Goal: Task Accomplishment & Management: Use online tool/utility

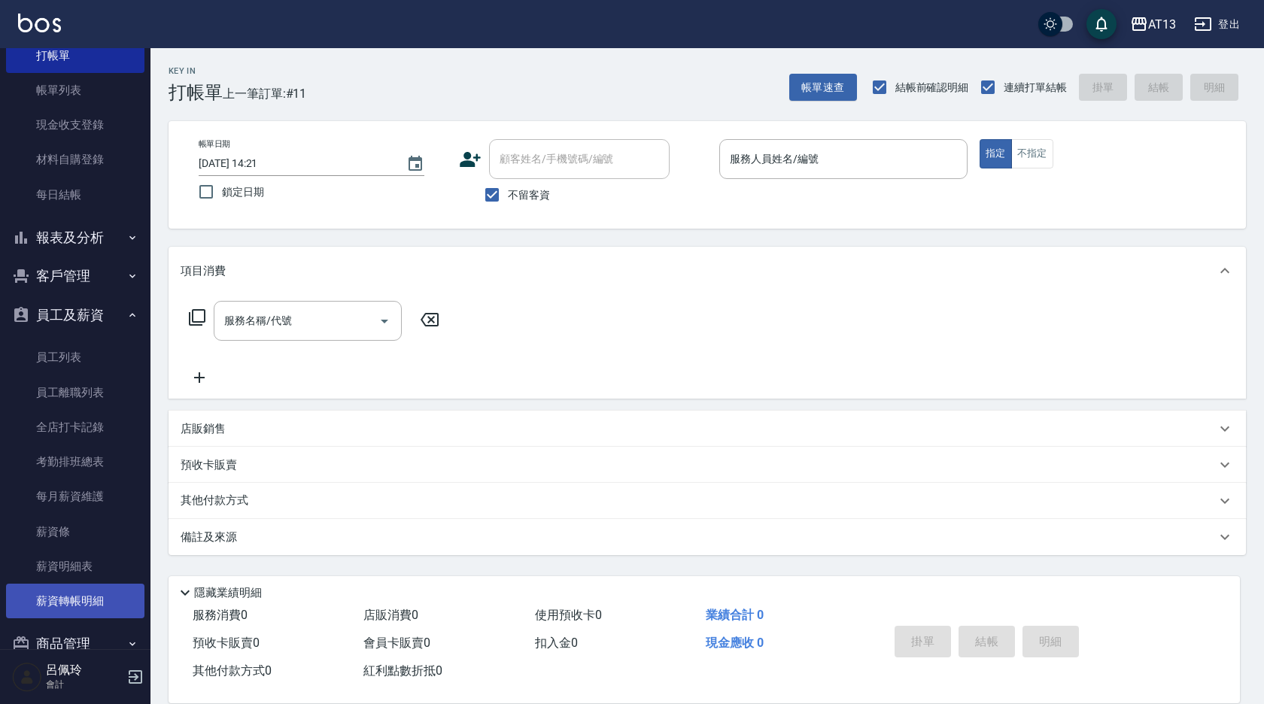
scroll to position [132, 0]
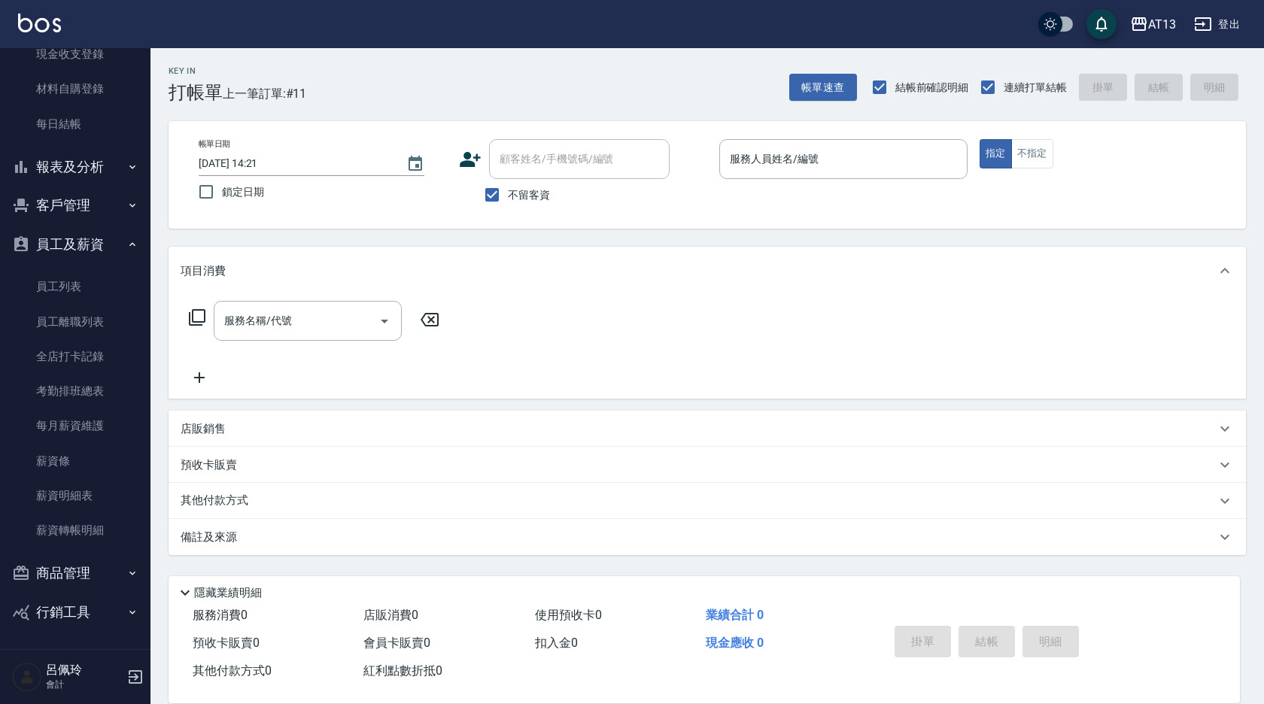
click at [58, 567] on button "商品管理" at bounding box center [75, 573] width 138 height 39
click at [70, 609] on link "商品列表" at bounding box center [75, 616] width 138 height 35
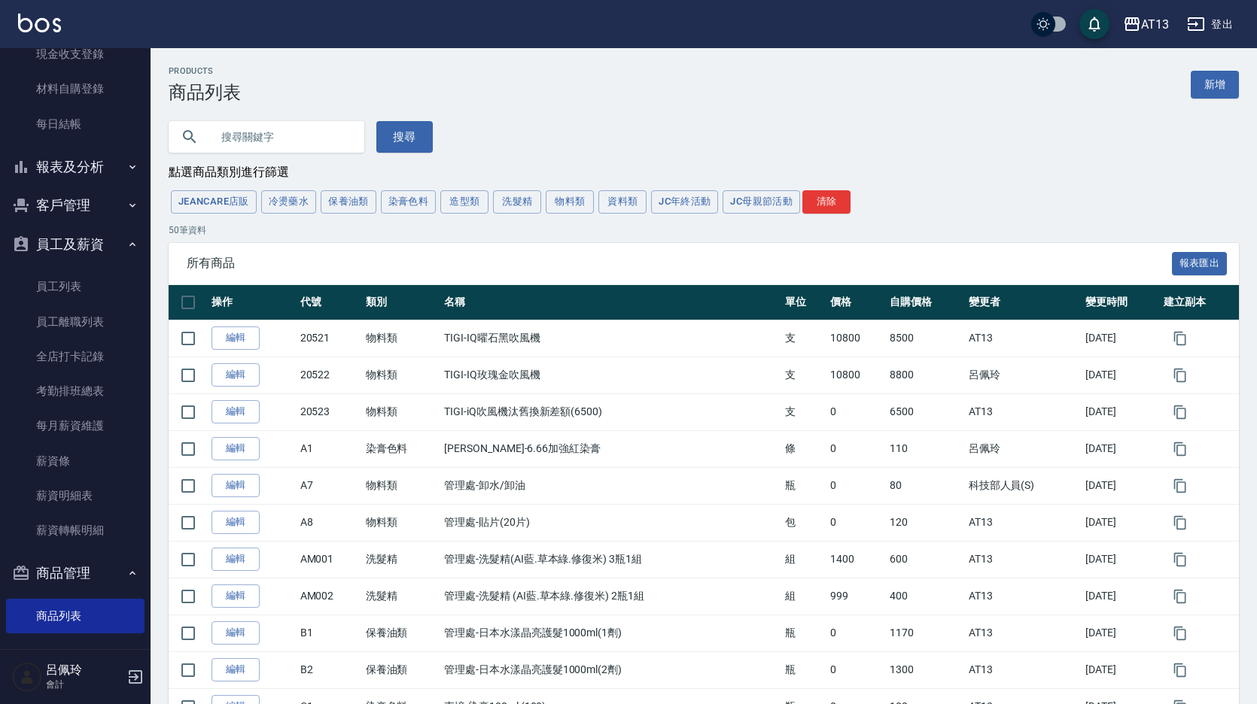
click at [266, 139] on input "text" at bounding box center [281, 137] width 141 height 41
type input "隨手護"
drag, startPoint x: 404, startPoint y: 142, endPoint x: 381, endPoint y: 122, distance: 30.4
click at [401, 139] on button "搜尋" at bounding box center [404, 137] width 56 height 32
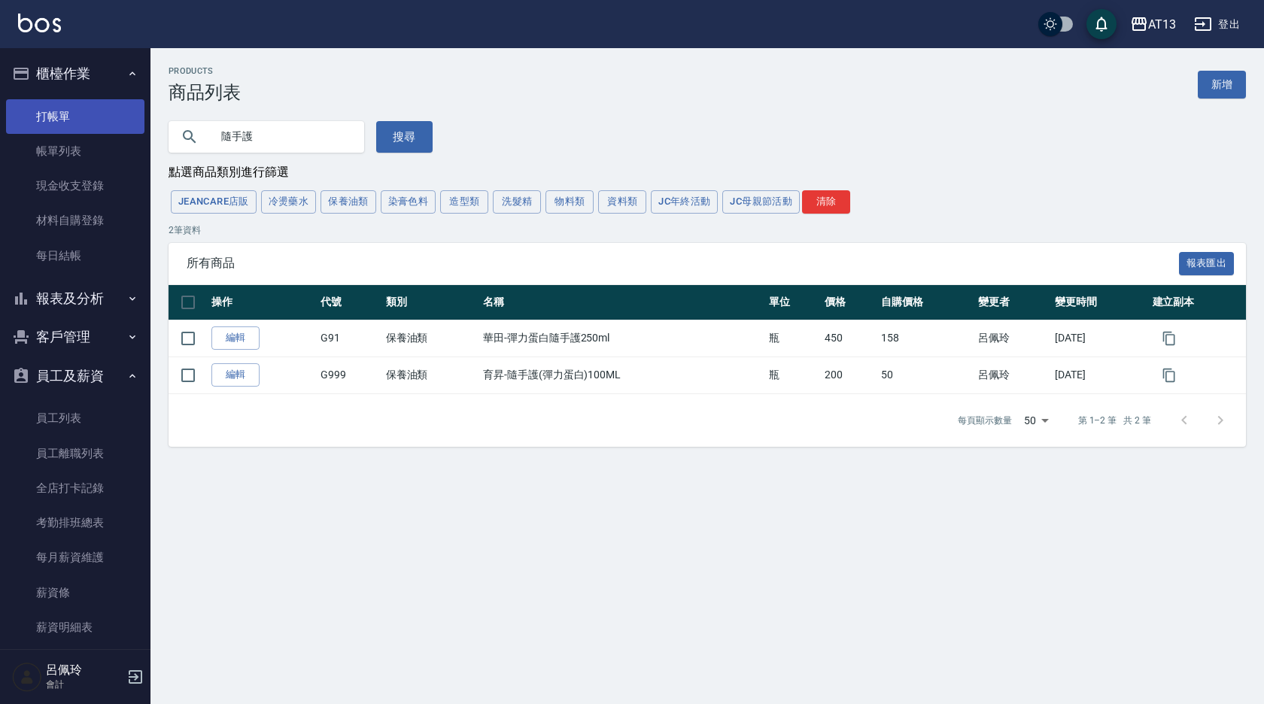
drag, startPoint x: 616, startPoint y: 17, endPoint x: 61, endPoint y: 119, distance: 563.8
click at [62, 120] on link "打帳單" at bounding box center [75, 116] width 138 height 35
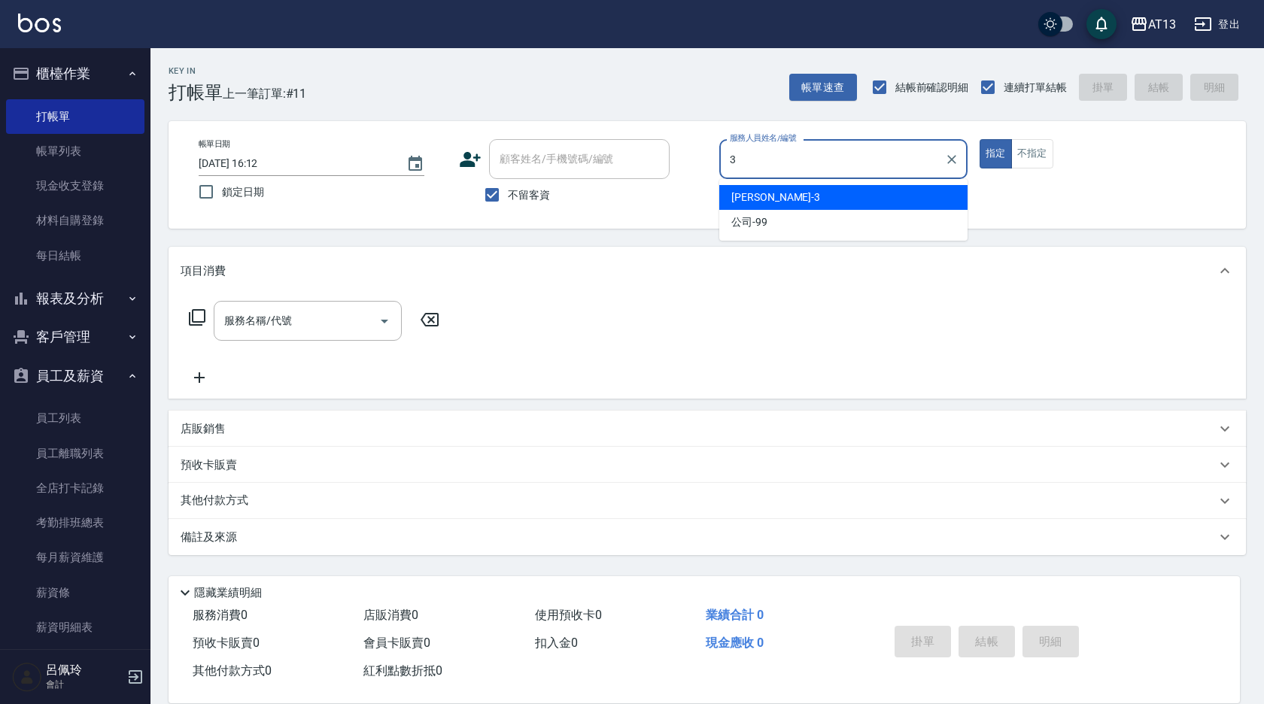
drag, startPoint x: 817, startPoint y: 202, endPoint x: 757, endPoint y: 231, distance: 66.6
click at [817, 202] on div "[PERSON_NAME] -3" at bounding box center [843, 197] width 248 height 25
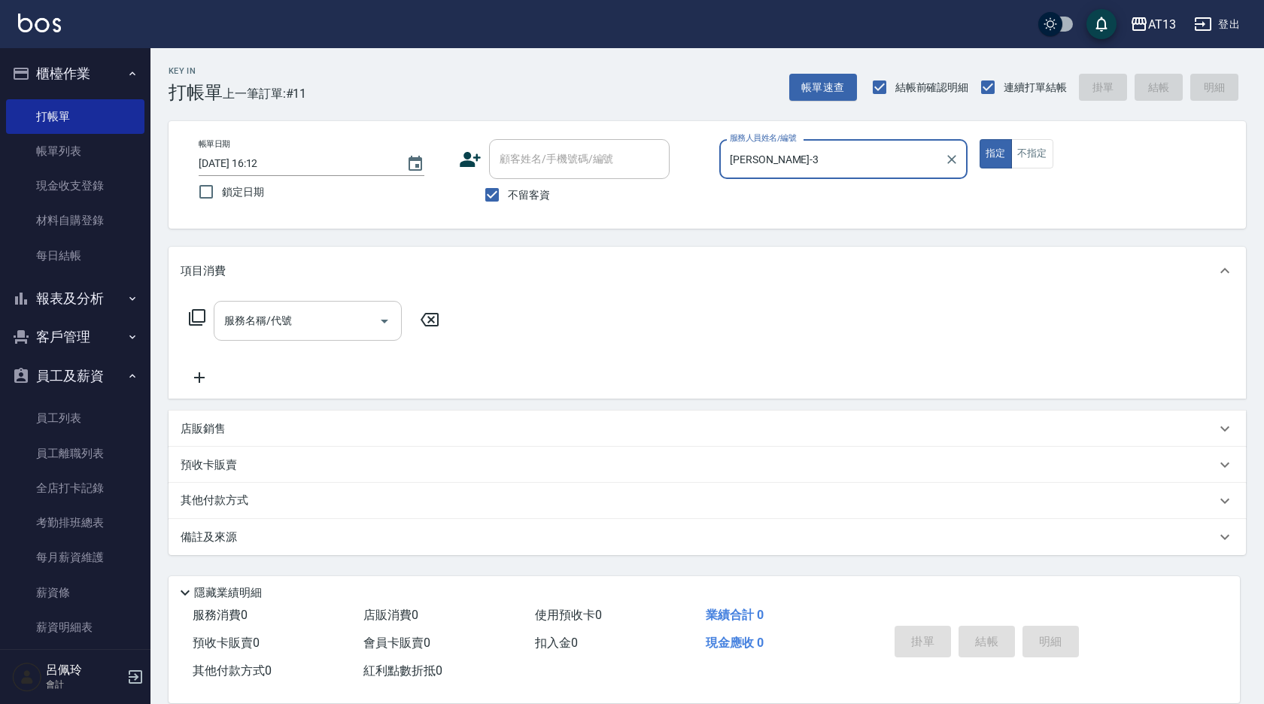
type input "[PERSON_NAME]-3"
click at [300, 325] on input "服務名稱/代號" at bounding box center [296, 321] width 152 height 26
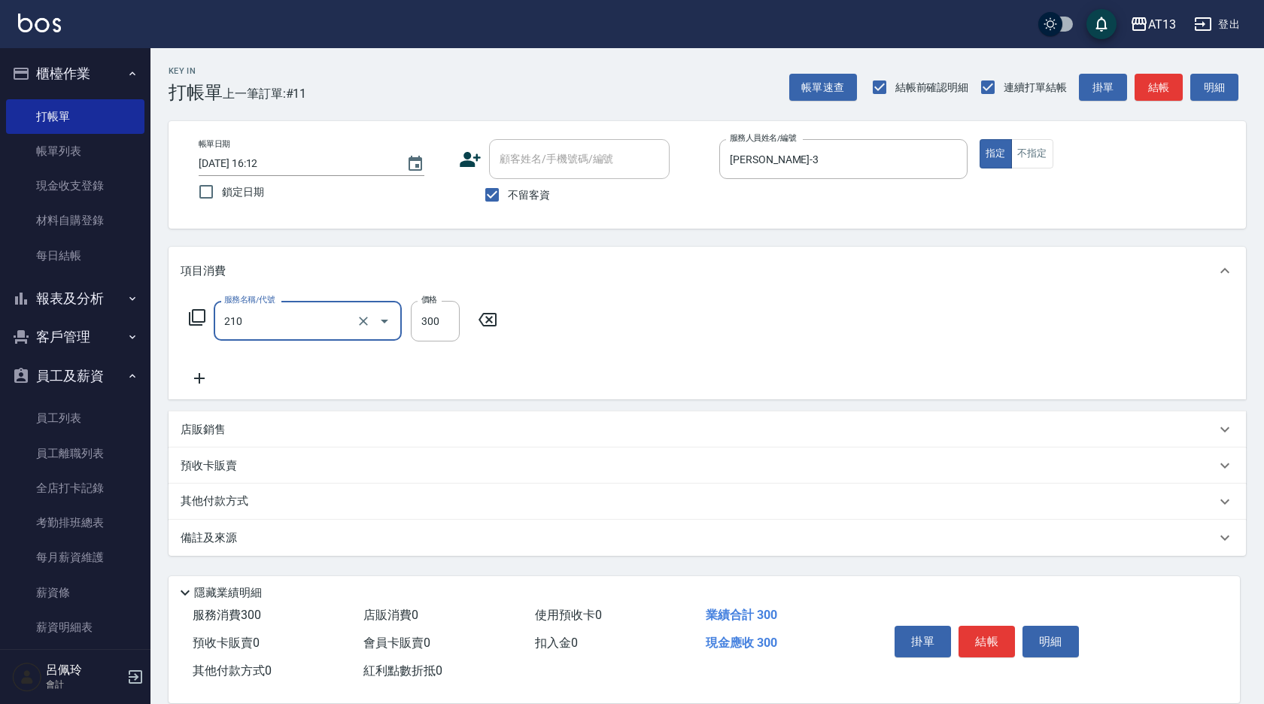
type input "[PERSON_NAME]洗髮精(210)"
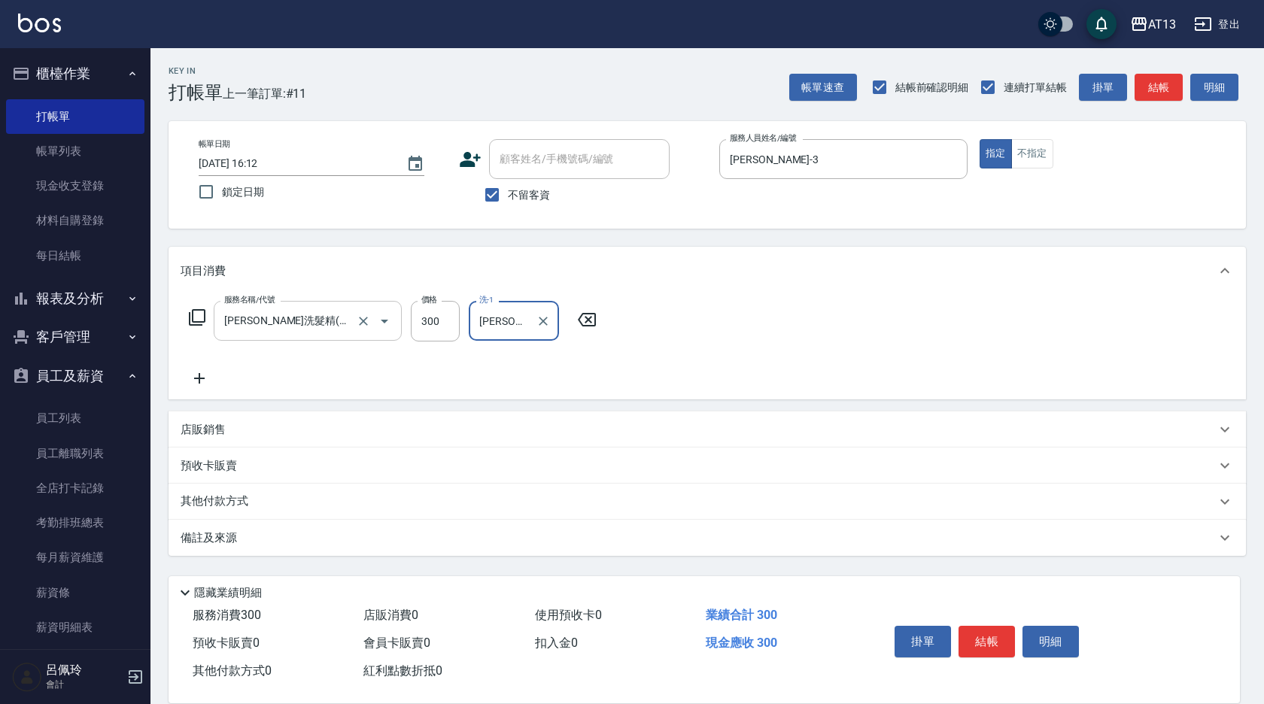
type input "[PERSON_NAME]-26"
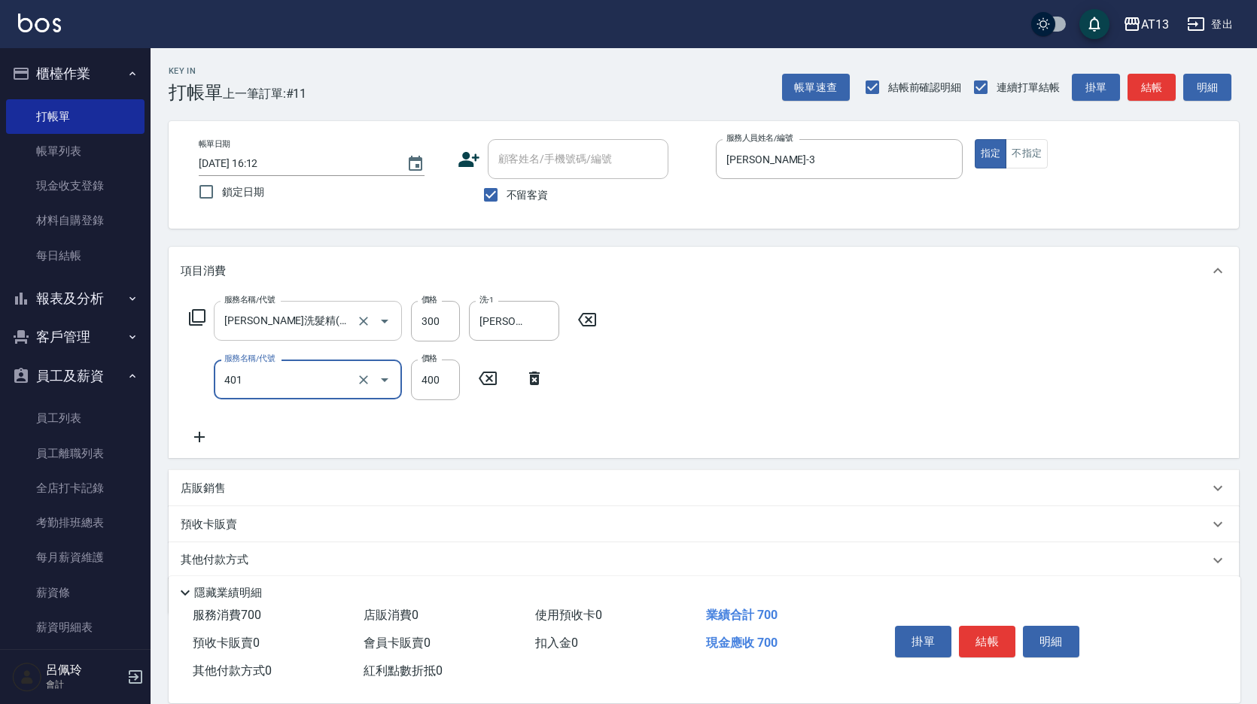
type input "剪髮(401)"
click at [658, 383] on div "服務名稱/代號 [PERSON_NAME]洗髮精(210) 服務名稱/代號 價格 300 價格 洗-1 [PERSON_NAME]-26 洗-1 服務名稱/代…" at bounding box center [704, 376] width 1070 height 163
click at [978, 626] on button "結帳" at bounding box center [987, 642] width 56 height 32
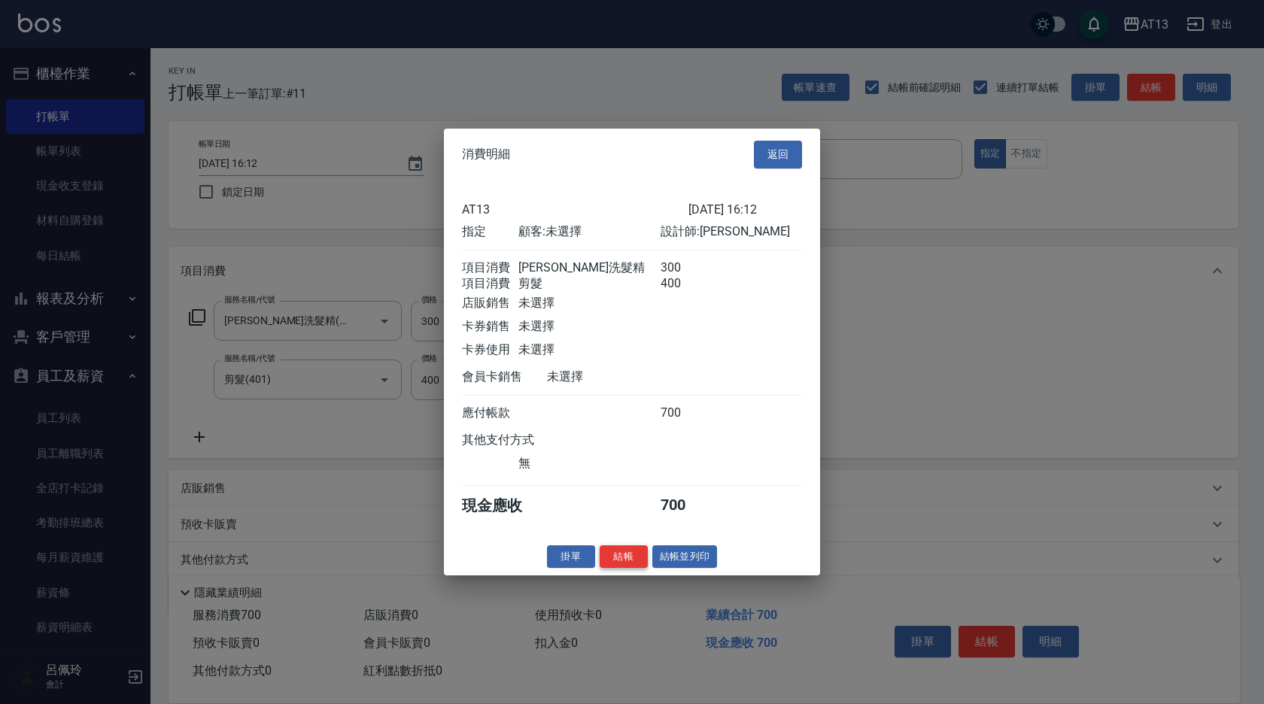
click at [622, 565] on button "結帳" at bounding box center [624, 556] width 48 height 23
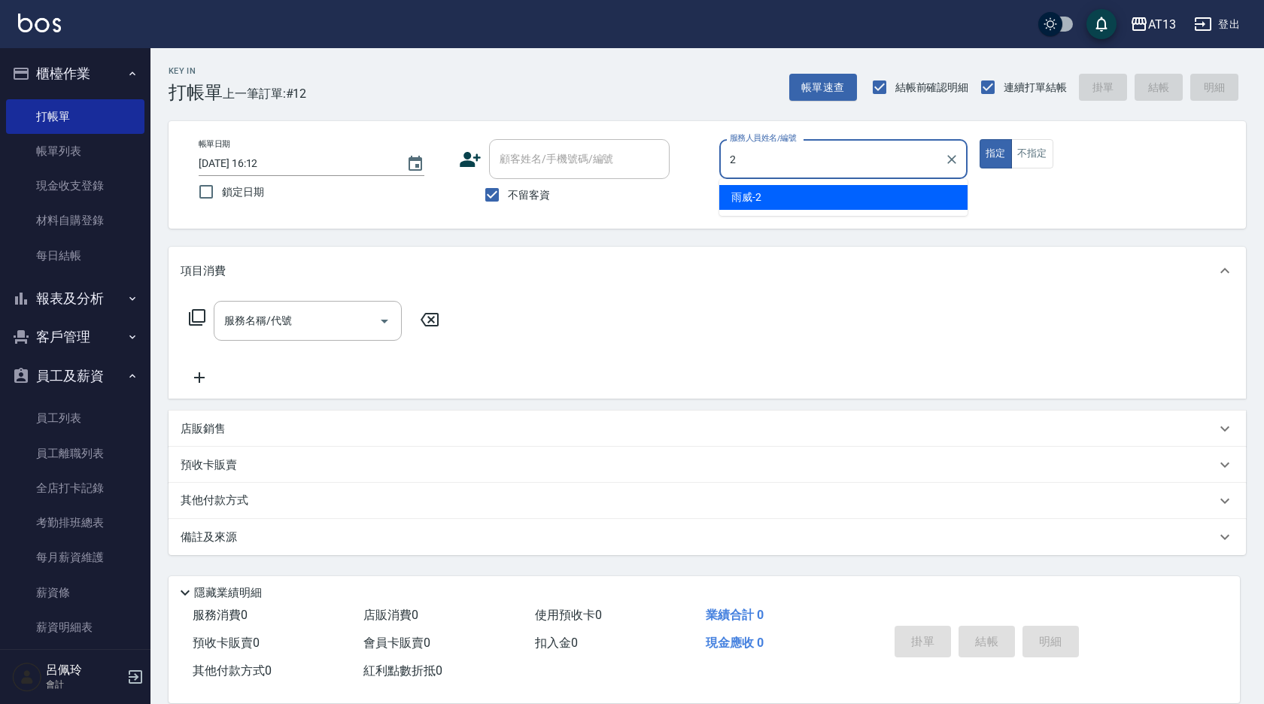
drag, startPoint x: 752, startPoint y: 199, endPoint x: 704, endPoint y: 224, distance: 54.2
click at [752, 199] on span "雨威 -2" at bounding box center [746, 198] width 30 height 16
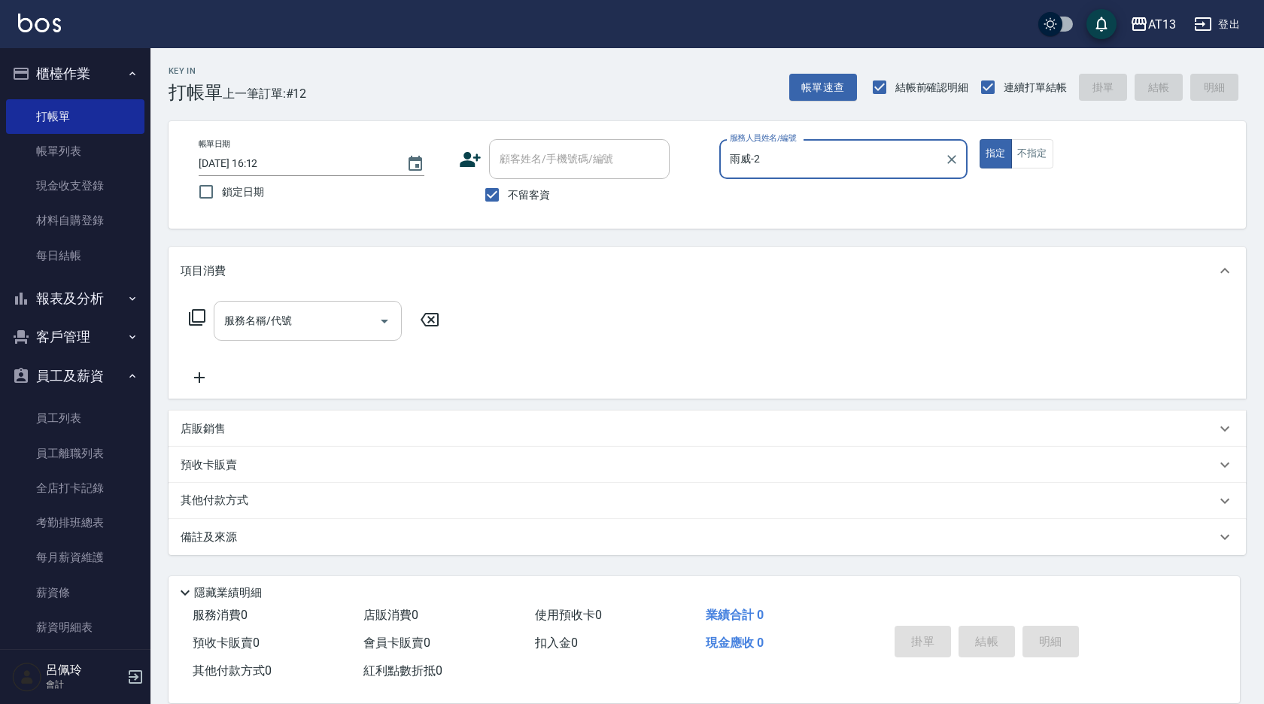
type input "雨威-2"
click at [314, 321] on input "服務名稱/代號" at bounding box center [296, 321] width 152 height 26
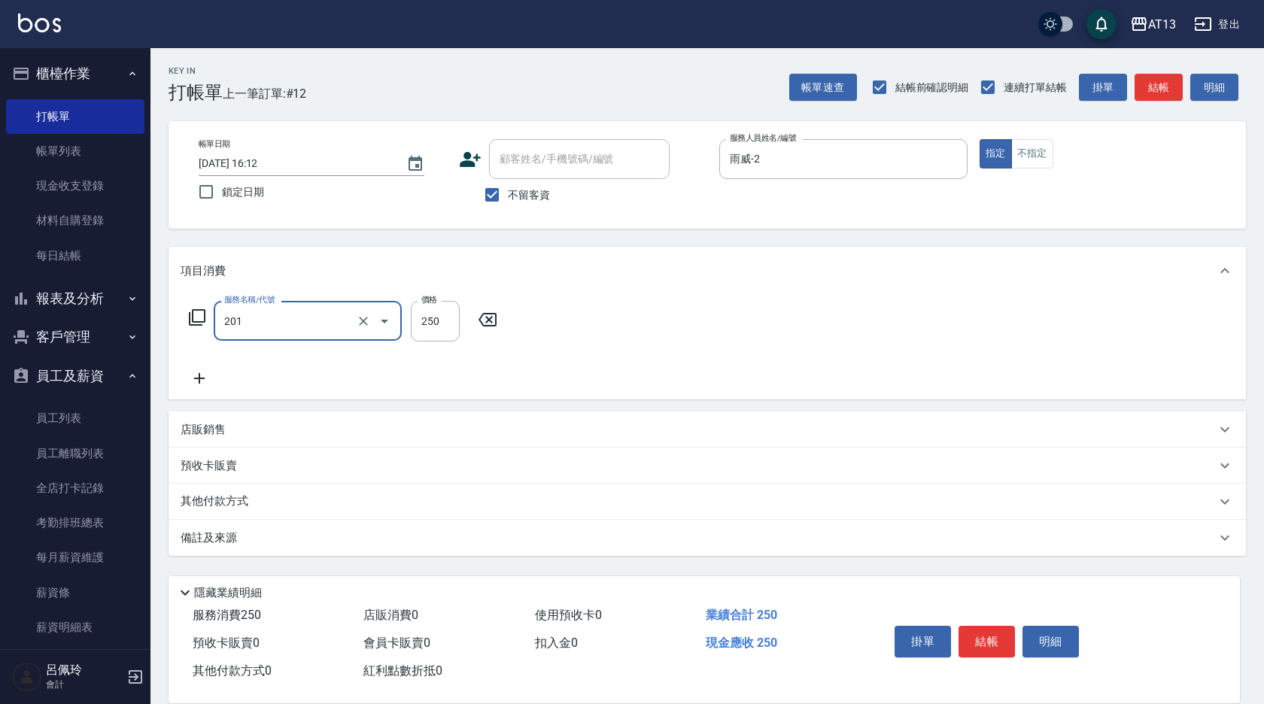
type input "洗髮(201)"
type input "雨威-2"
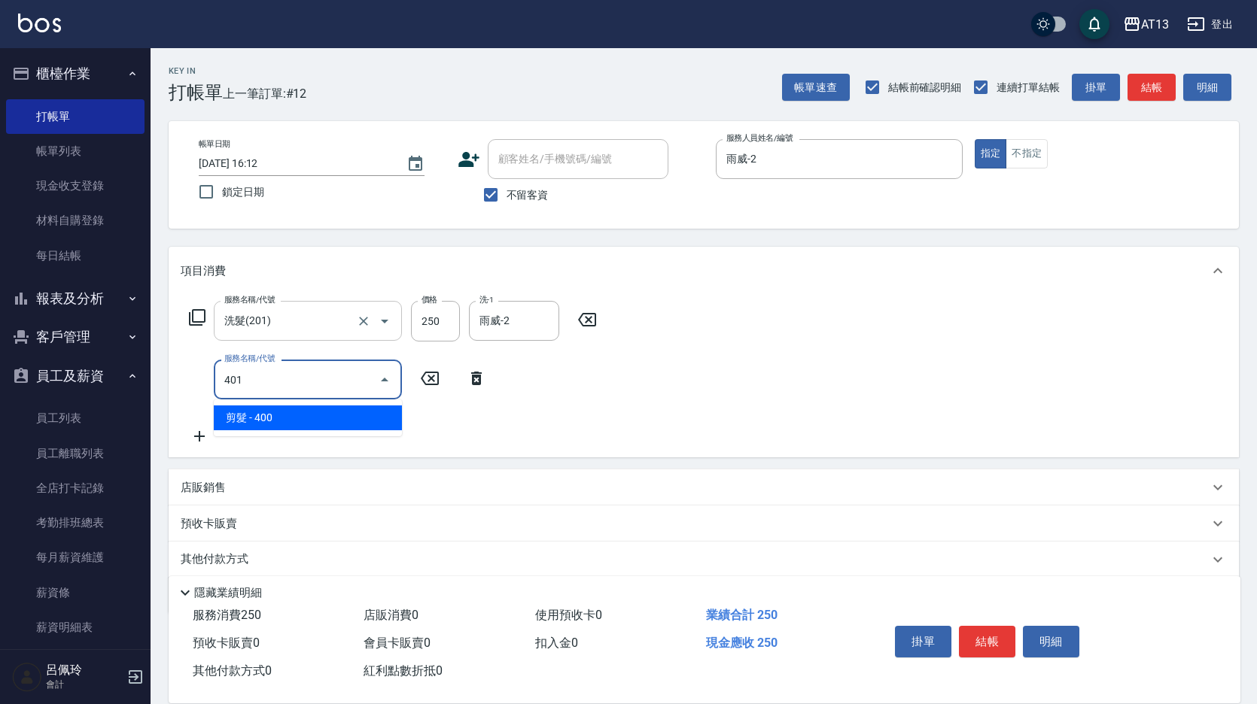
type input "剪髮(401)"
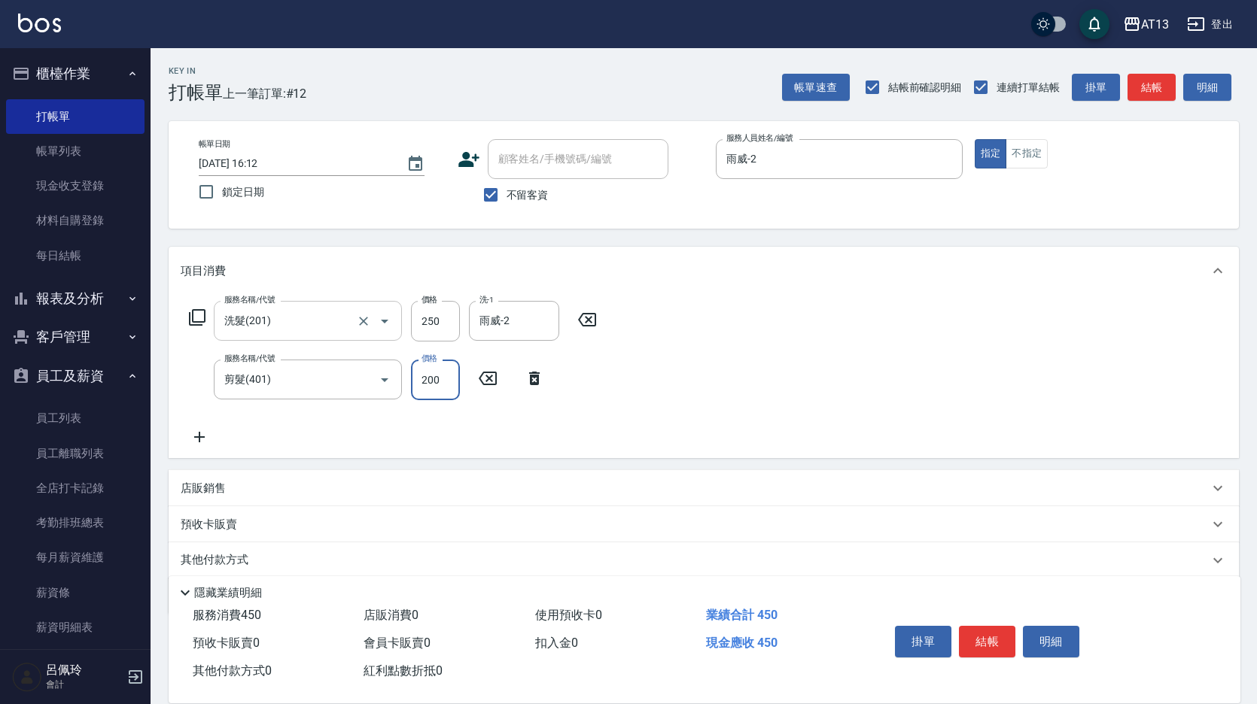
type input "200"
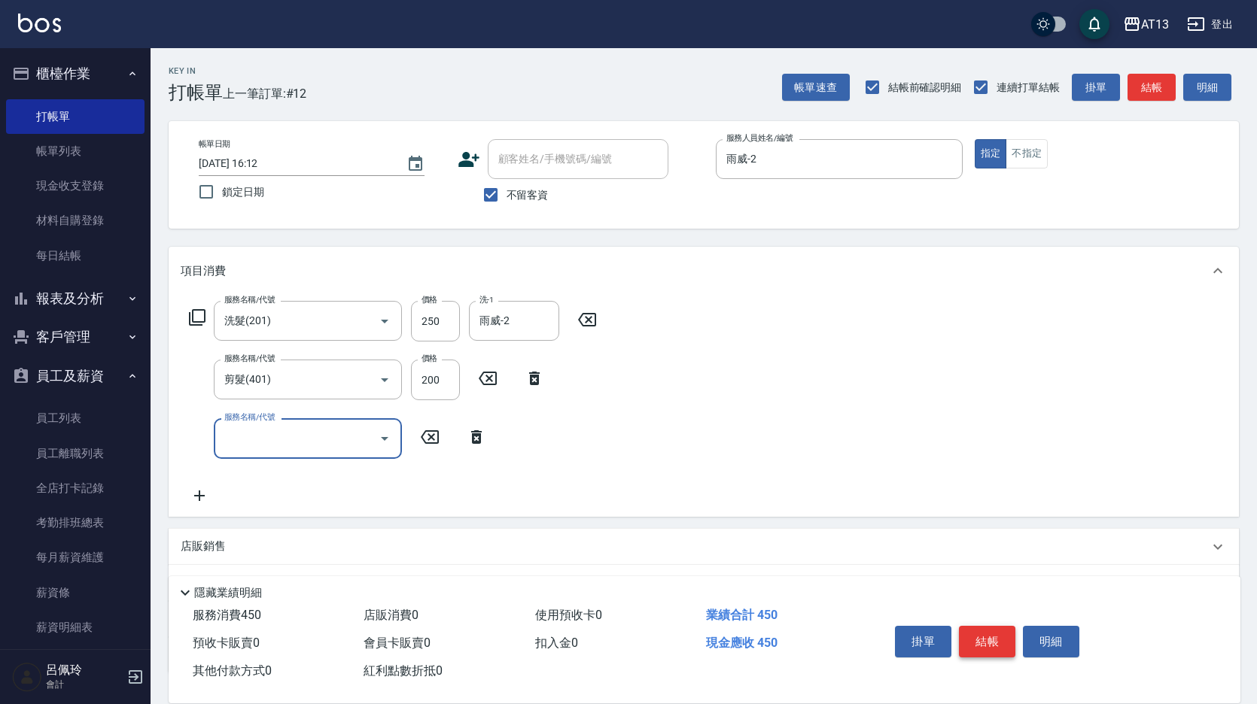
click at [984, 633] on button "結帳" at bounding box center [987, 642] width 56 height 32
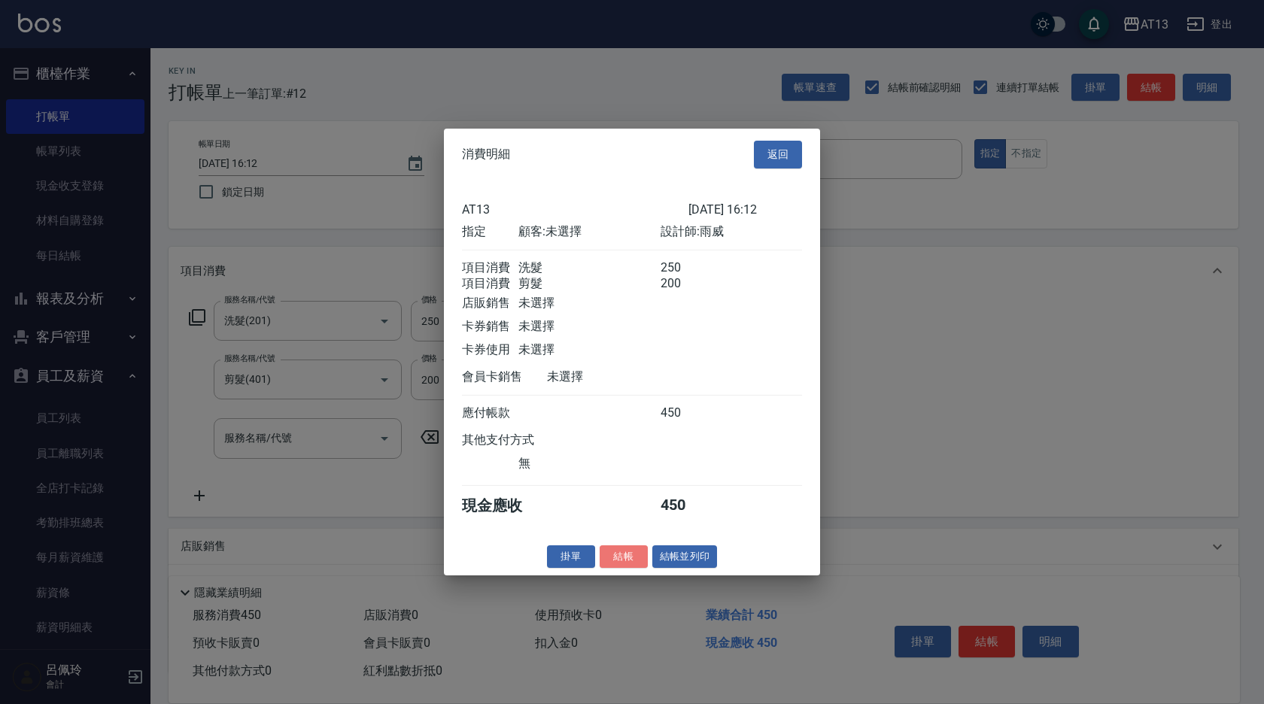
click at [603, 568] on button "結帳" at bounding box center [624, 556] width 48 height 23
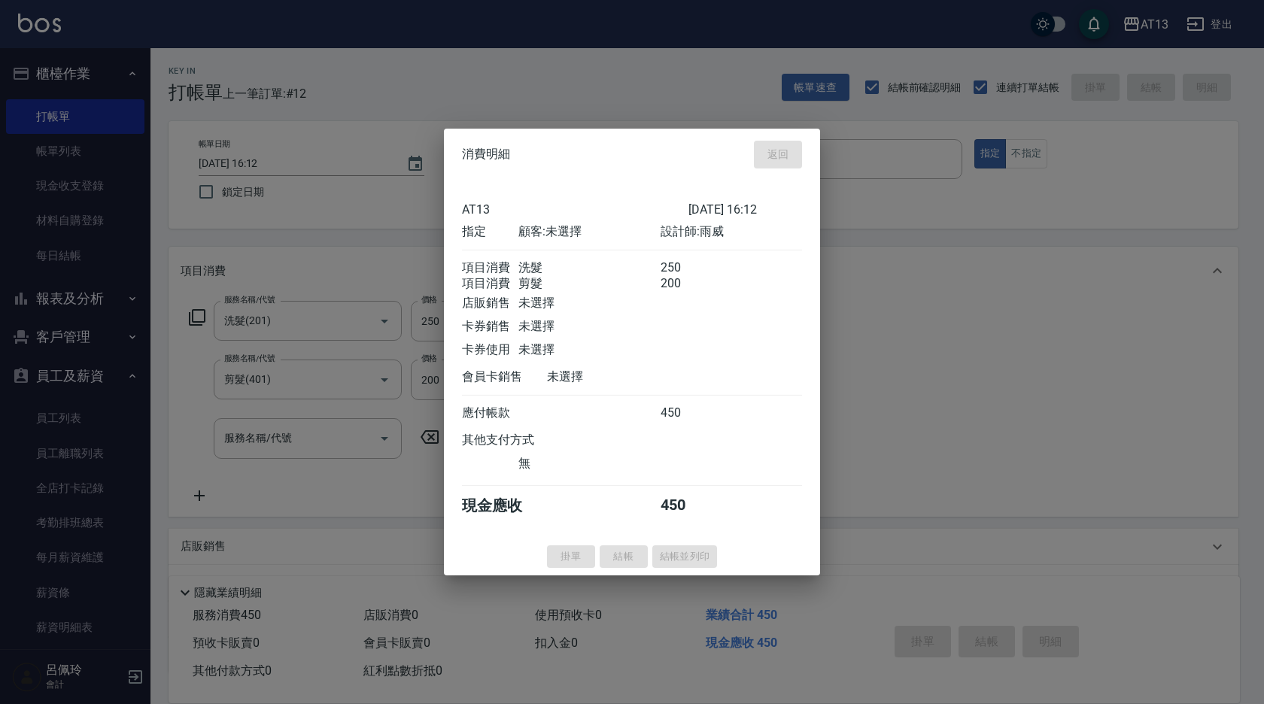
type input "[DATE] 16:14"
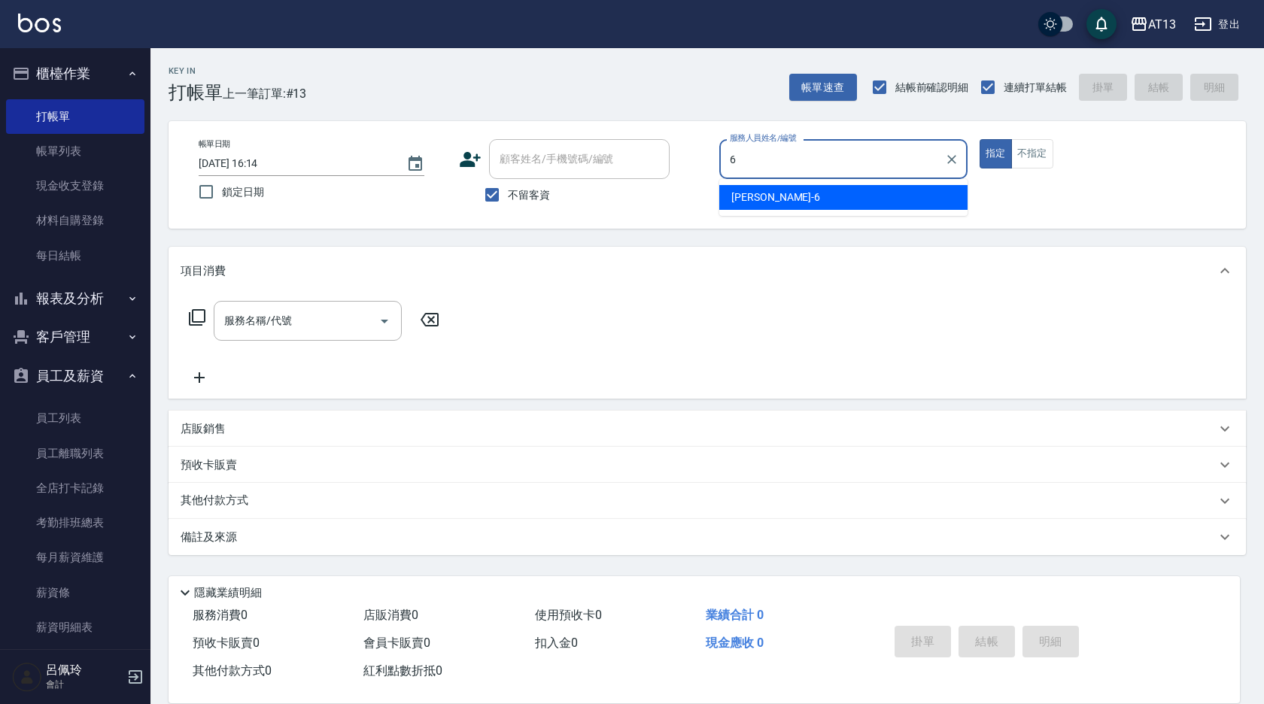
click at [883, 206] on div "亭妤 -6" at bounding box center [843, 197] width 248 height 25
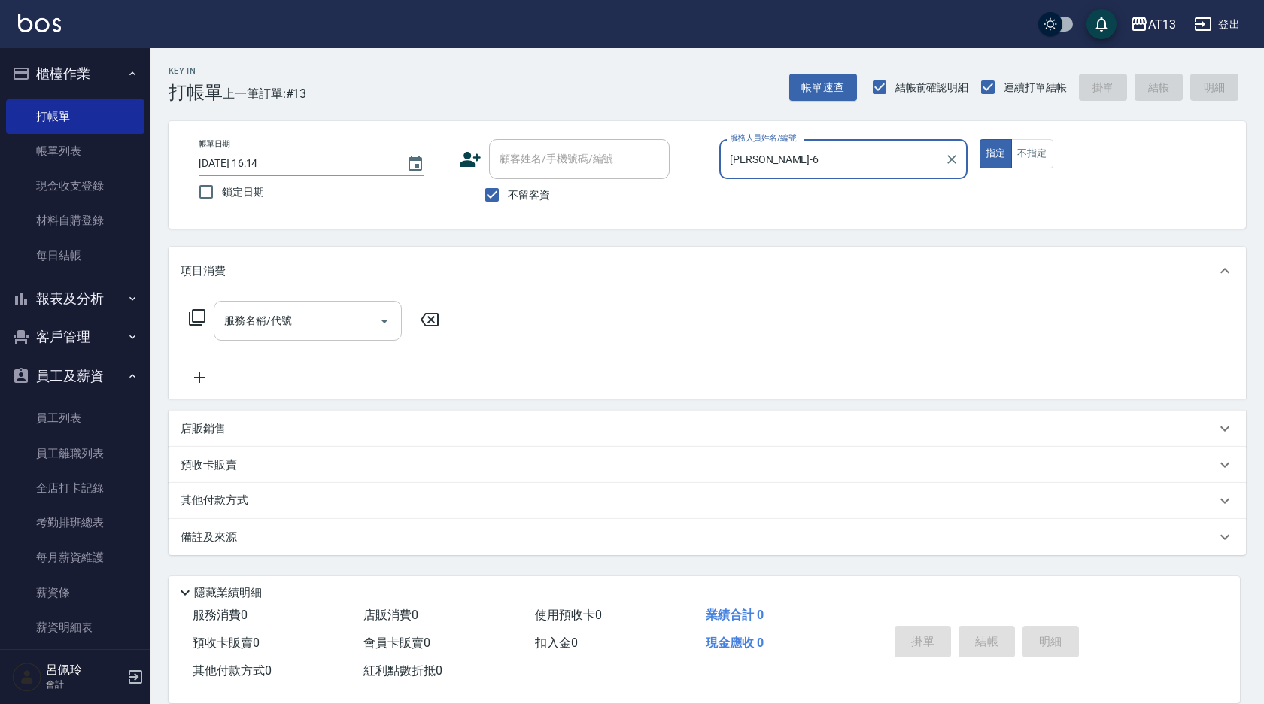
type input "[PERSON_NAME]-6"
click at [260, 333] on input "服務名稱/代號" at bounding box center [296, 321] width 152 height 26
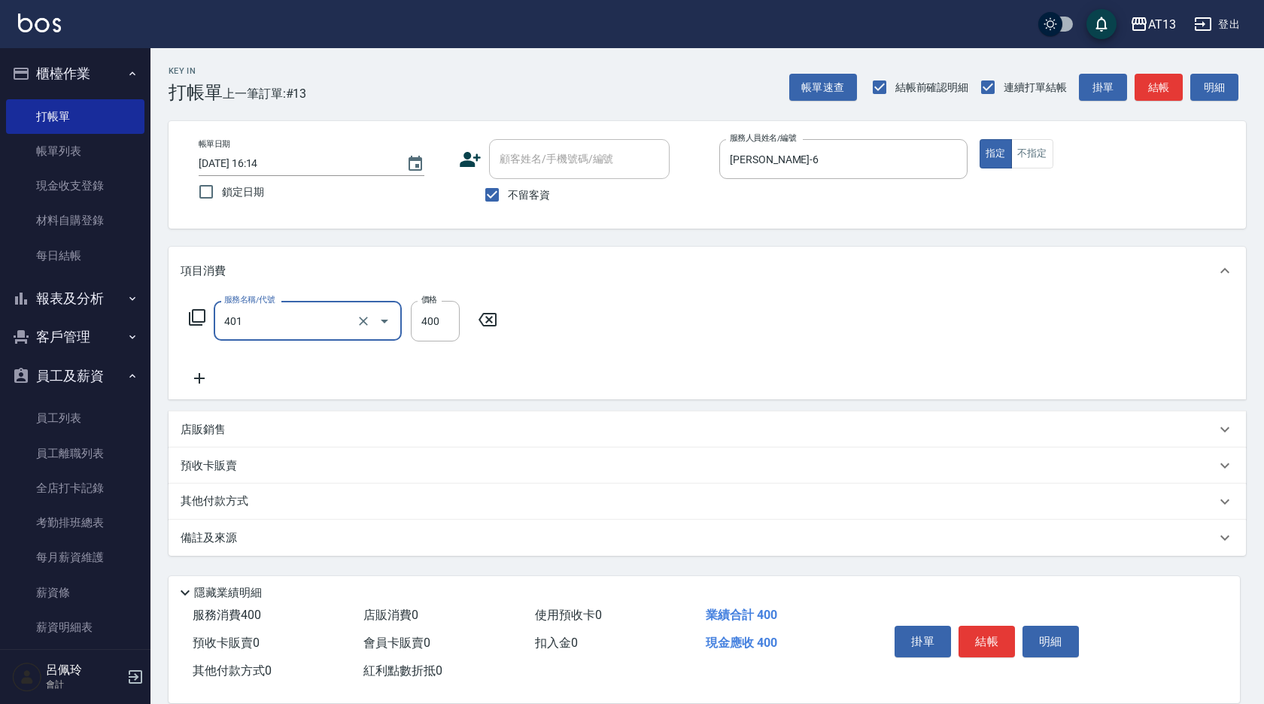
type input "剪髮(401)"
type input "350"
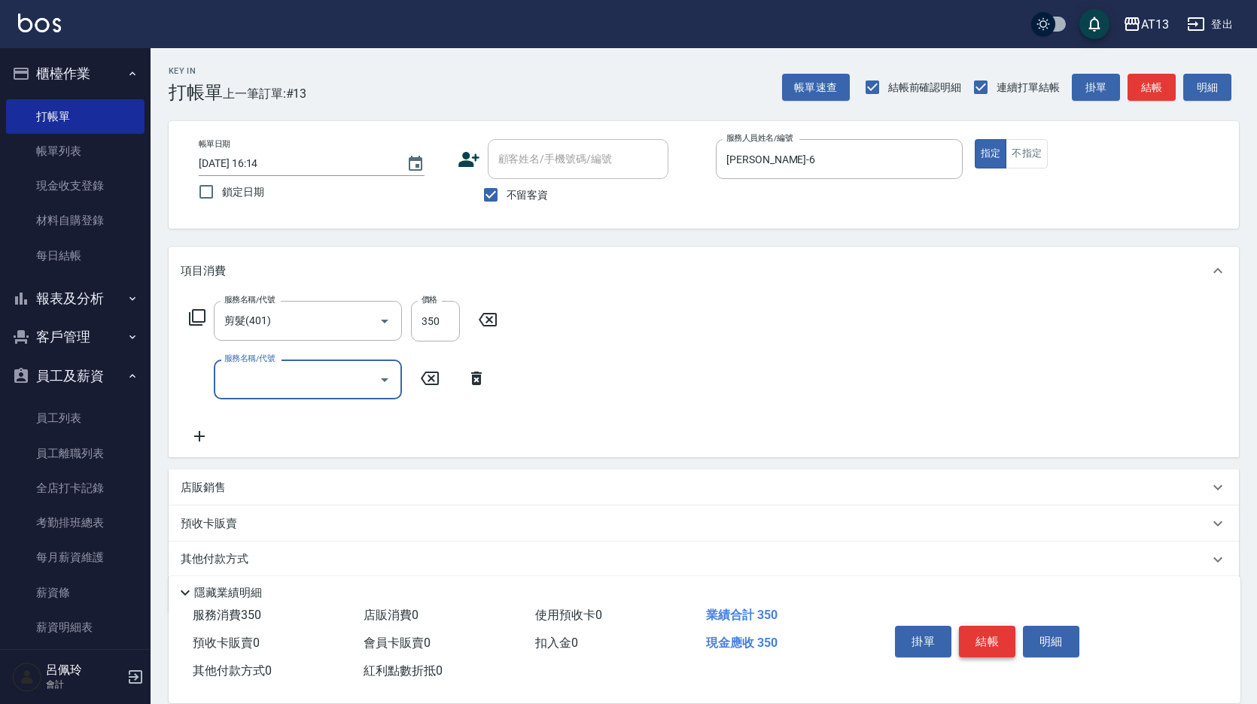
click at [996, 631] on button "結帳" at bounding box center [987, 642] width 56 height 32
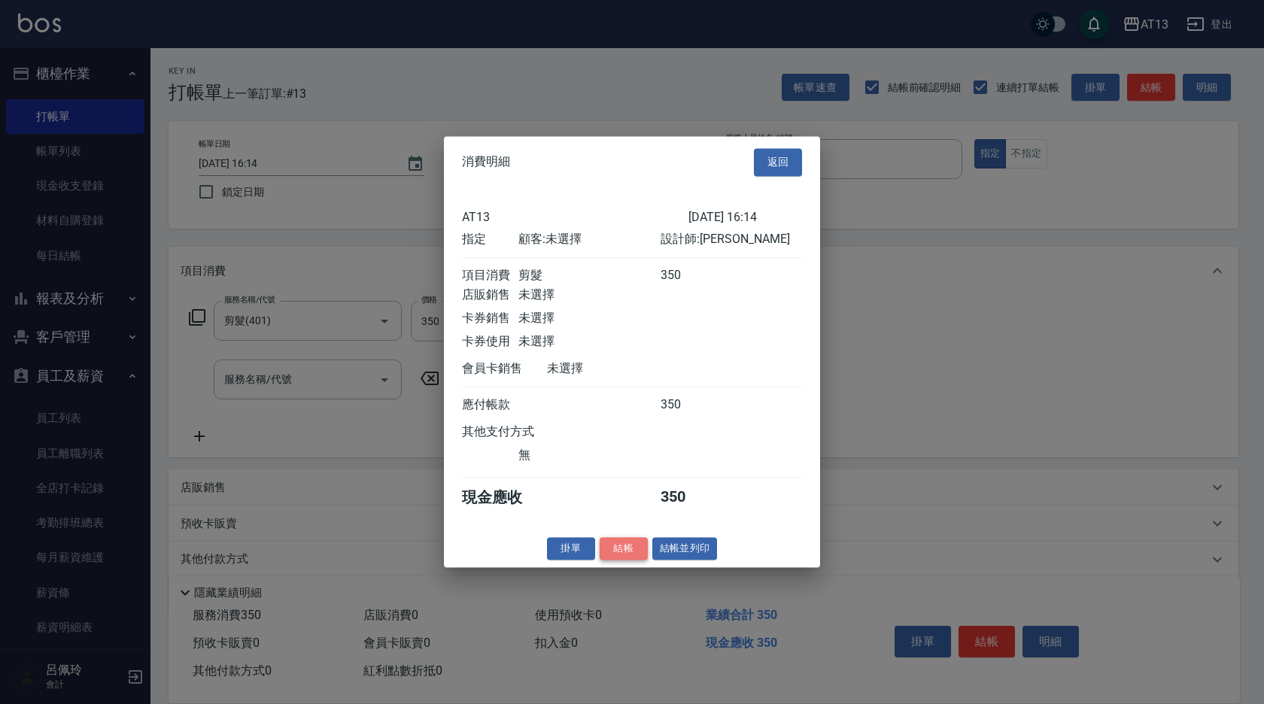
click at [621, 554] on button "結帳" at bounding box center [624, 548] width 48 height 23
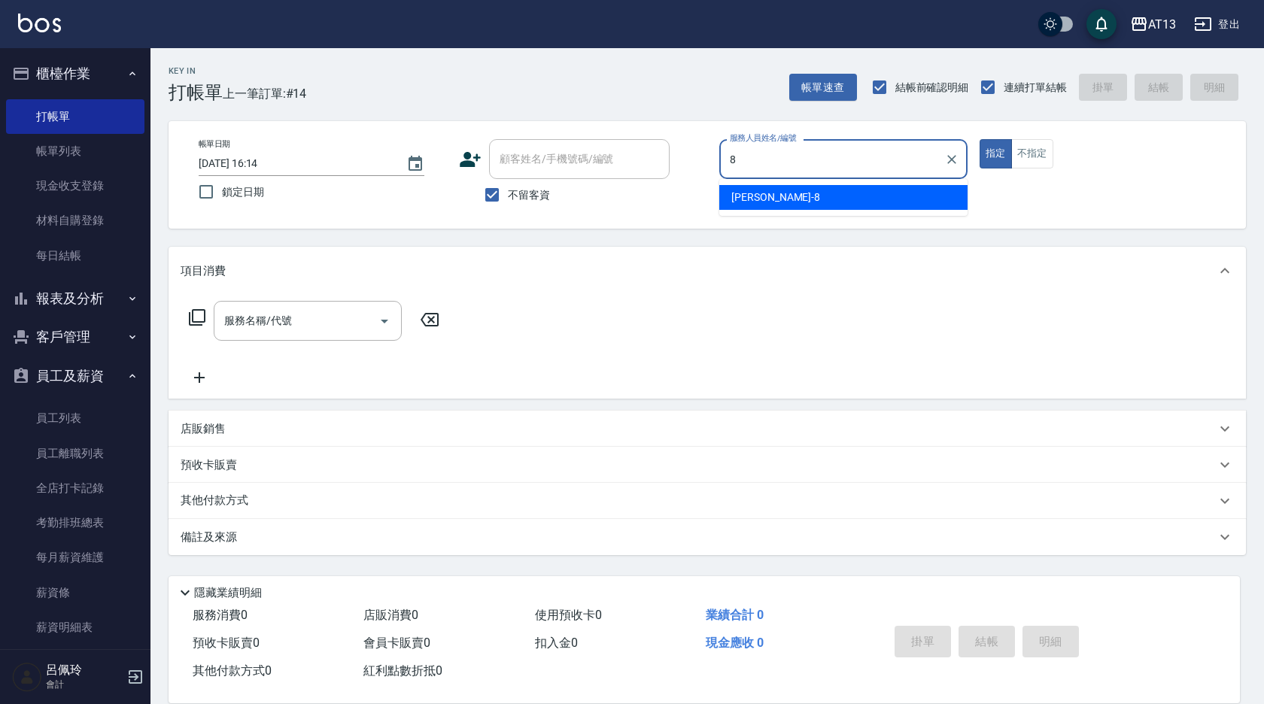
click at [901, 200] on div "[PERSON_NAME] -8" at bounding box center [843, 197] width 248 height 25
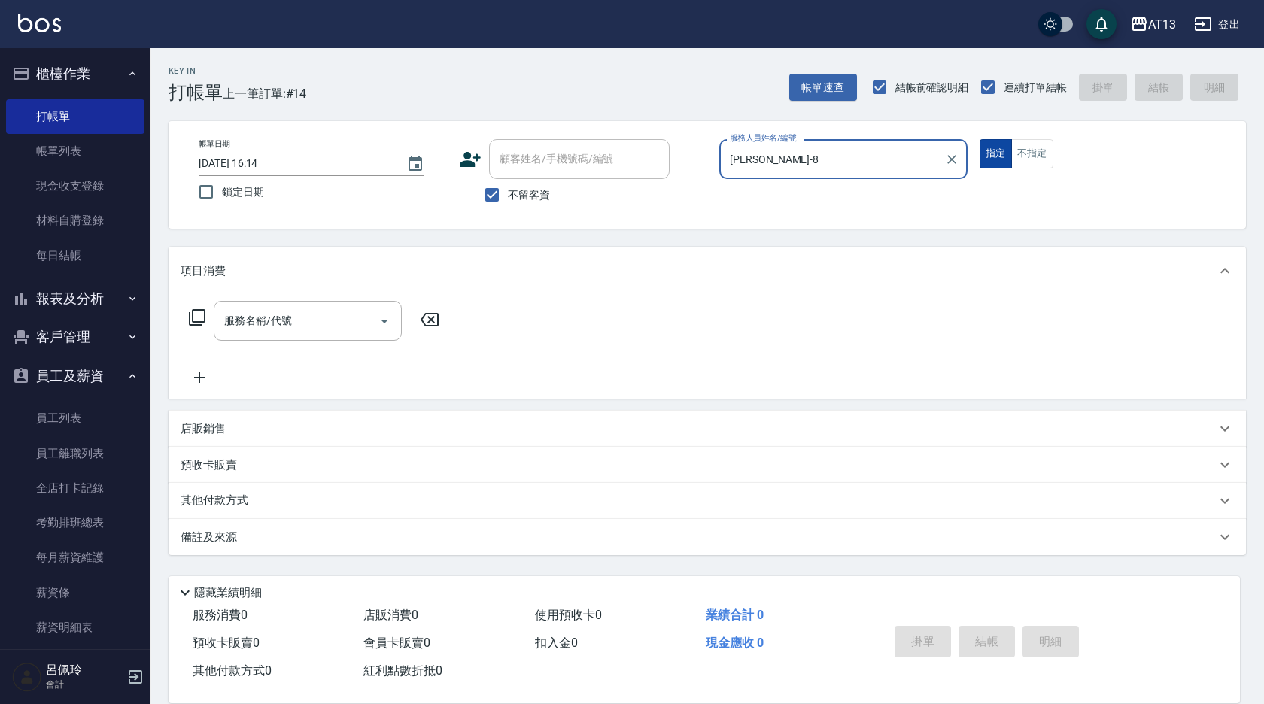
type input "[PERSON_NAME]-8"
click at [994, 135] on div "帳單日期 [DATE] 16:14 鎖定日期 顧客姓名/手機號碼/編號 顧客姓名/手機號碼/編號 不留客資 服務人員姓名/編號 [PERSON_NAME]-8…" at bounding box center [708, 175] width 1078 height 108
click at [1020, 147] on button "不指定" at bounding box center [1032, 153] width 42 height 29
click at [339, 326] on input "服務名稱/代號" at bounding box center [296, 321] width 152 height 26
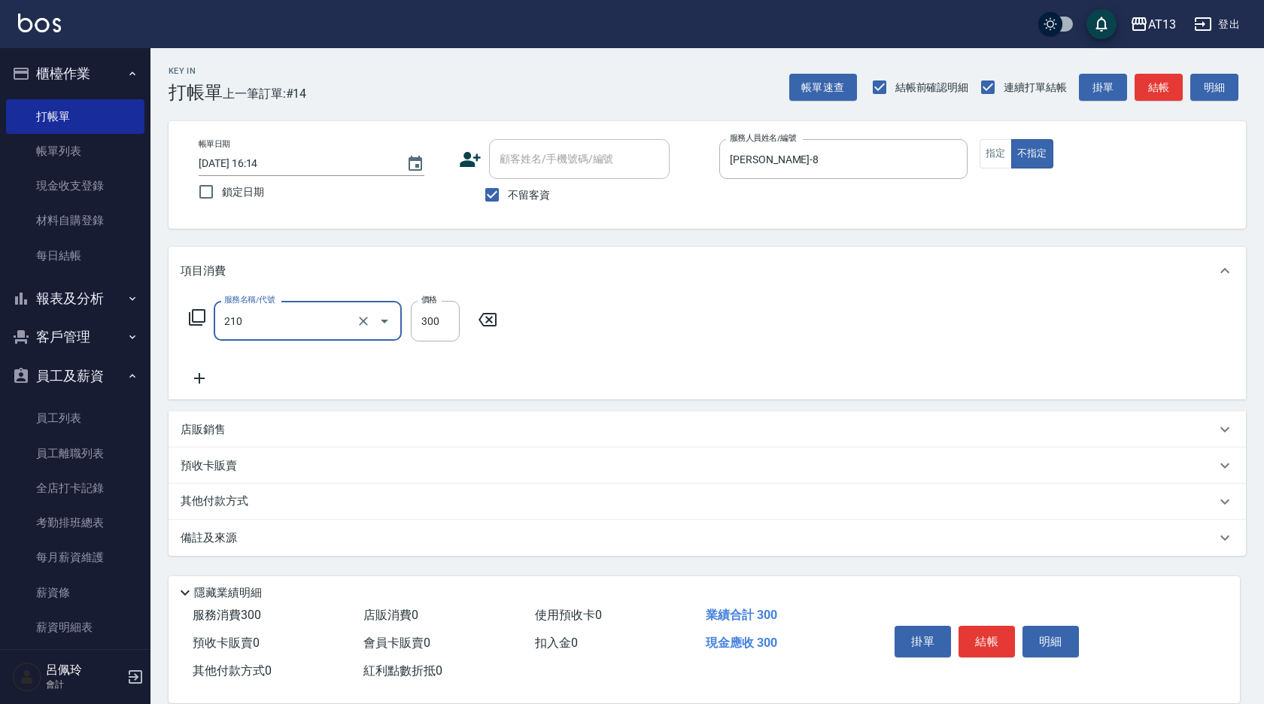
type input "[PERSON_NAME]洗髮精(210)"
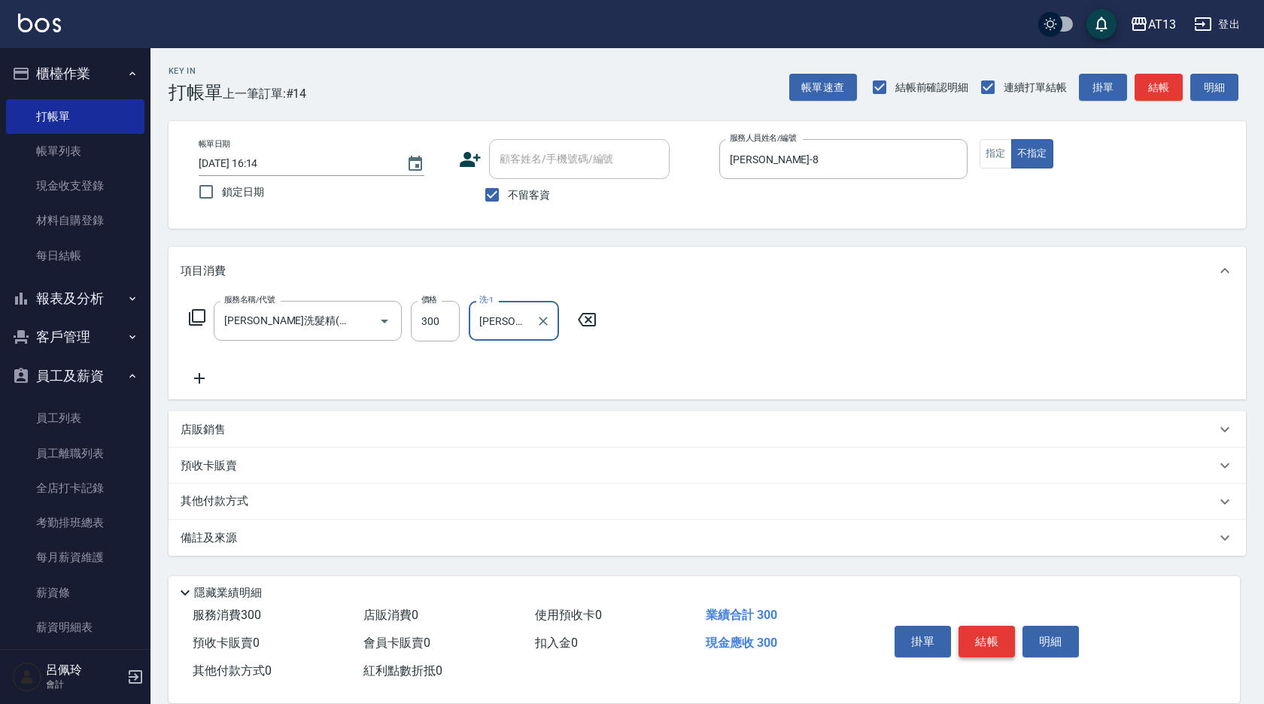
type input "[PERSON_NAME]-11"
click at [980, 637] on button "結帳" at bounding box center [987, 642] width 56 height 32
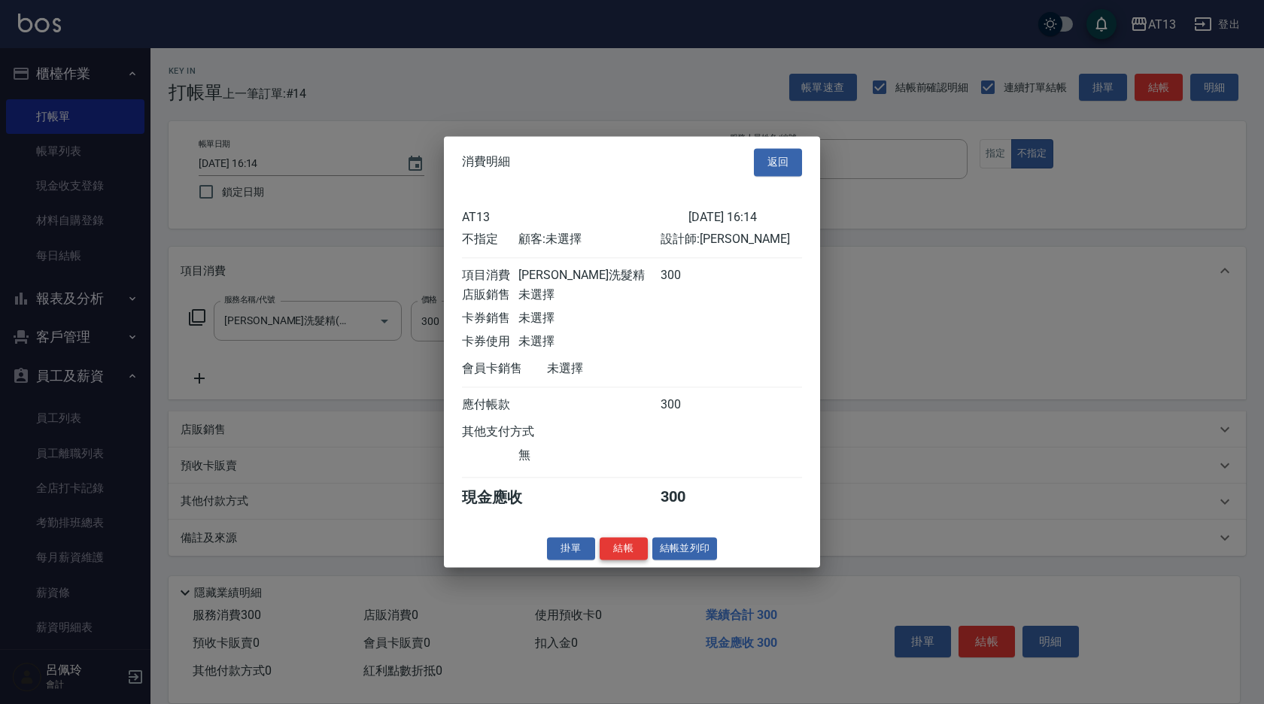
click at [619, 558] on button "結帳" at bounding box center [624, 548] width 48 height 23
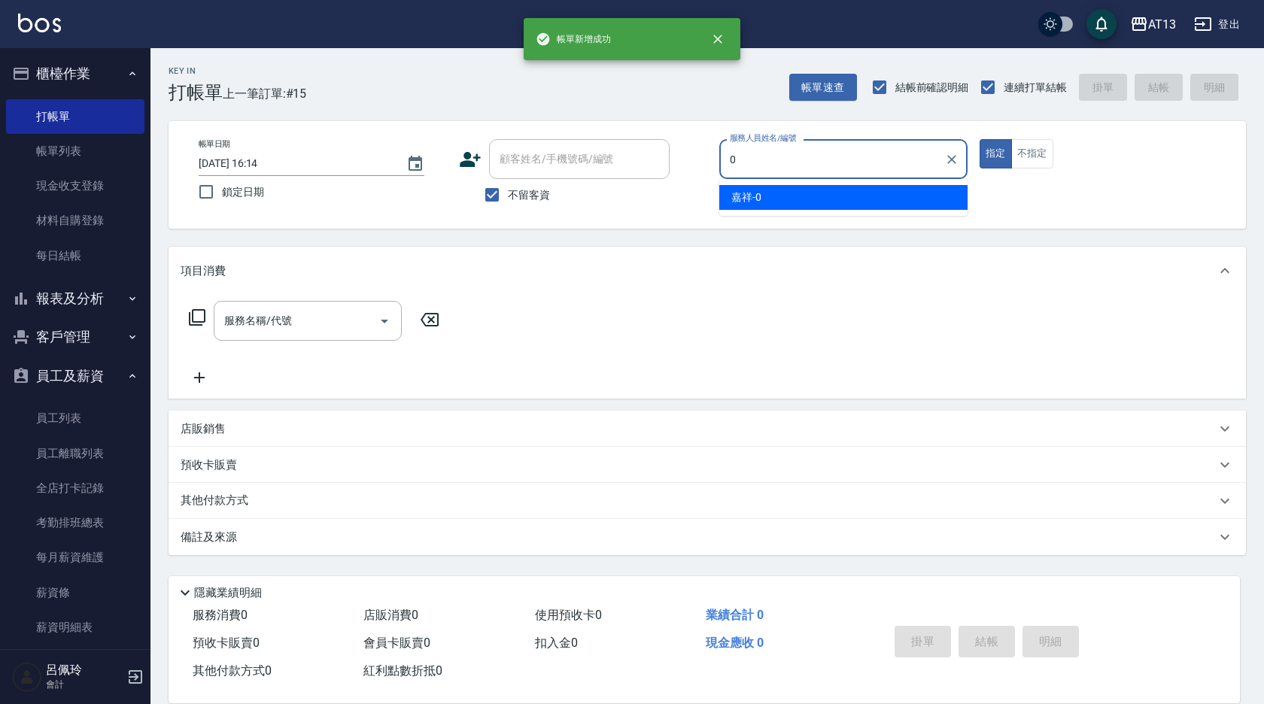
click at [804, 200] on div "嘉祥 -0" at bounding box center [843, 197] width 248 height 25
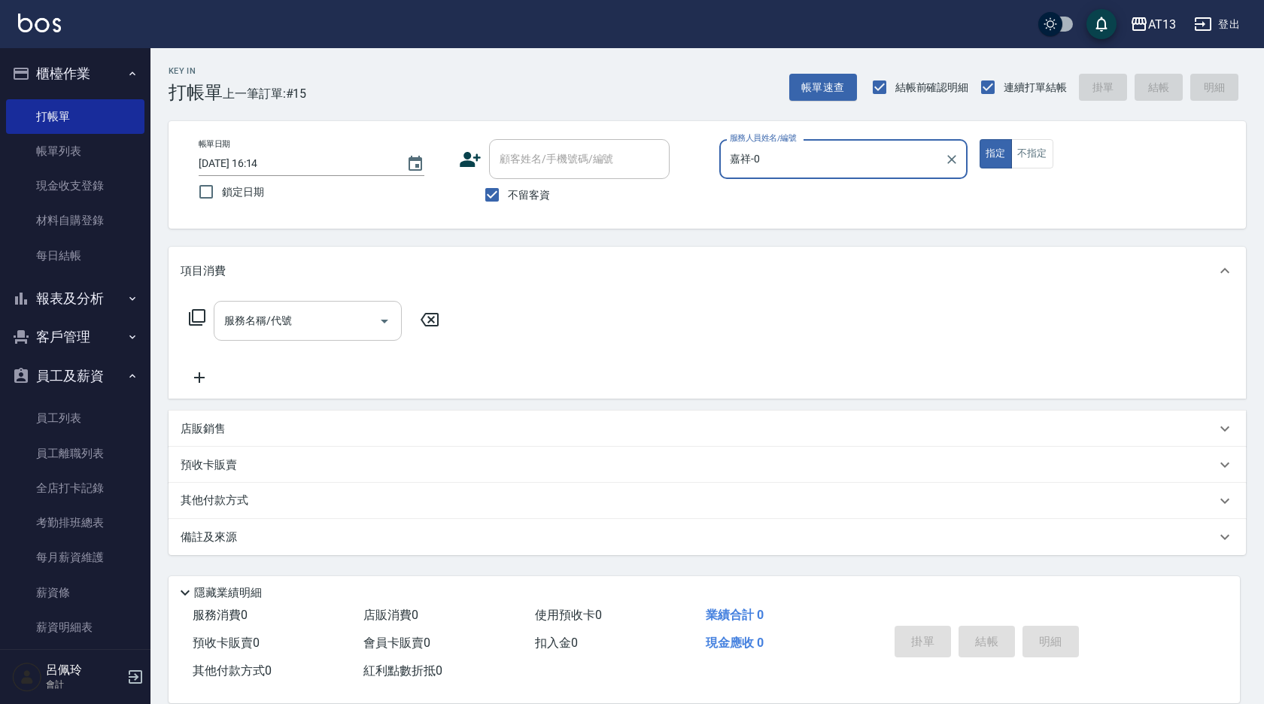
type input "嘉祥-0"
click at [296, 319] on input "服務名稱/代號" at bounding box center [296, 321] width 152 height 26
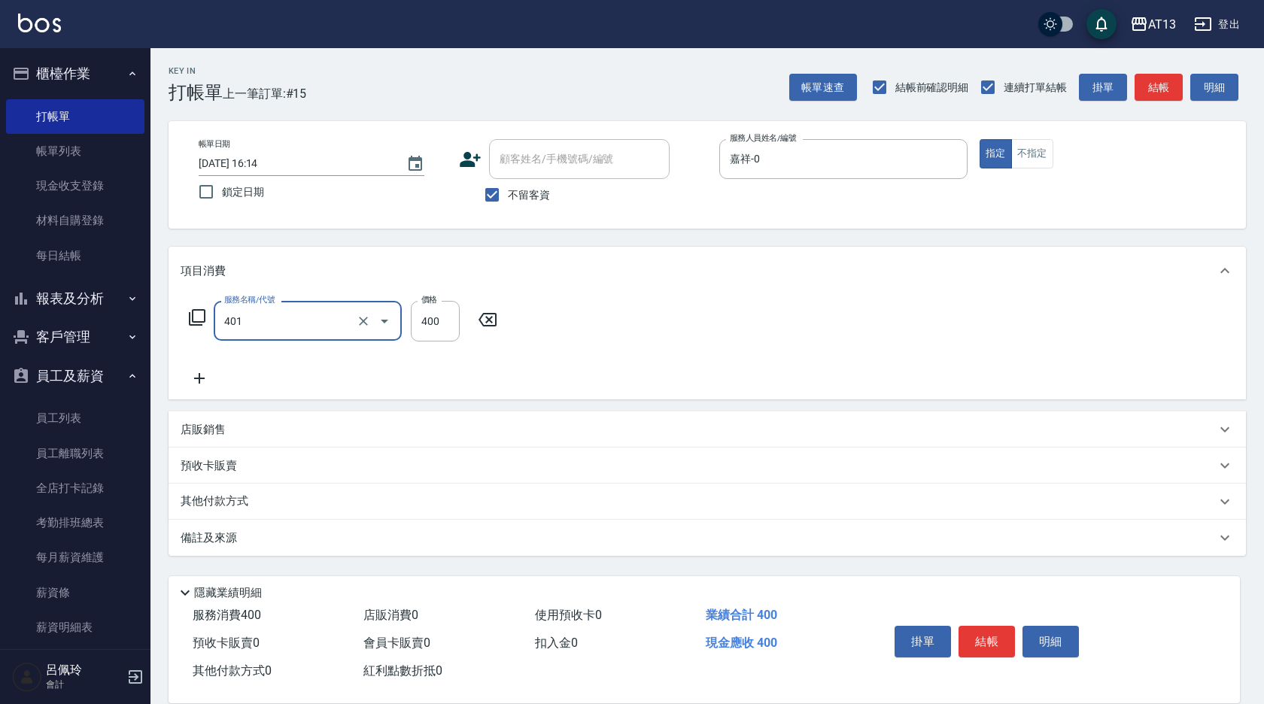
type input "剪髮(401)"
drag, startPoint x: 771, startPoint y: 372, endPoint x: 833, endPoint y: 432, distance: 85.7
click at [779, 377] on div "服務名稱/代號 剪髮(401) 服務名稱/代號 價格 400 價格" at bounding box center [708, 347] width 1078 height 105
drag, startPoint x: 993, startPoint y: 623, endPoint x: 981, endPoint y: 620, distance: 12.4
click at [993, 626] on button "結帳" at bounding box center [987, 642] width 56 height 32
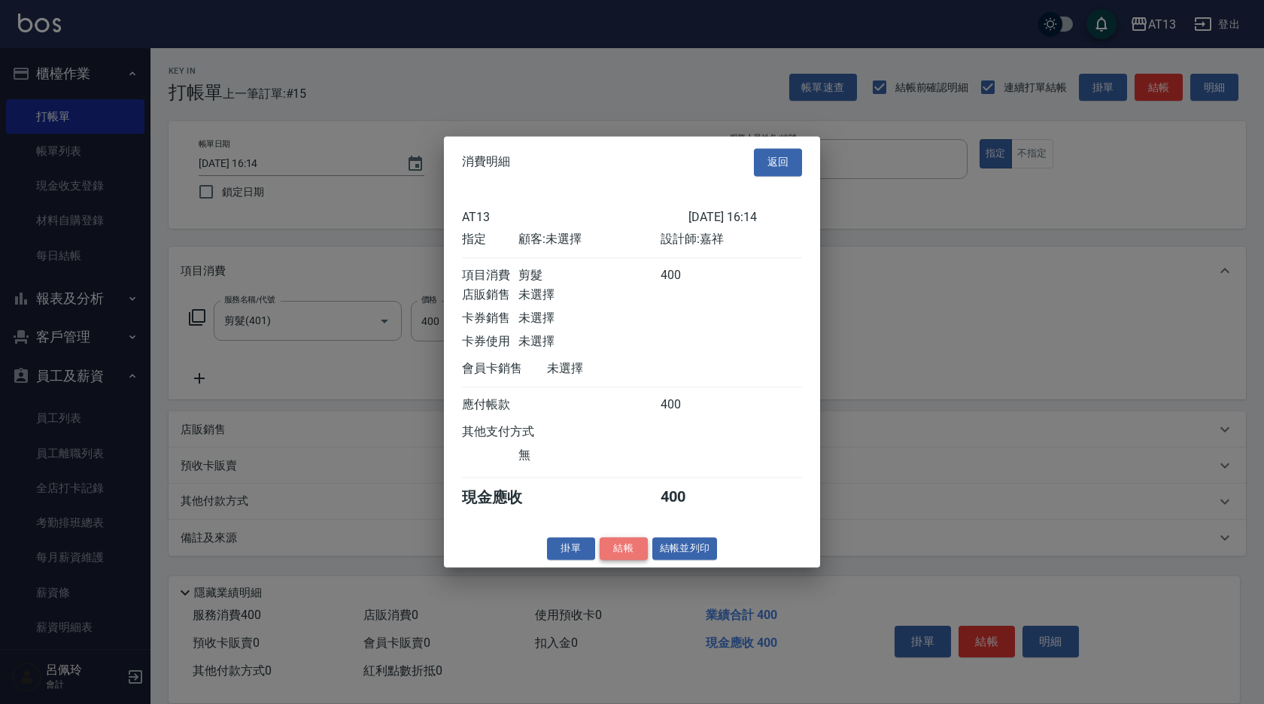
click at [640, 561] on button "結帳" at bounding box center [624, 548] width 48 height 23
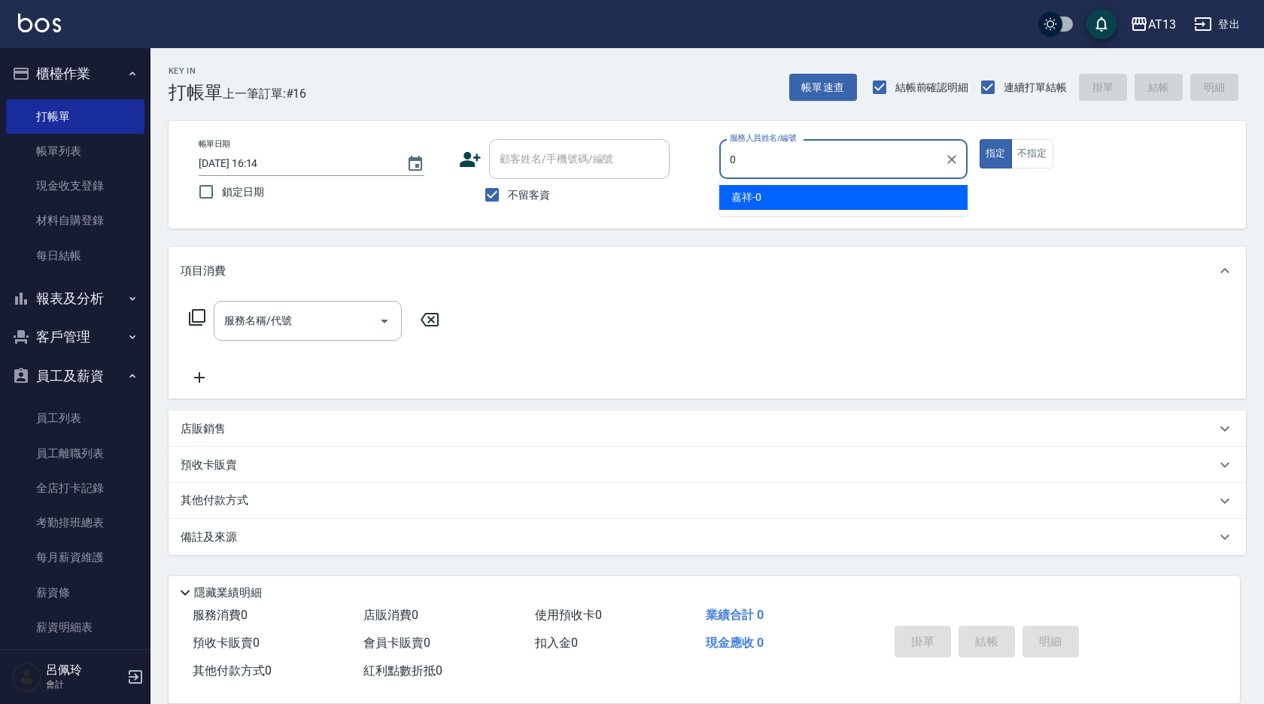
click at [883, 193] on div "嘉祥 -0" at bounding box center [843, 197] width 248 height 25
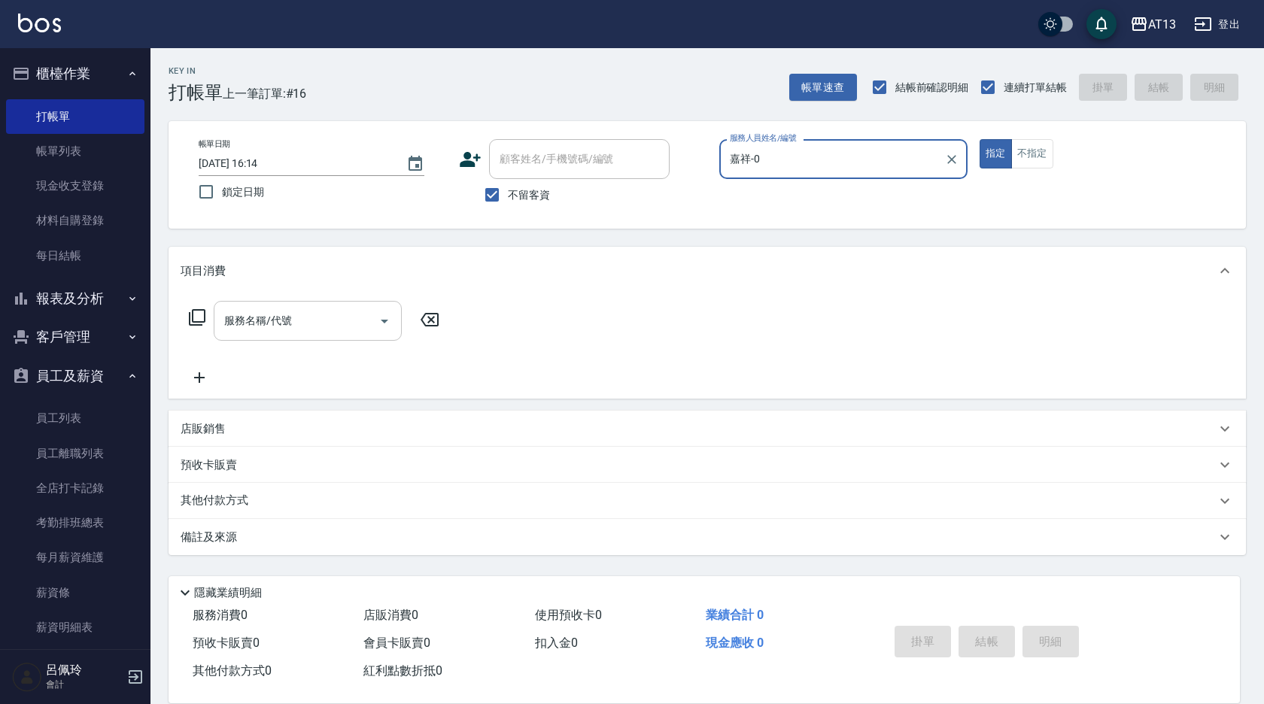
type input "嘉祥-0"
click at [331, 325] on input "服務名稱/代號" at bounding box center [296, 321] width 152 height 26
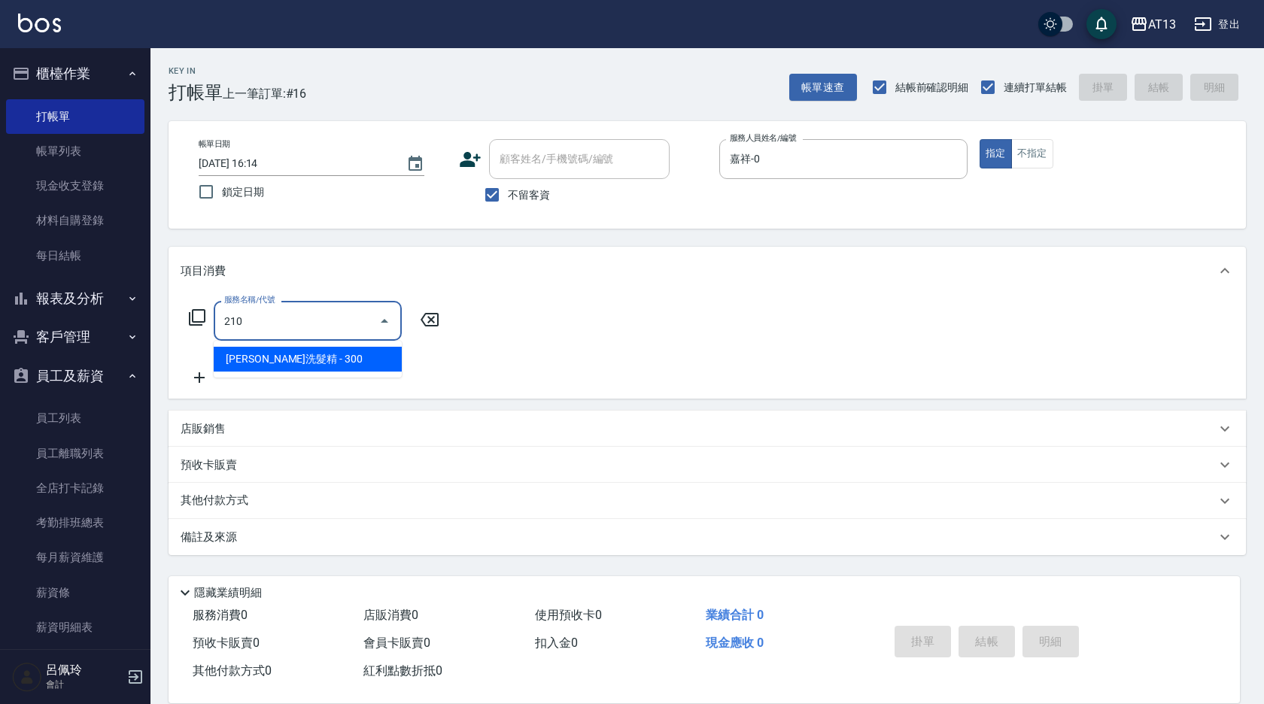
type input "[PERSON_NAME]洗髮精(210)"
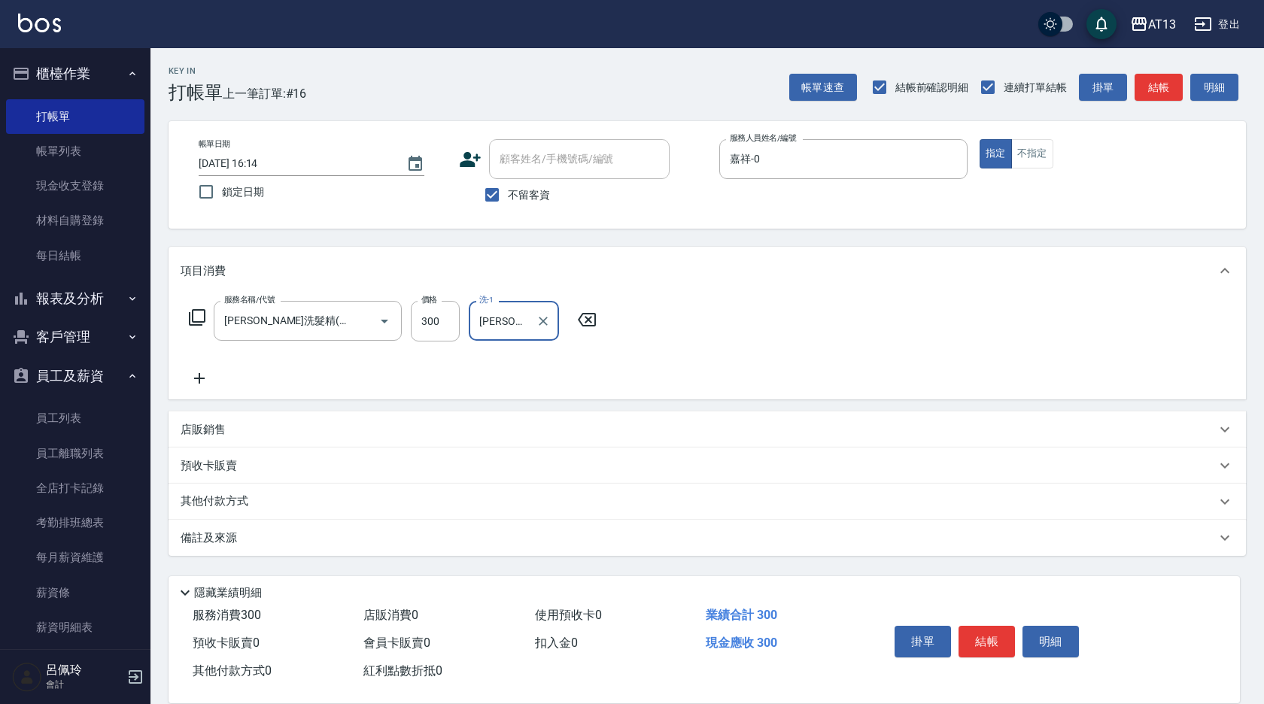
type input "[PERSON_NAME]-26"
click at [982, 620] on div "掛單 結帳 明細" at bounding box center [987, 643] width 196 height 47
click at [979, 635] on button "結帳" at bounding box center [987, 642] width 56 height 32
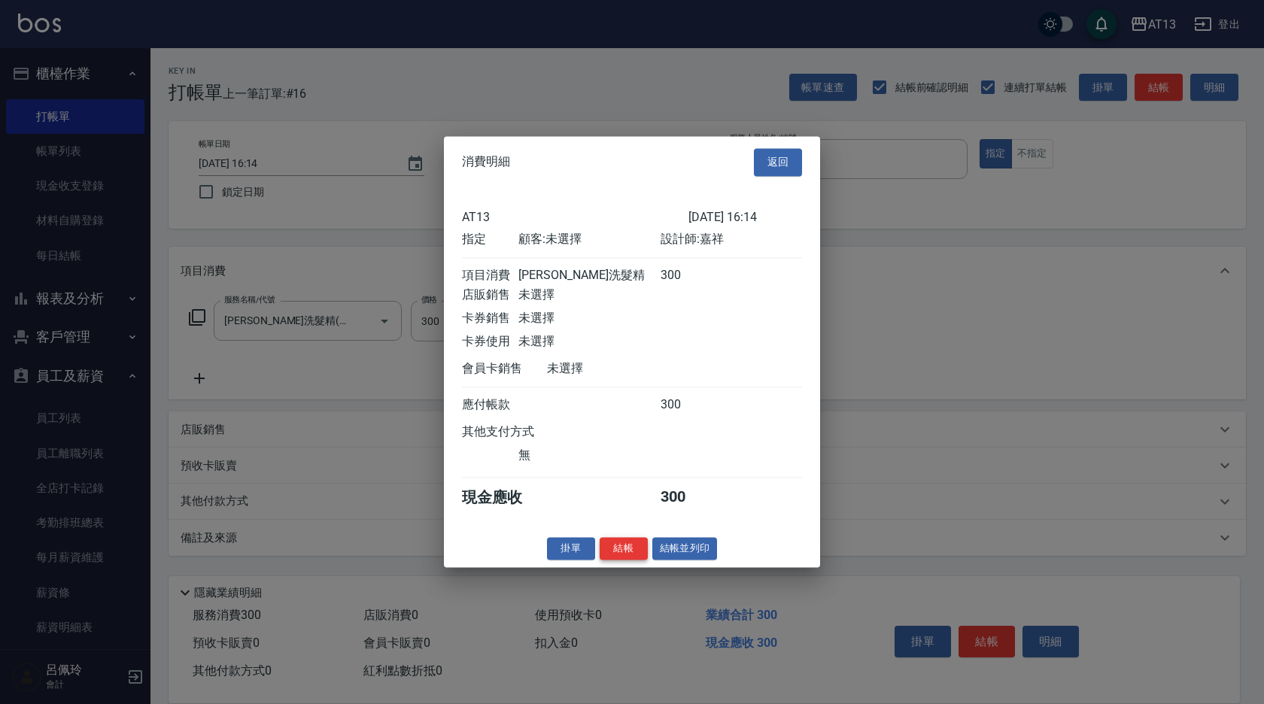
click at [621, 561] on button "結帳" at bounding box center [624, 548] width 48 height 23
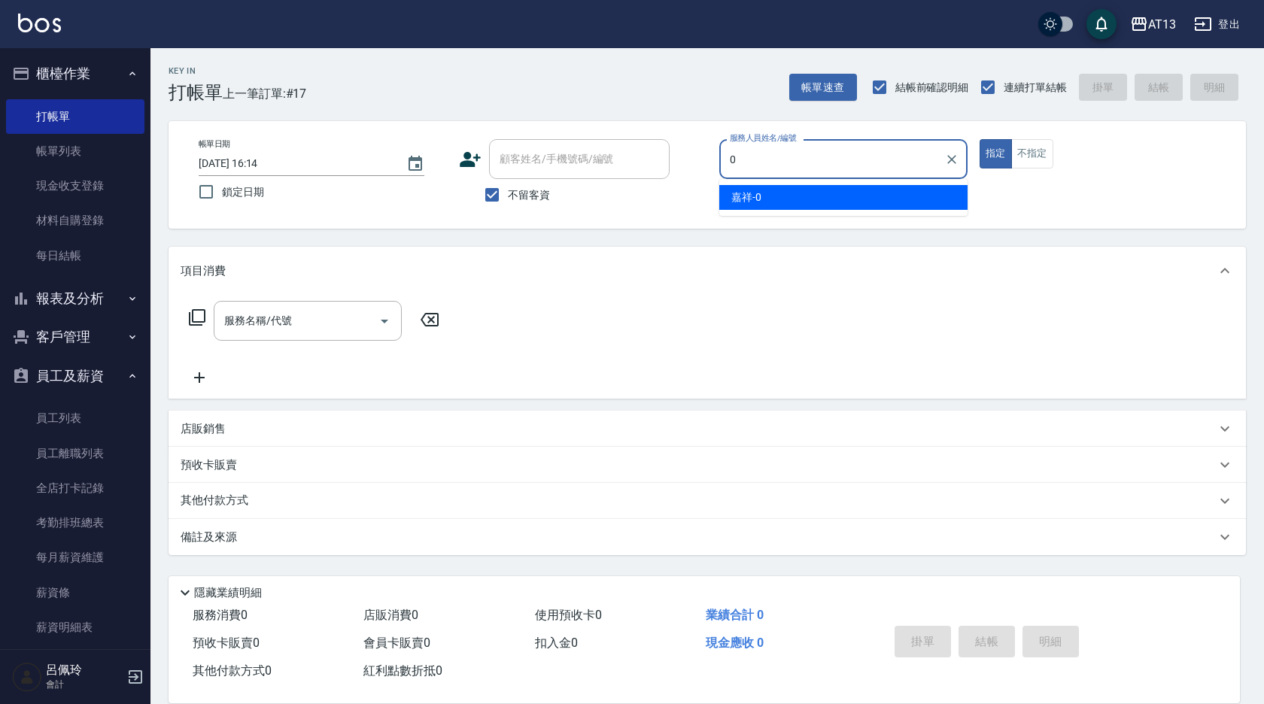
click at [784, 195] on div "嘉祥 -0" at bounding box center [843, 197] width 248 height 25
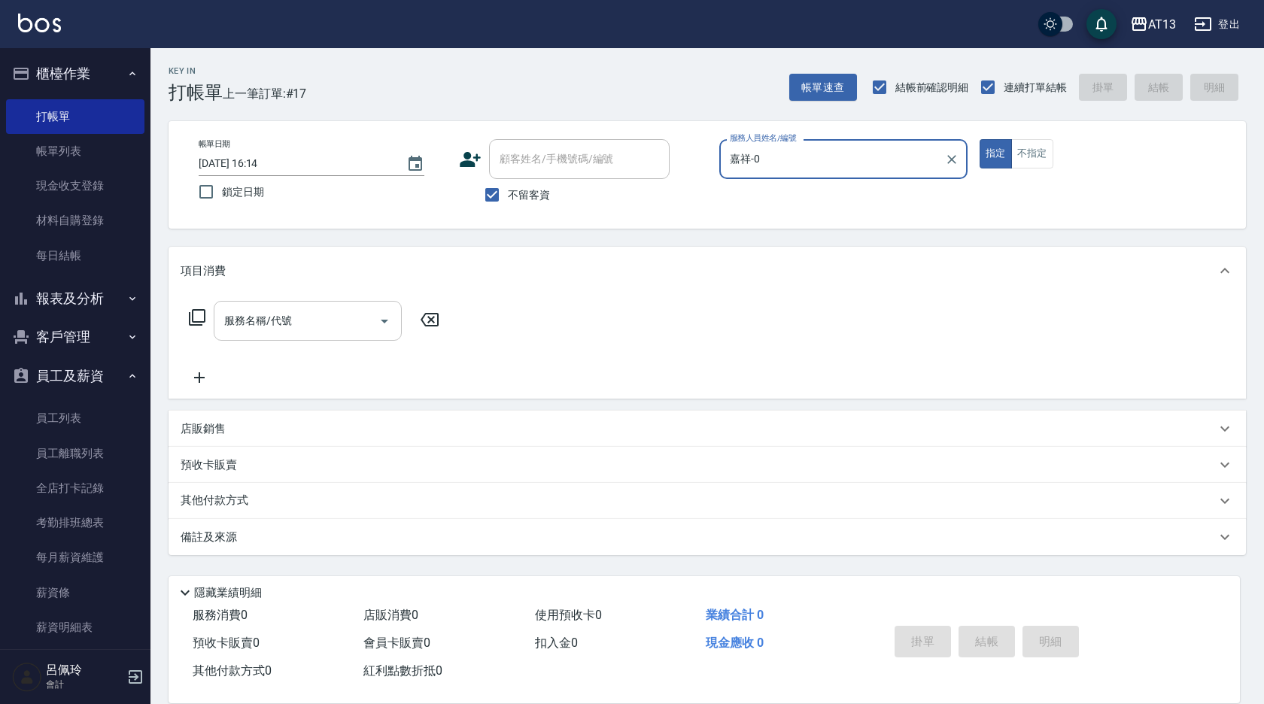
type input "嘉祥-0"
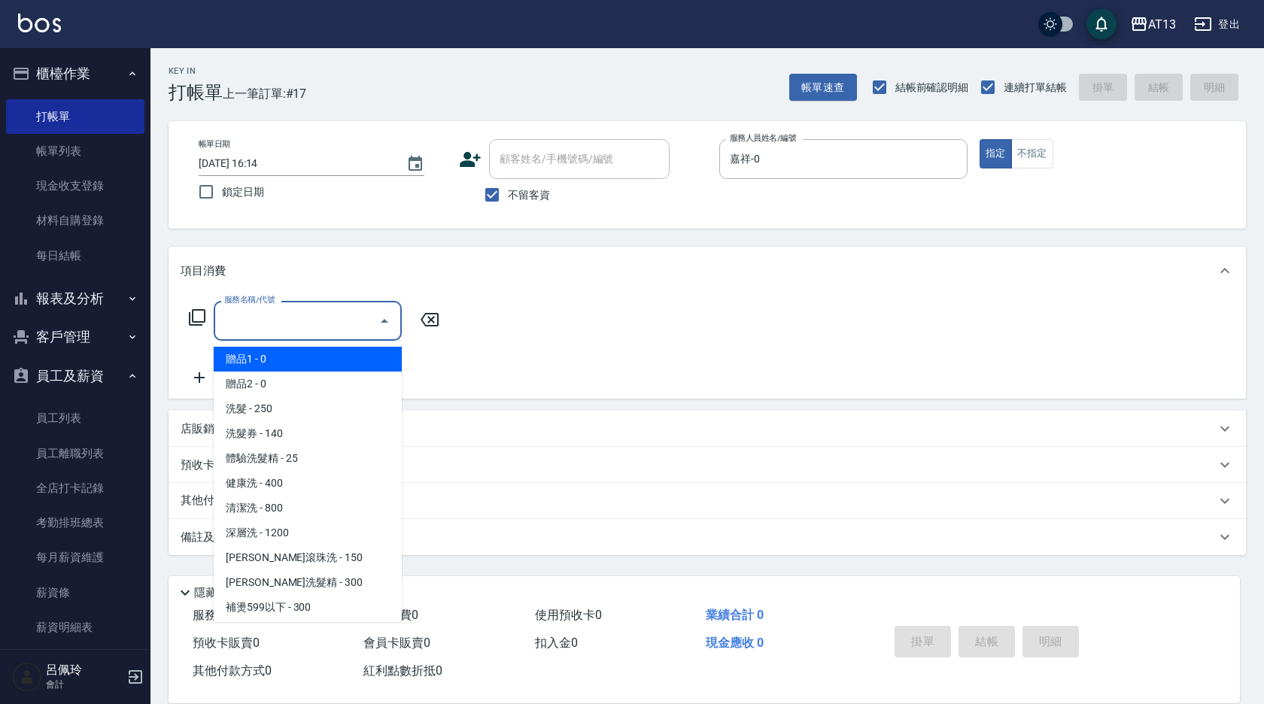
click at [260, 327] on div "服務名稱/代號 服務名稱/代號" at bounding box center [308, 321] width 188 height 40
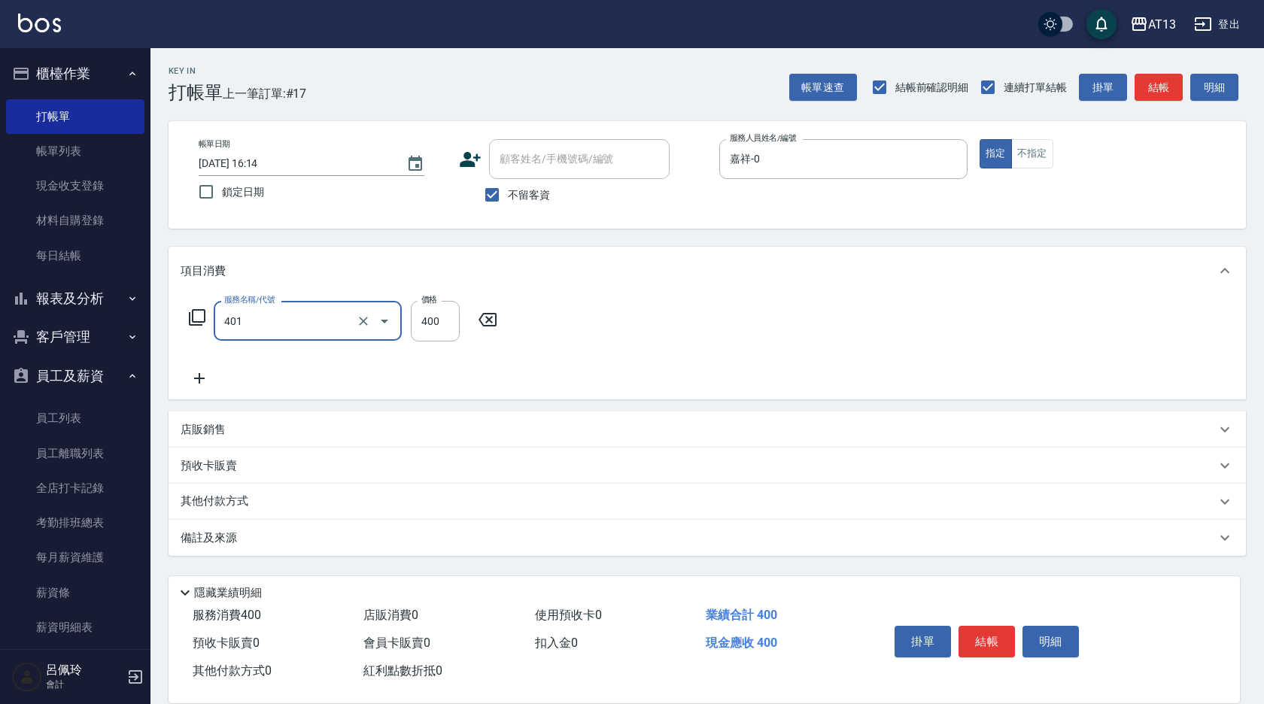
type input "剪髮(401)"
type input "300"
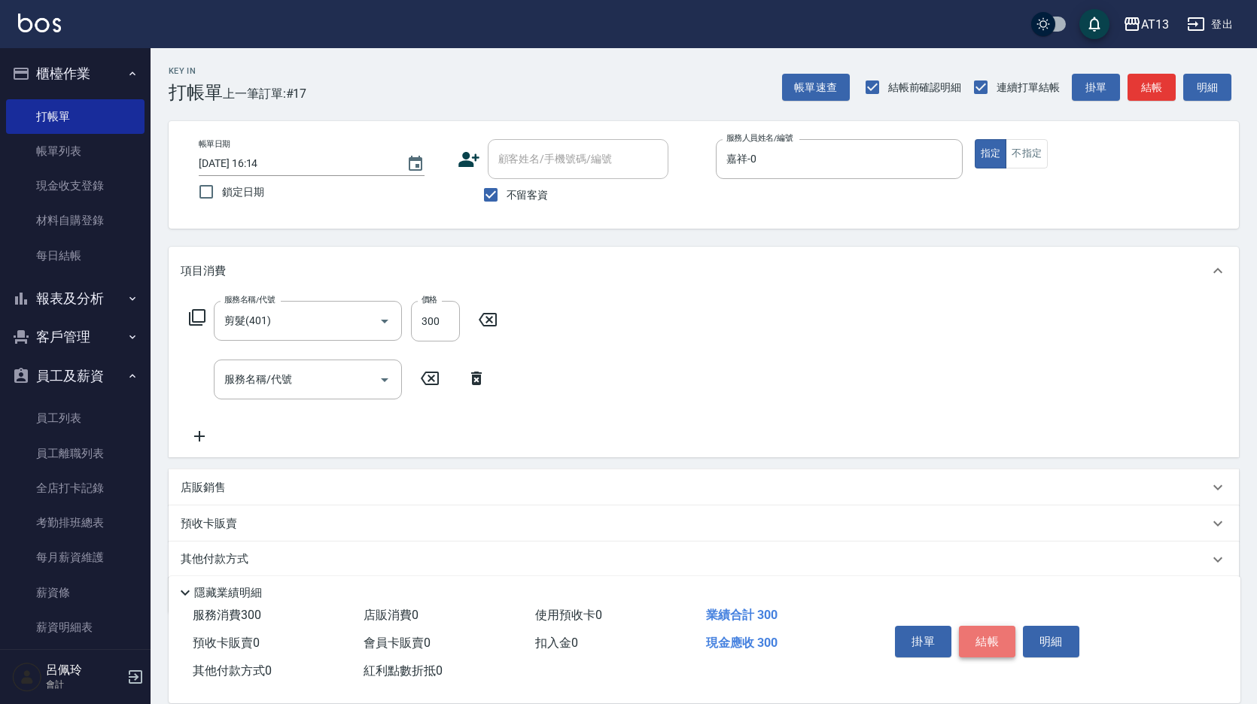
click at [989, 640] on button "結帳" at bounding box center [987, 642] width 56 height 32
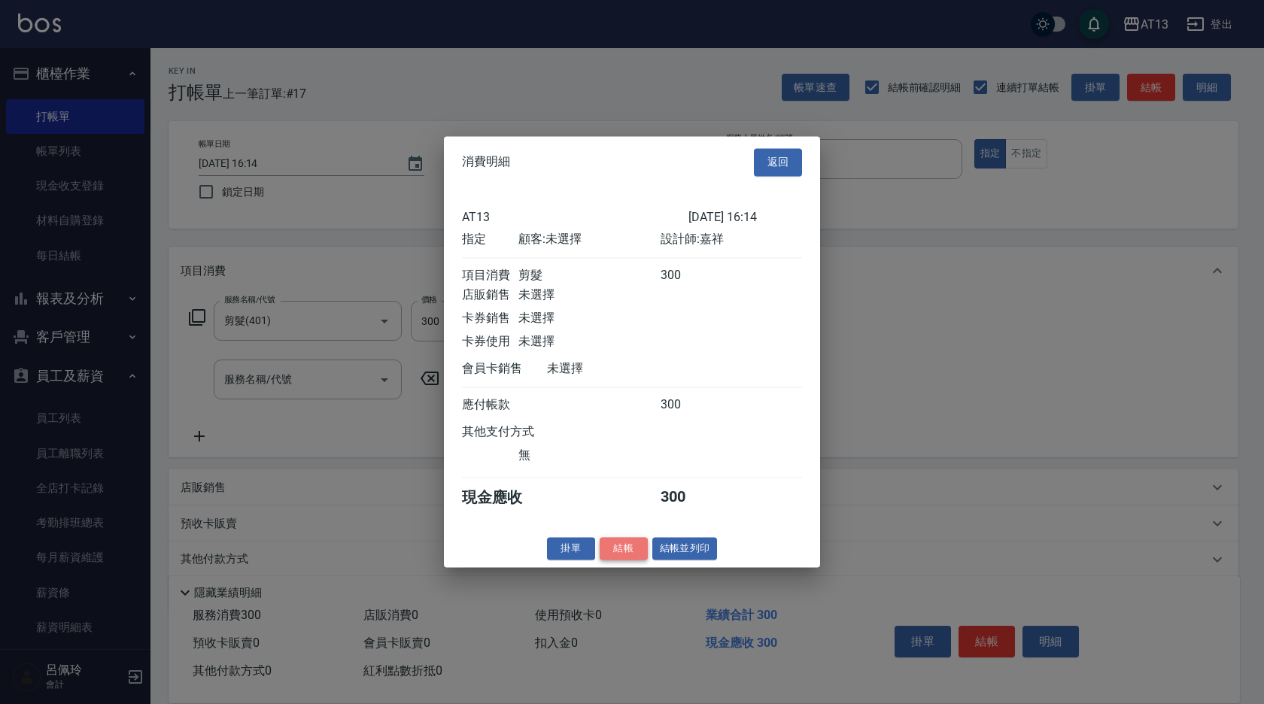
click at [638, 555] on button "結帳" at bounding box center [624, 548] width 48 height 23
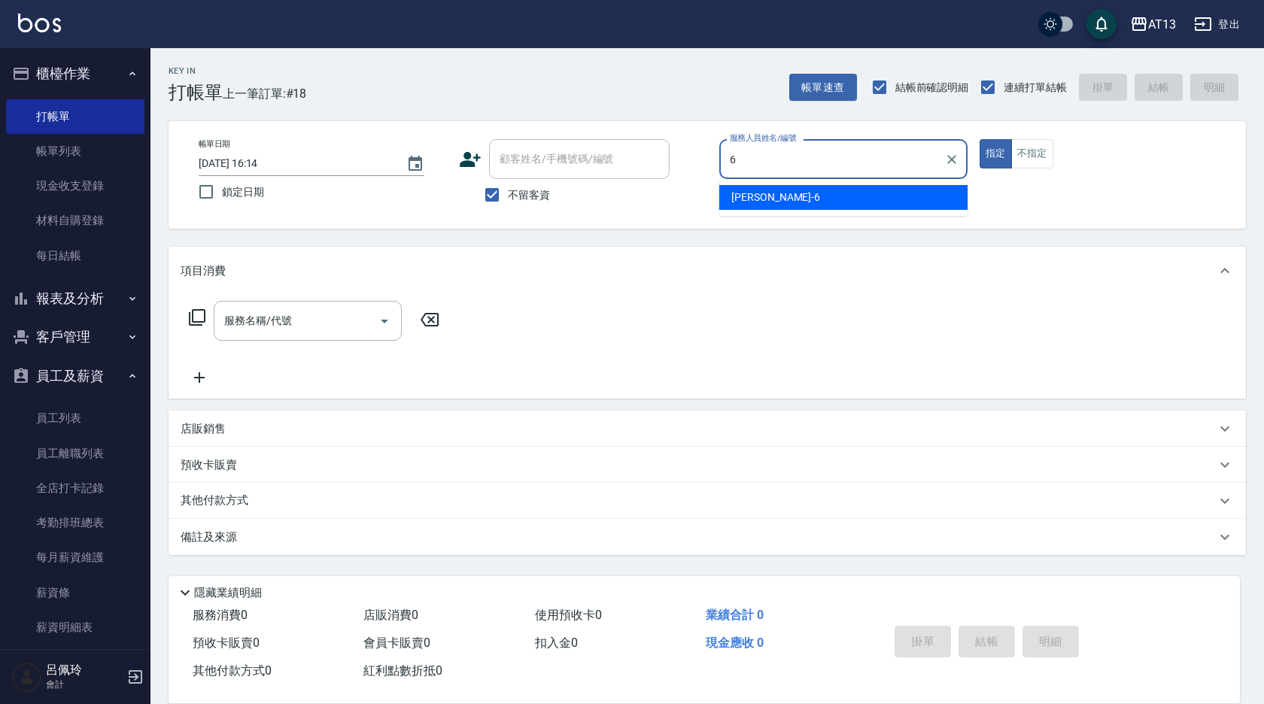
drag, startPoint x: 790, startPoint y: 195, endPoint x: 801, endPoint y: 196, distance: 10.6
click at [791, 195] on div "亭妤 -6" at bounding box center [843, 197] width 248 height 25
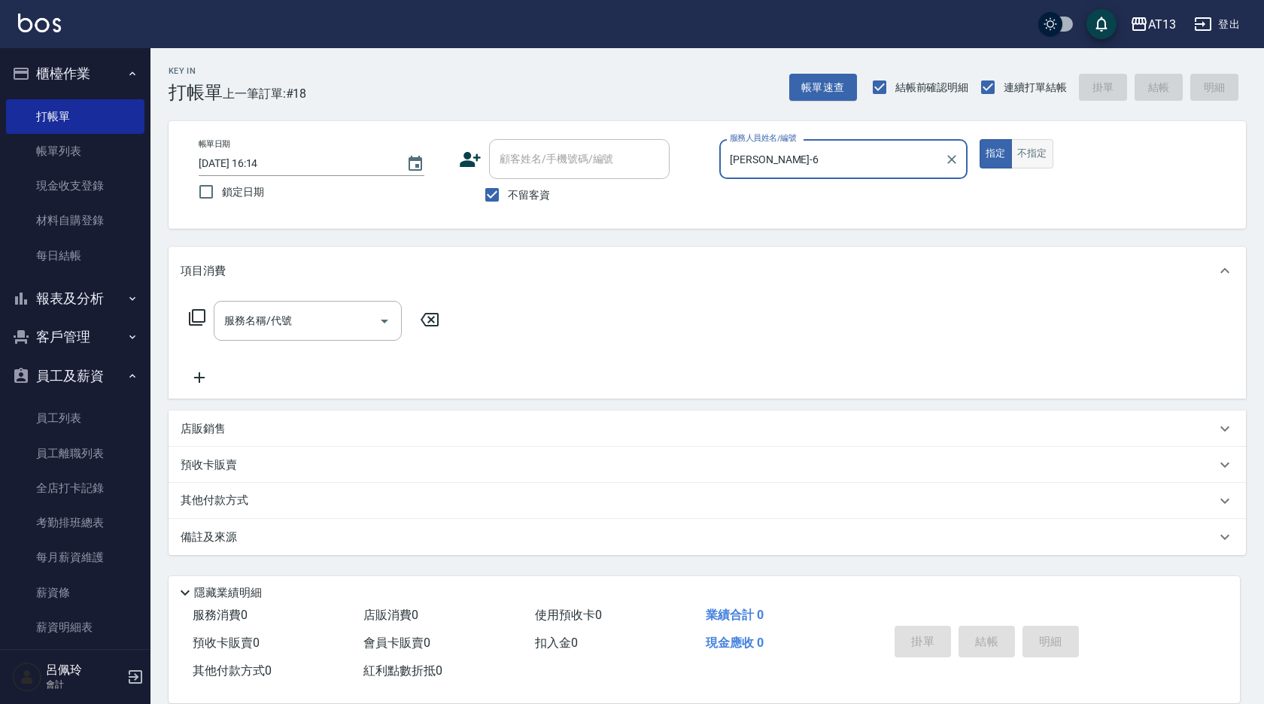
type input "[PERSON_NAME]-6"
click at [1017, 155] on button "不指定" at bounding box center [1032, 153] width 42 height 29
click at [335, 312] on input "服務名稱/代號" at bounding box center [296, 321] width 152 height 26
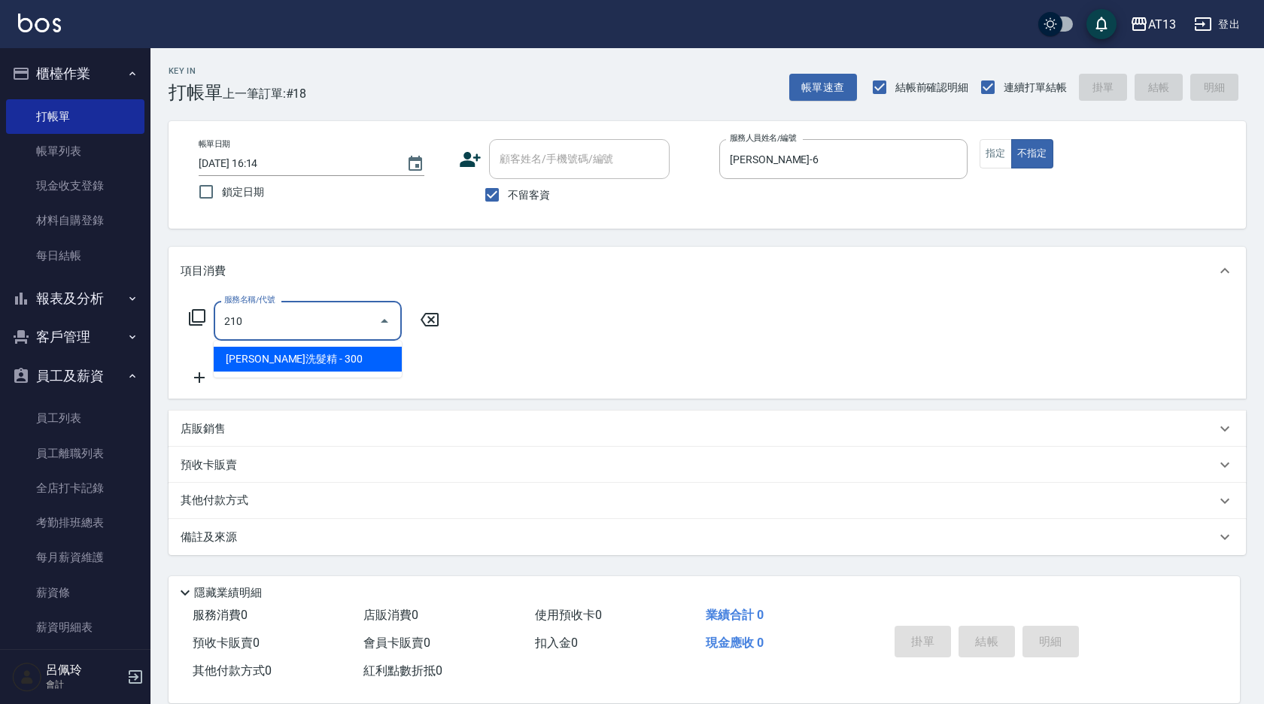
type input "[PERSON_NAME]洗髮精(210)"
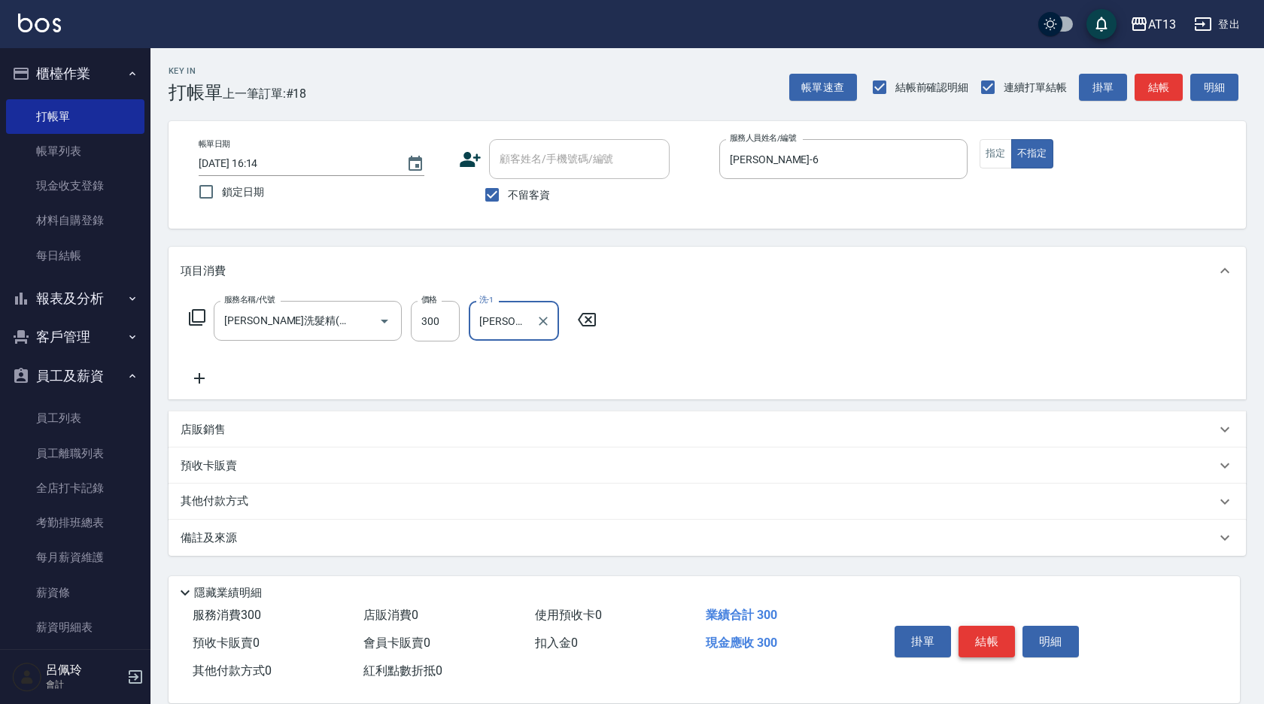
type input "[PERSON_NAME]-26"
click at [987, 637] on button "結帳" at bounding box center [987, 642] width 56 height 32
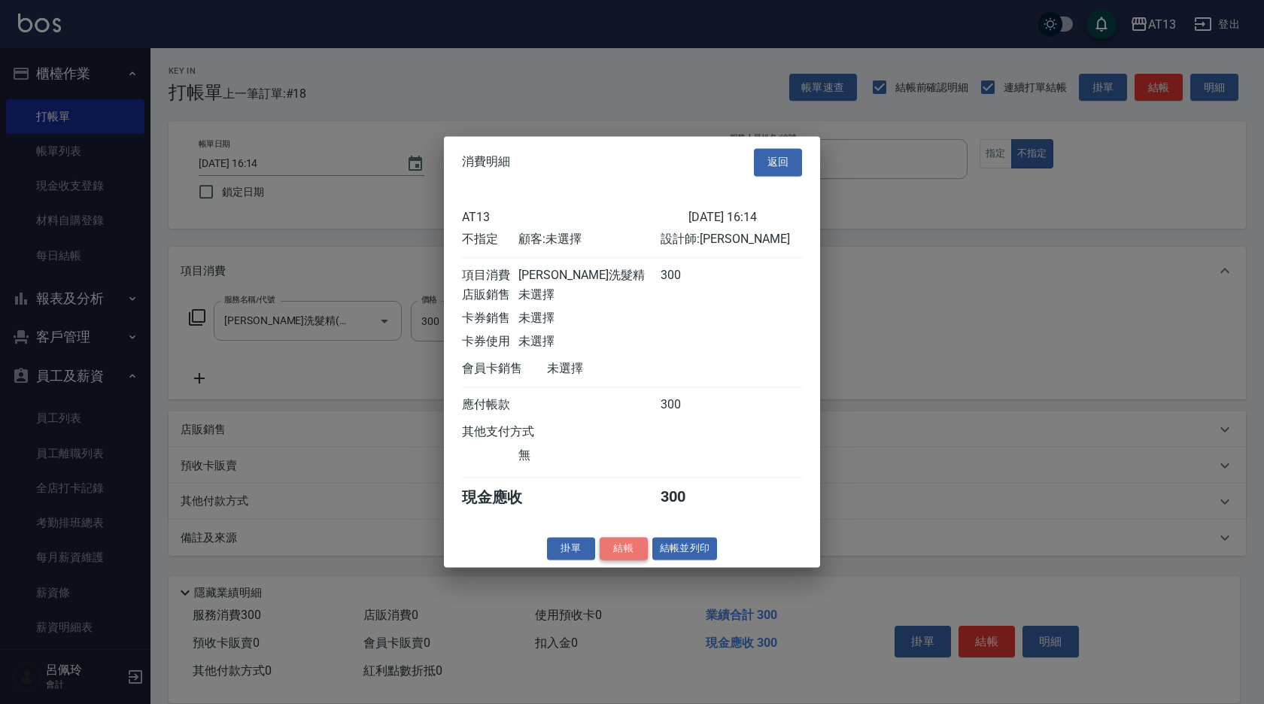
click at [639, 560] on button "結帳" at bounding box center [624, 548] width 48 height 23
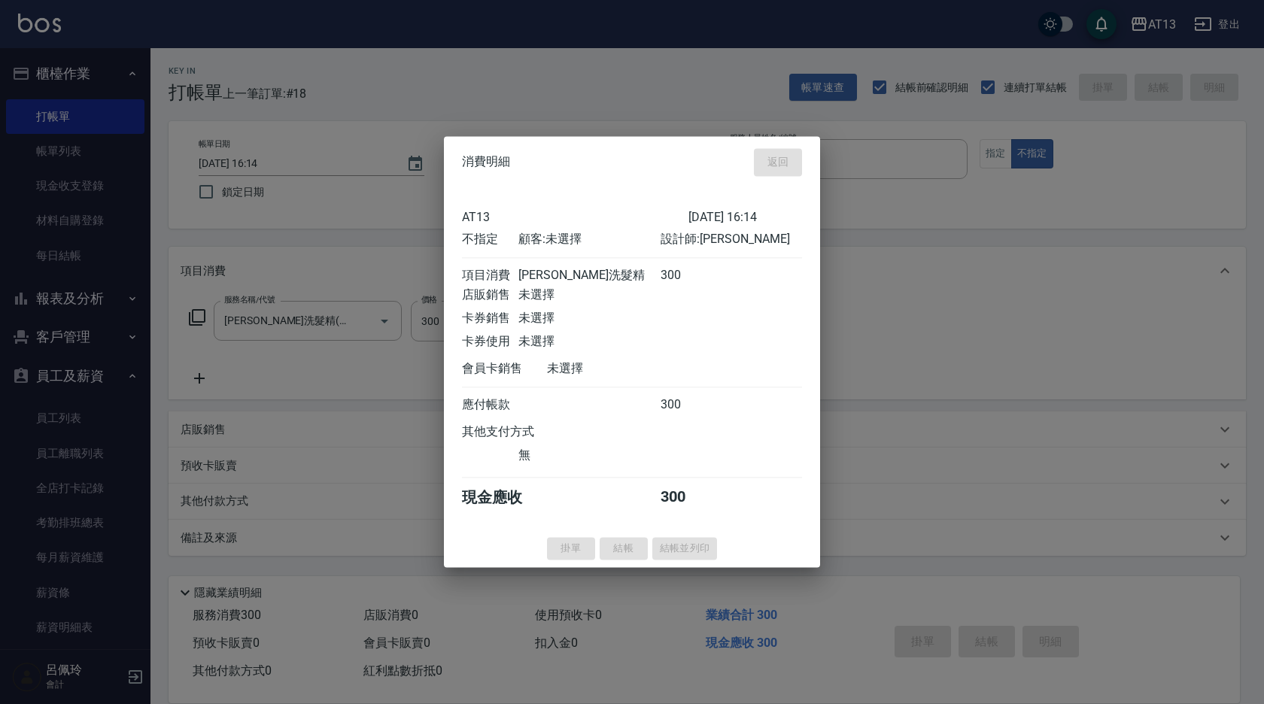
type input "[DATE] 16:15"
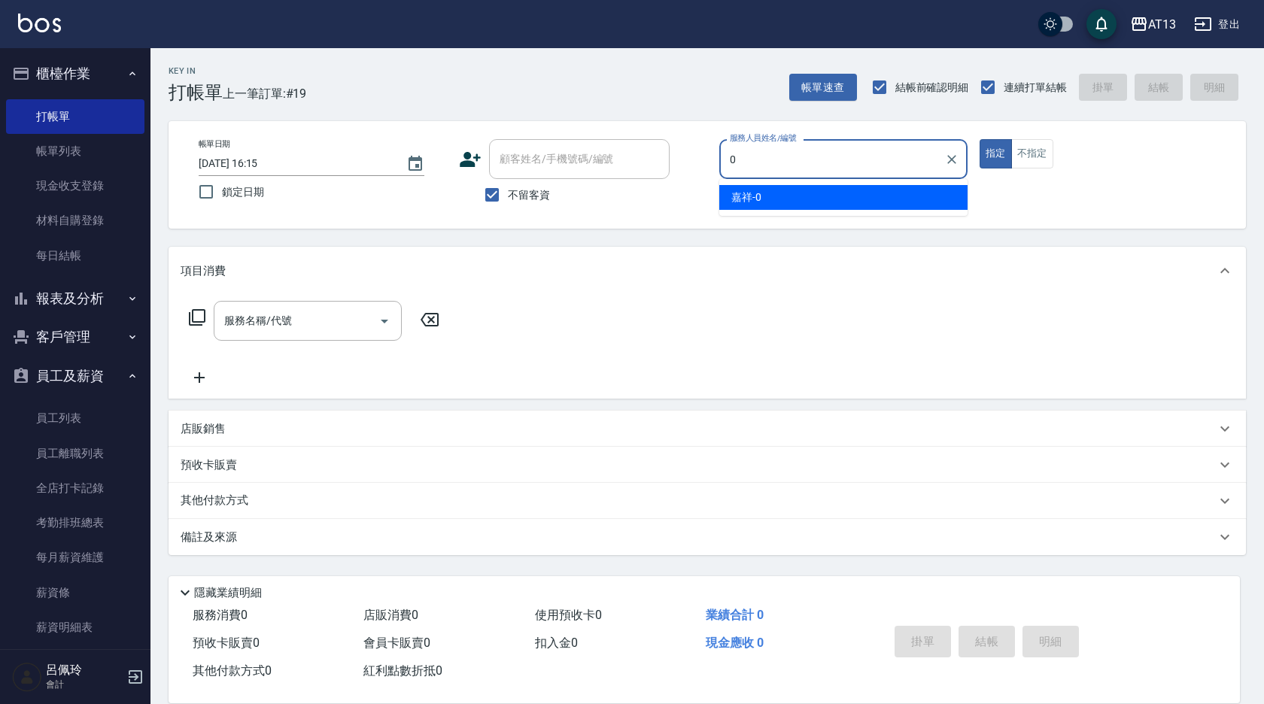
click at [821, 199] on div "嘉祥 -0" at bounding box center [843, 197] width 248 height 25
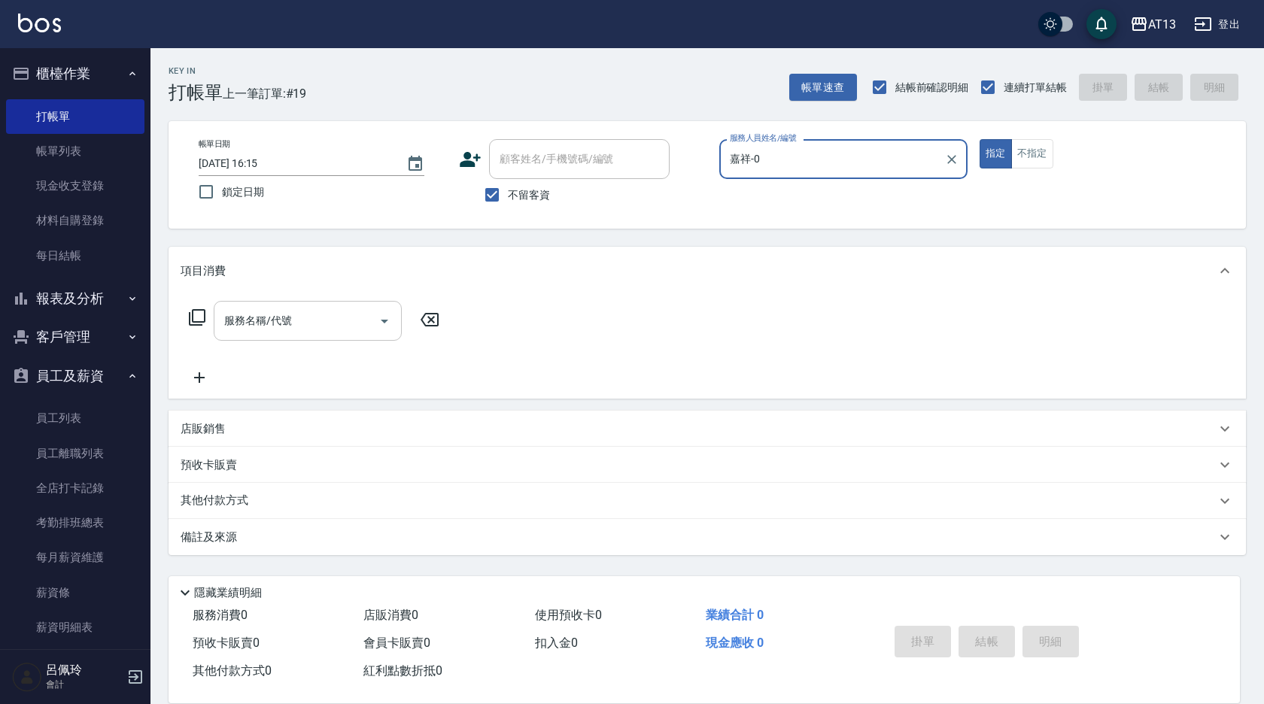
type input "嘉祥-0"
click at [352, 318] on input "服務名稱/代號" at bounding box center [296, 321] width 152 height 26
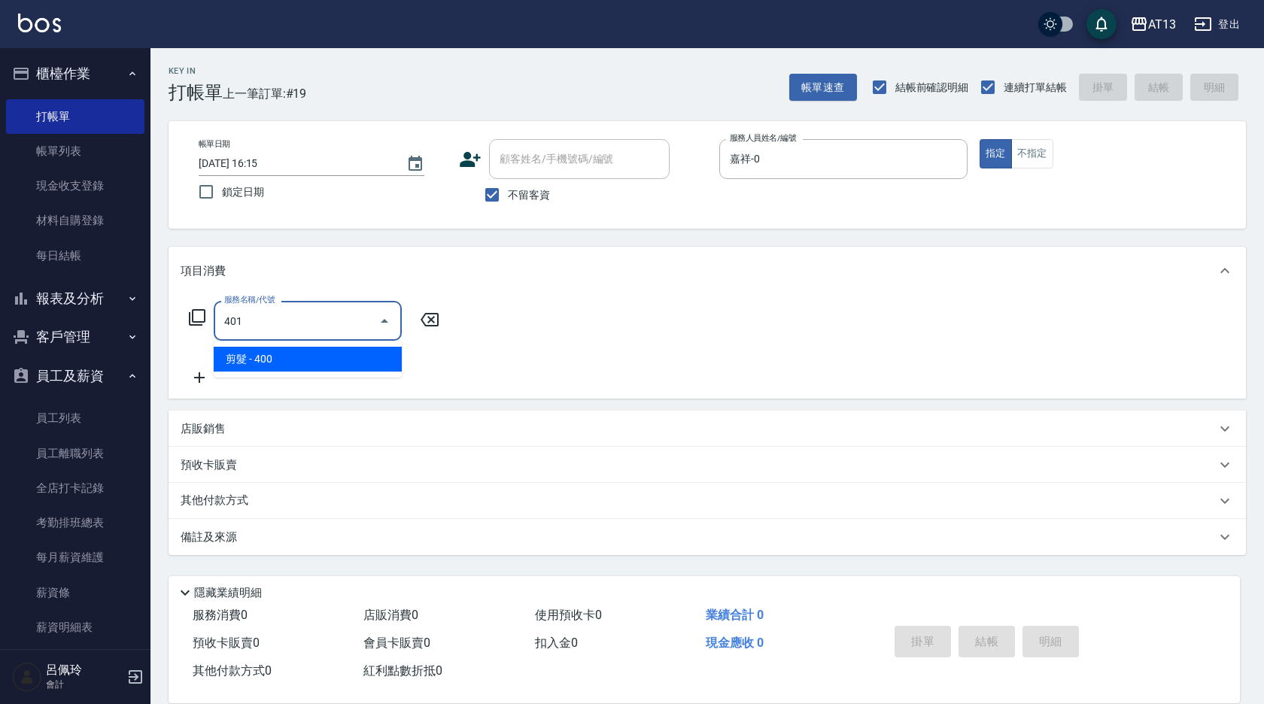
type input "剪髮(401)"
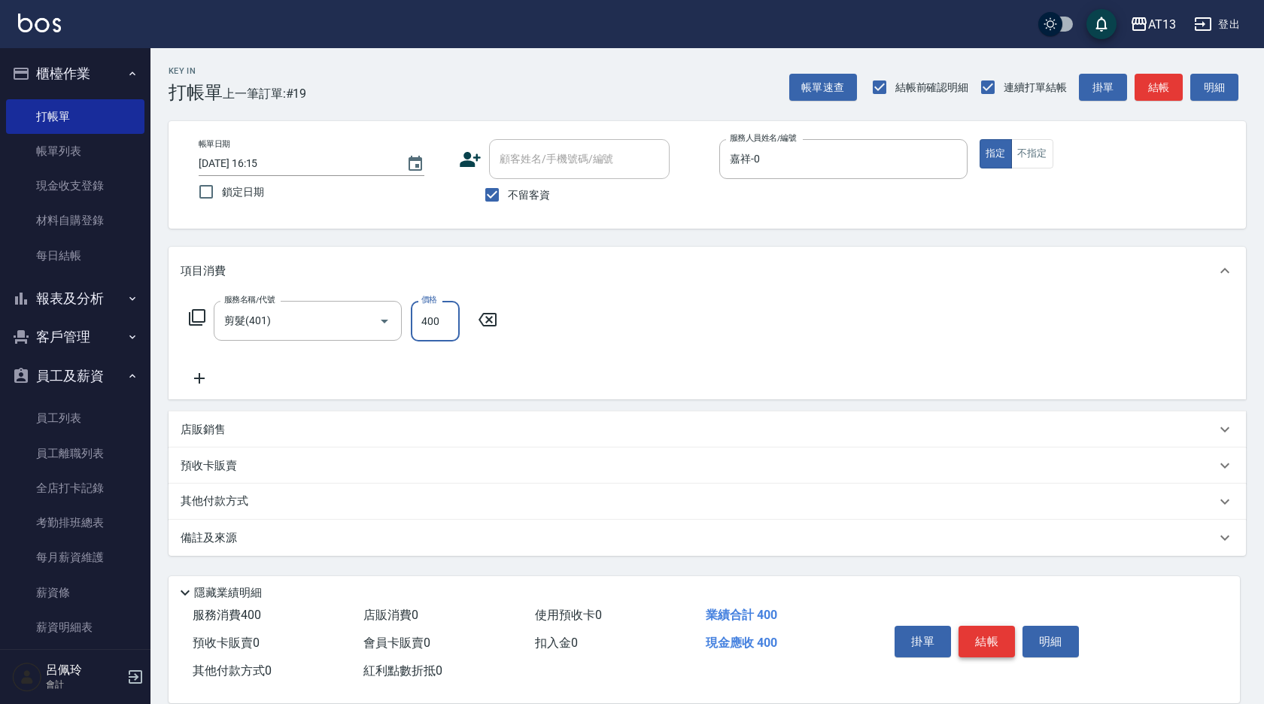
click at [985, 635] on button "結帳" at bounding box center [987, 642] width 56 height 32
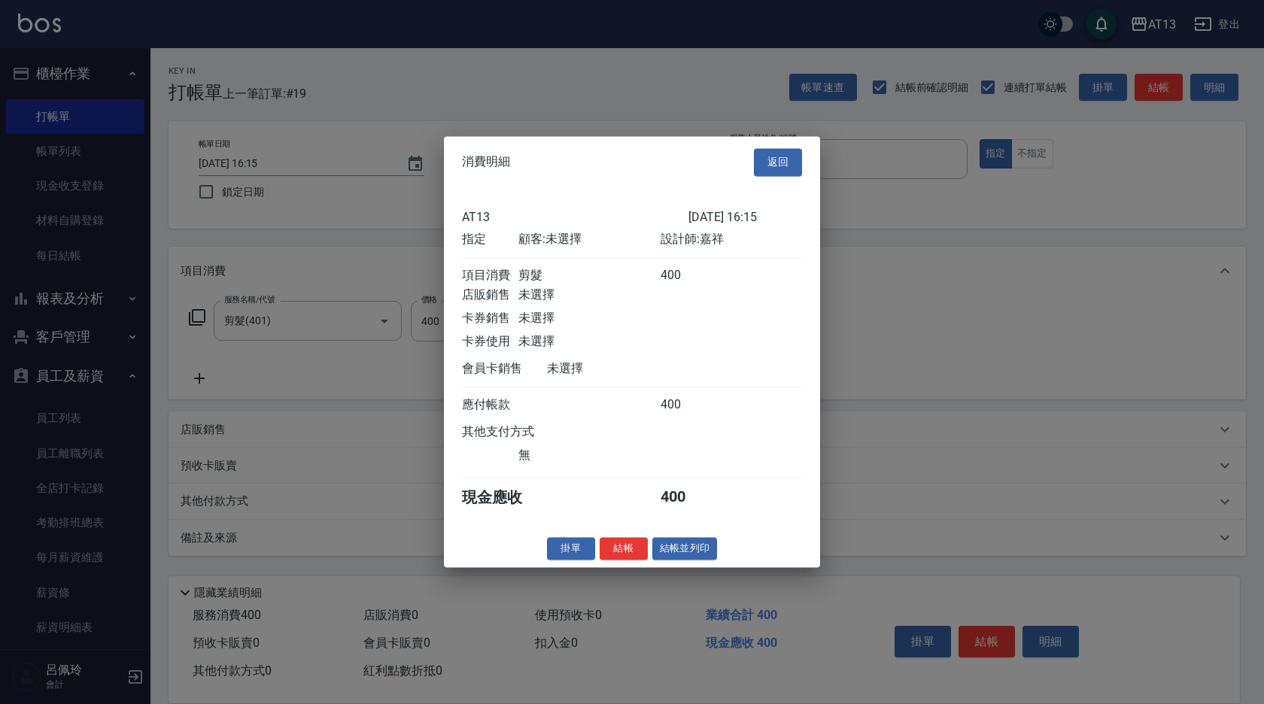
click at [628, 557] on button "結帳" at bounding box center [624, 548] width 48 height 23
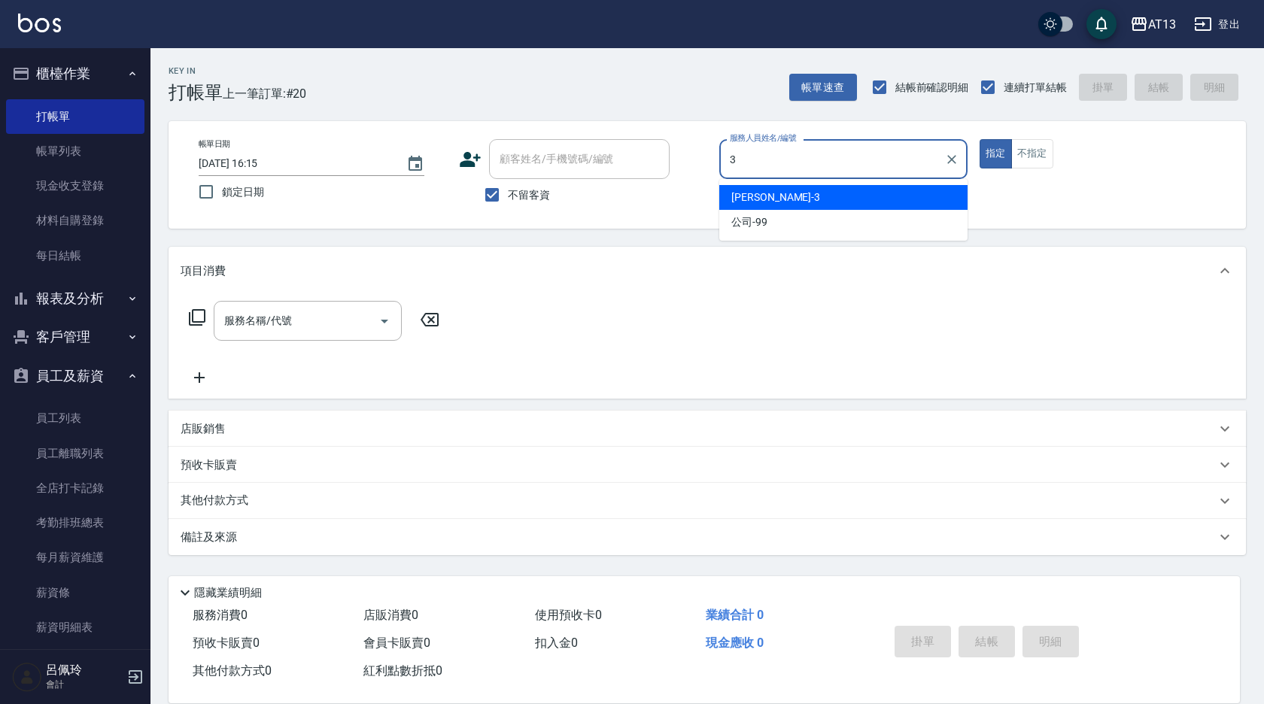
click at [778, 191] on div "[PERSON_NAME] -3" at bounding box center [843, 197] width 248 height 25
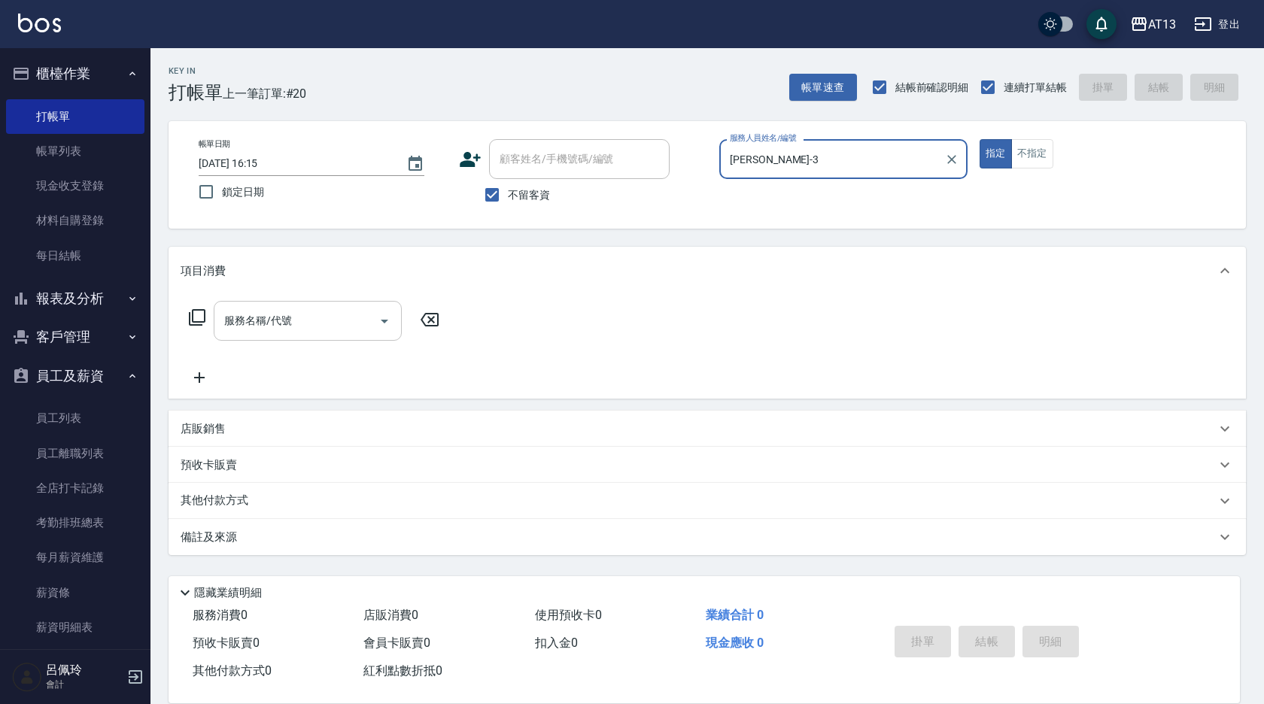
click at [284, 336] on div "服務名稱/代號" at bounding box center [308, 321] width 188 height 40
type input "[PERSON_NAME]-3"
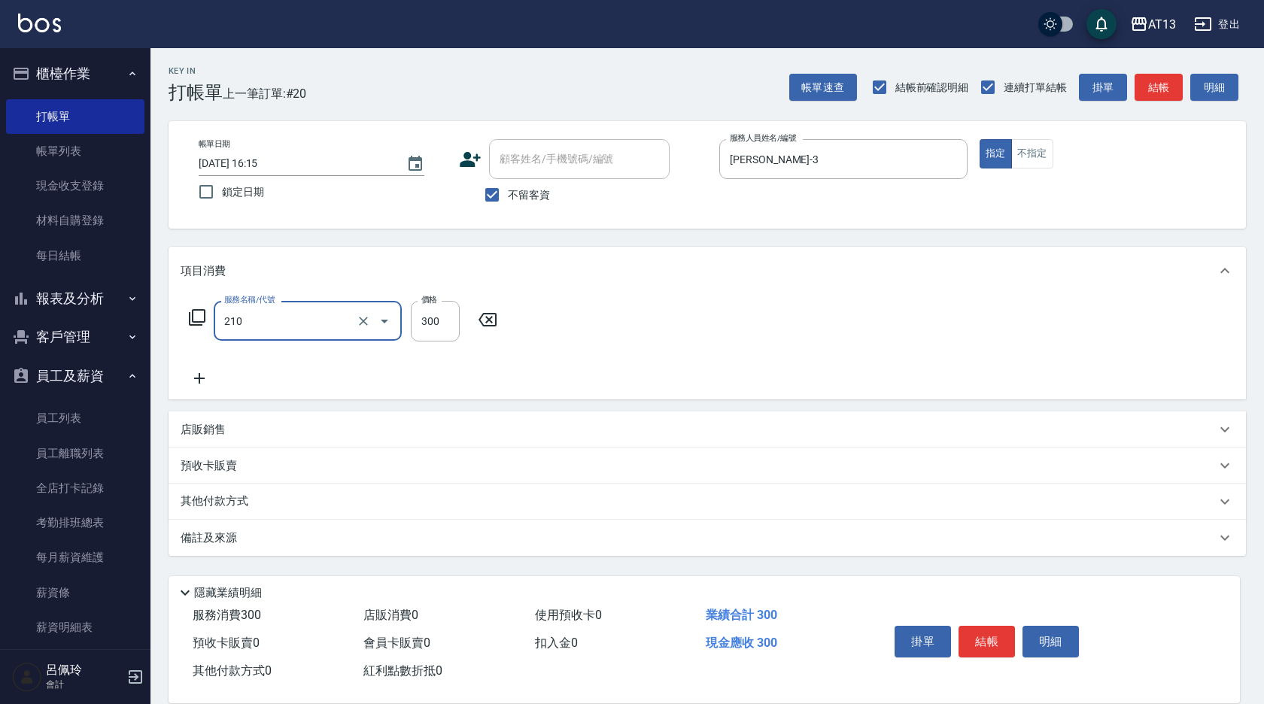
type input "[PERSON_NAME]洗髮精(210)"
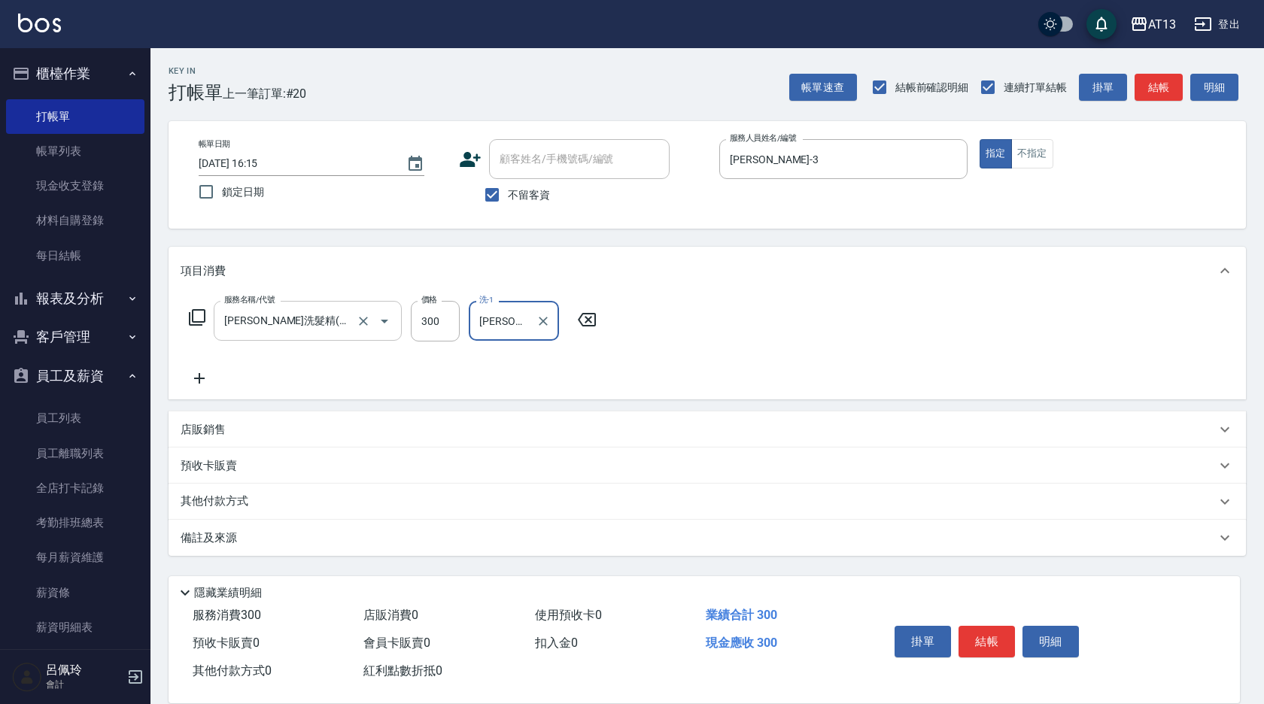
type input "[PERSON_NAME]-11"
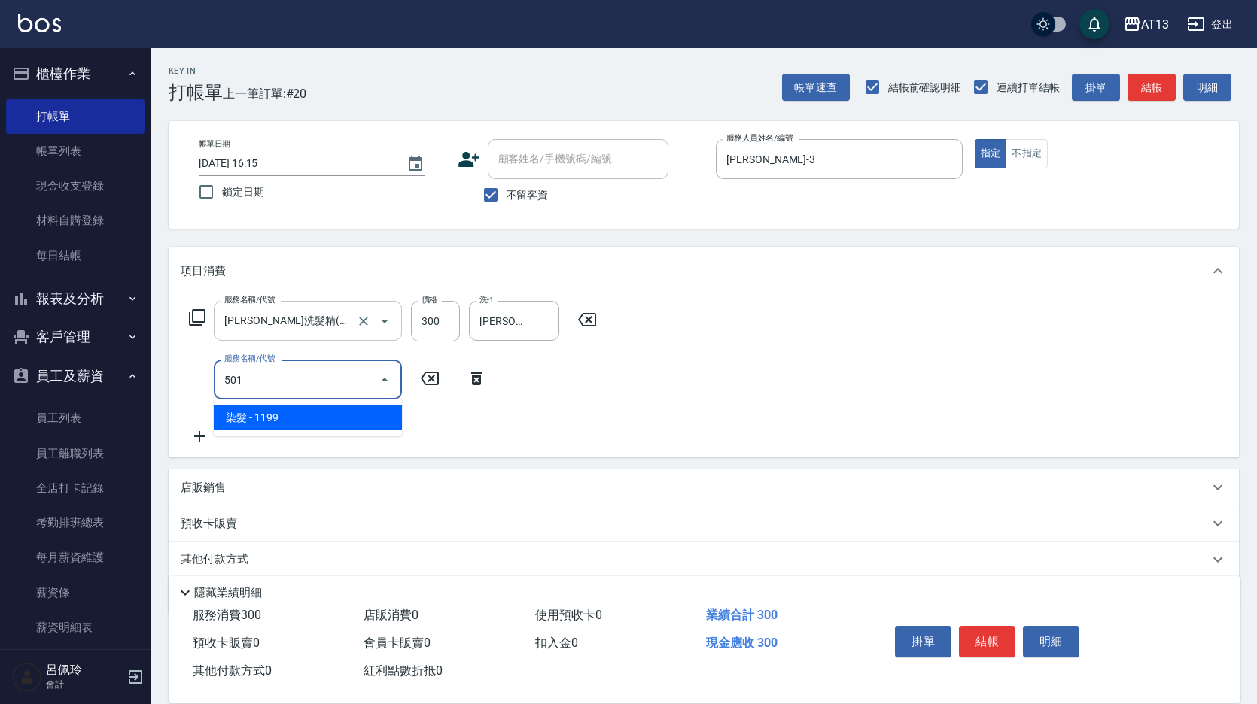
type input "染髮(501)"
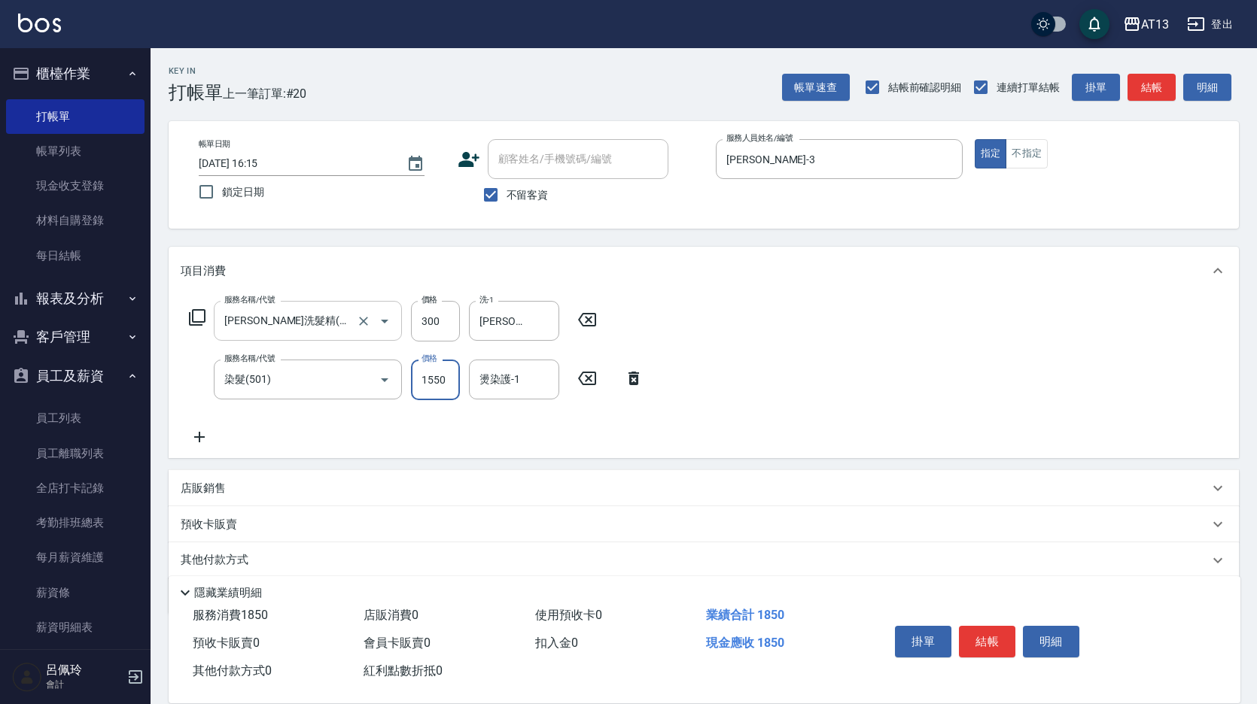
type input "1550"
type input "[PERSON_NAME]-11"
click at [965, 630] on button "結帳" at bounding box center [987, 642] width 56 height 32
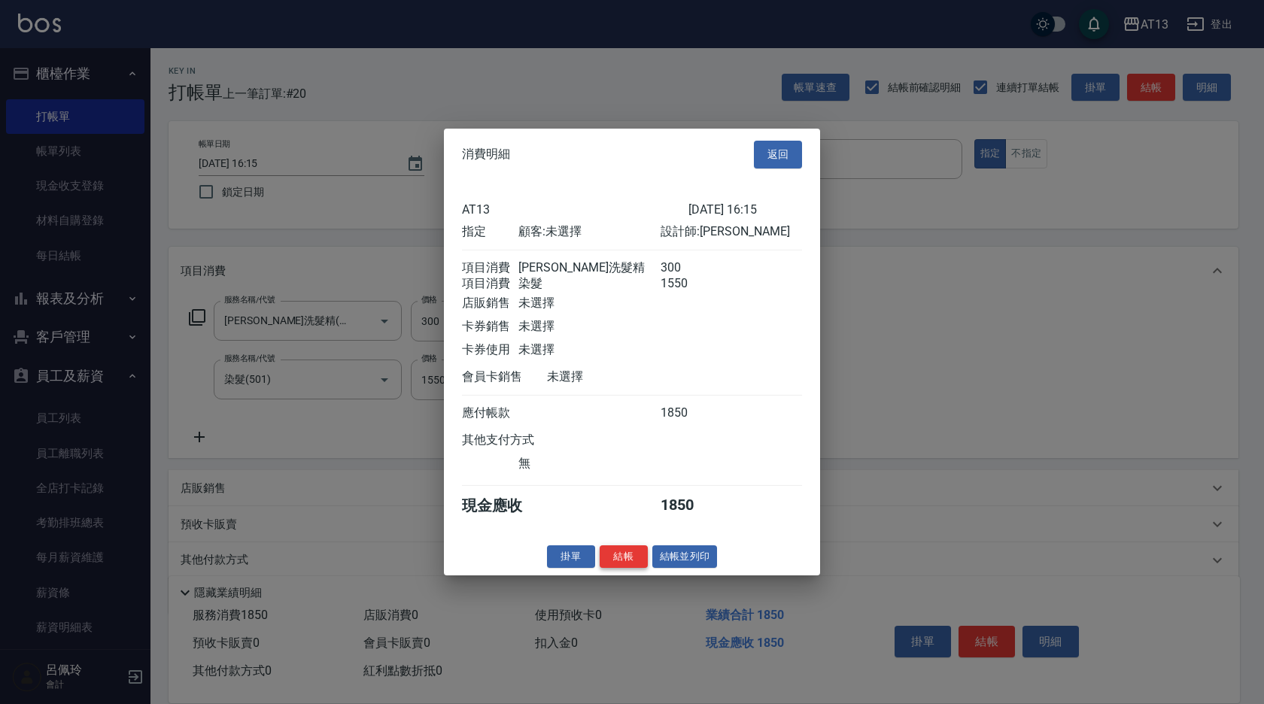
click at [637, 568] on button "結帳" at bounding box center [624, 556] width 48 height 23
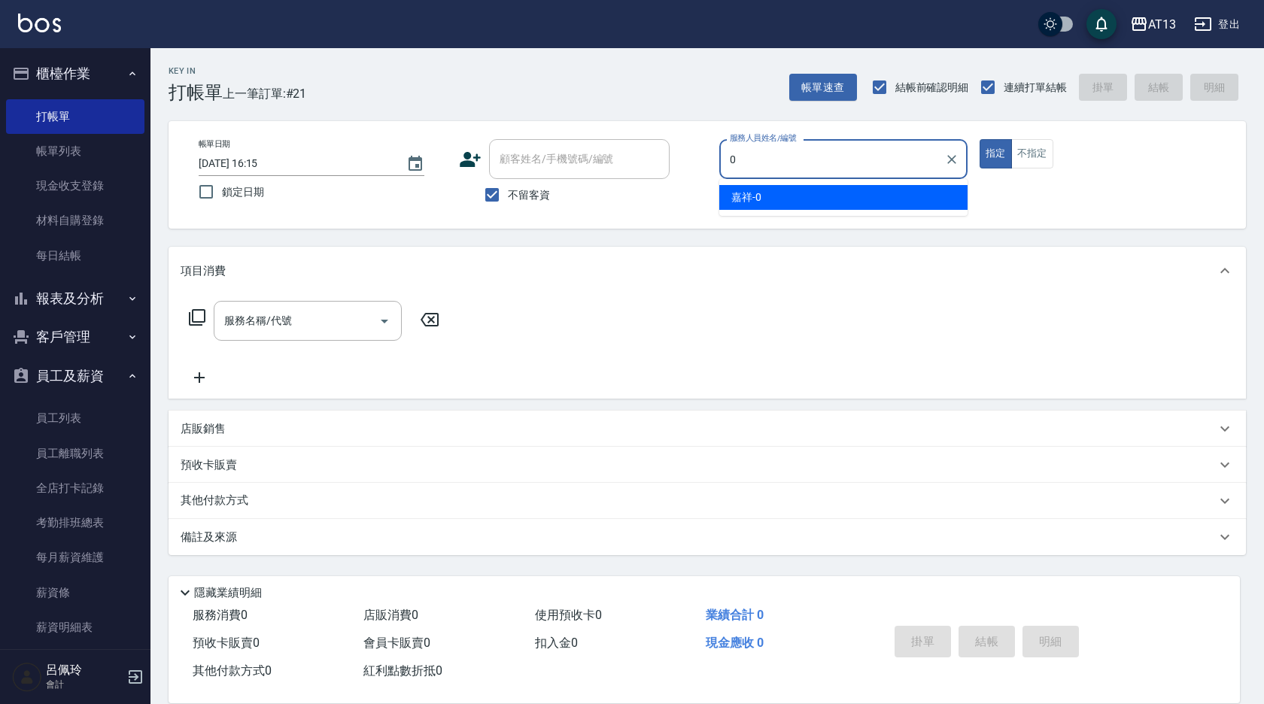
click at [805, 202] on div "嘉祥 -0" at bounding box center [843, 197] width 248 height 25
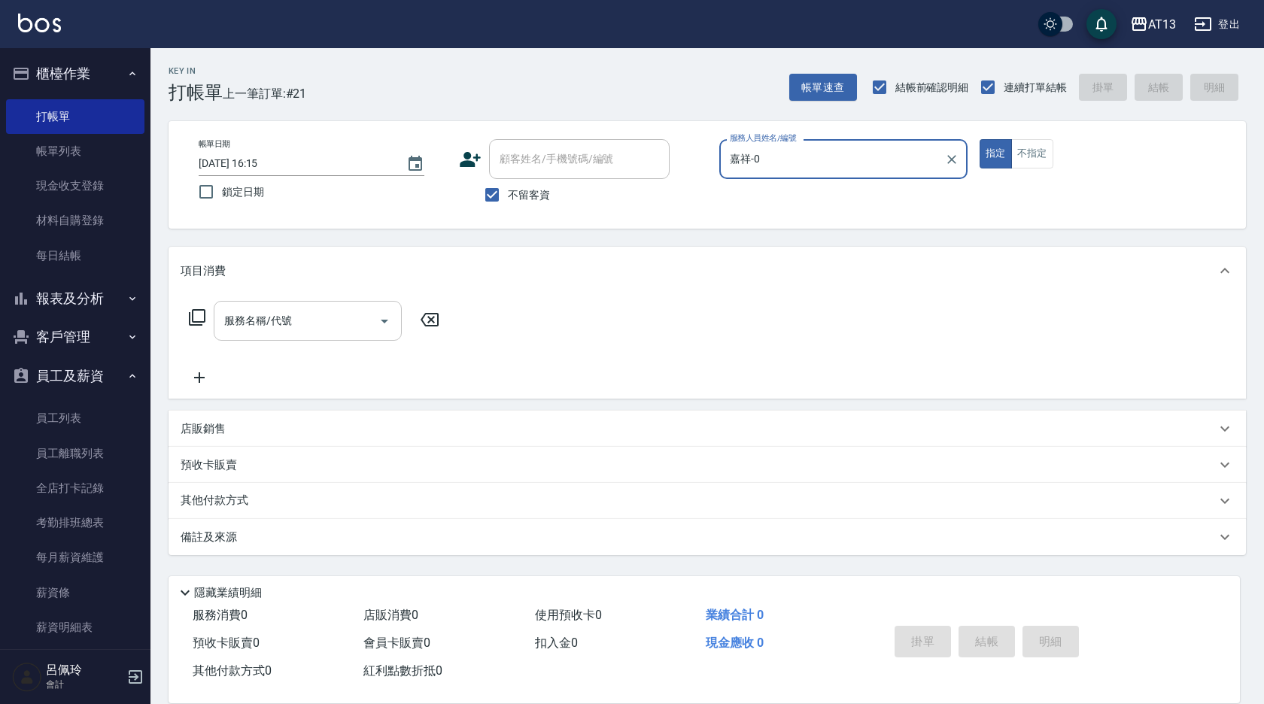
type input "嘉祥-0"
click at [305, 312] on input "服務名稱/代號" at bounding box center [296, 321] width 152 height 26
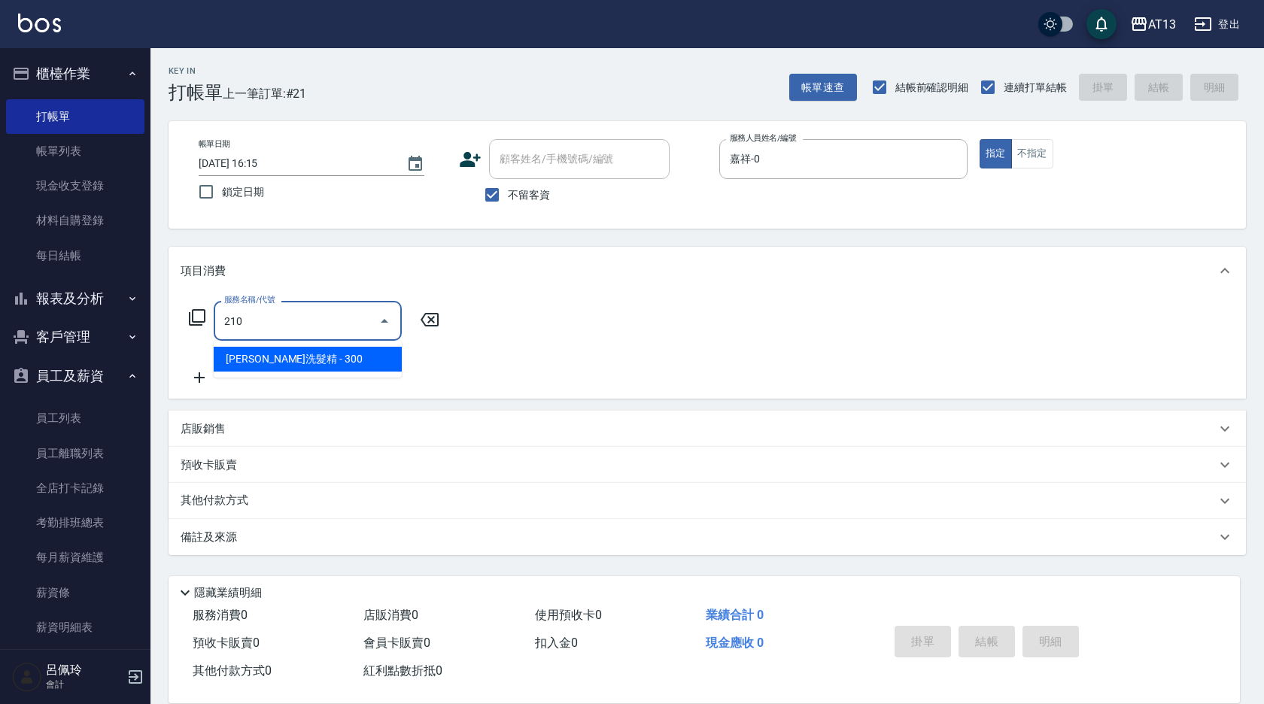
type input "[PERSON_NAME]洗髮精(210)"
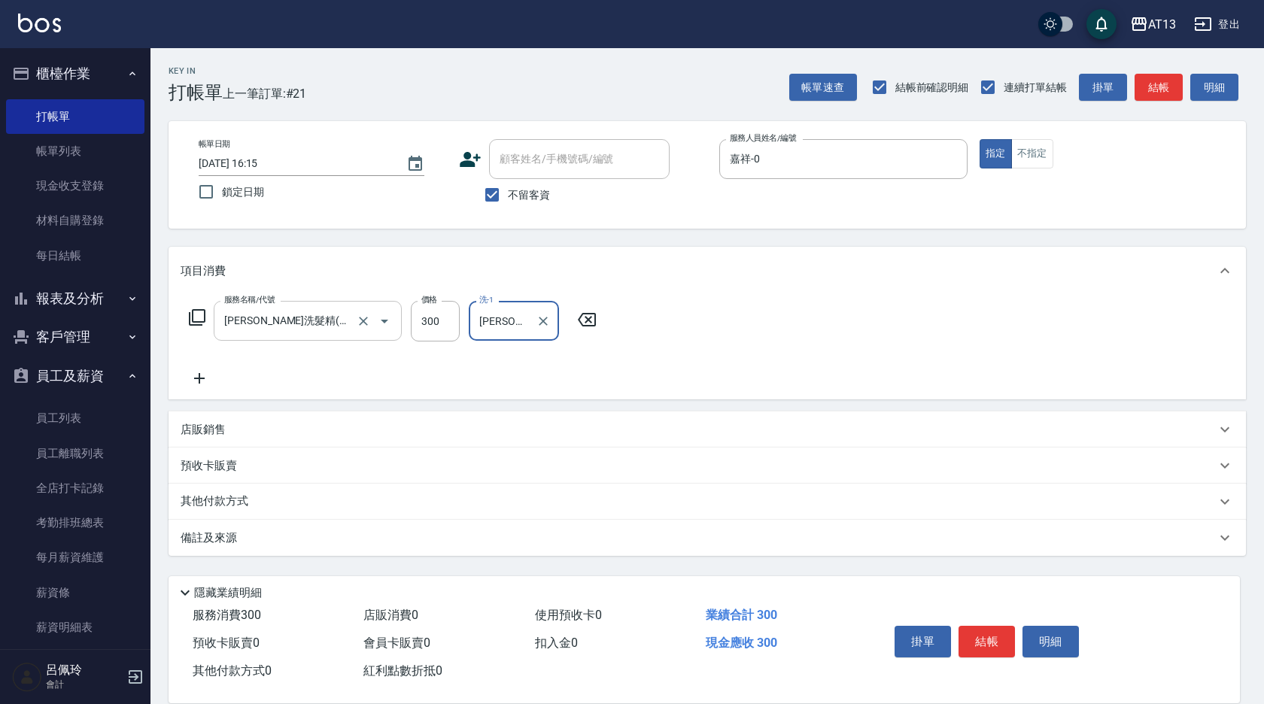
type input "[PERSON_NAME]-26"
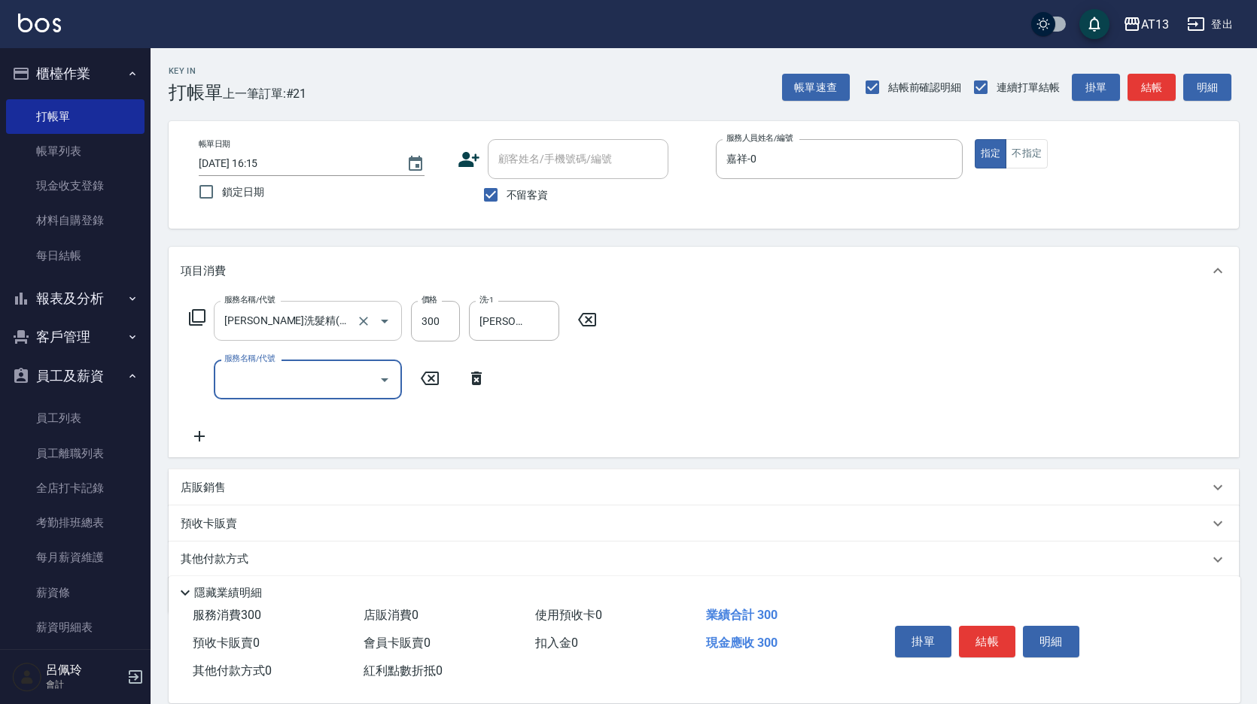
type input "4"
type input "挑染5束399(502)"
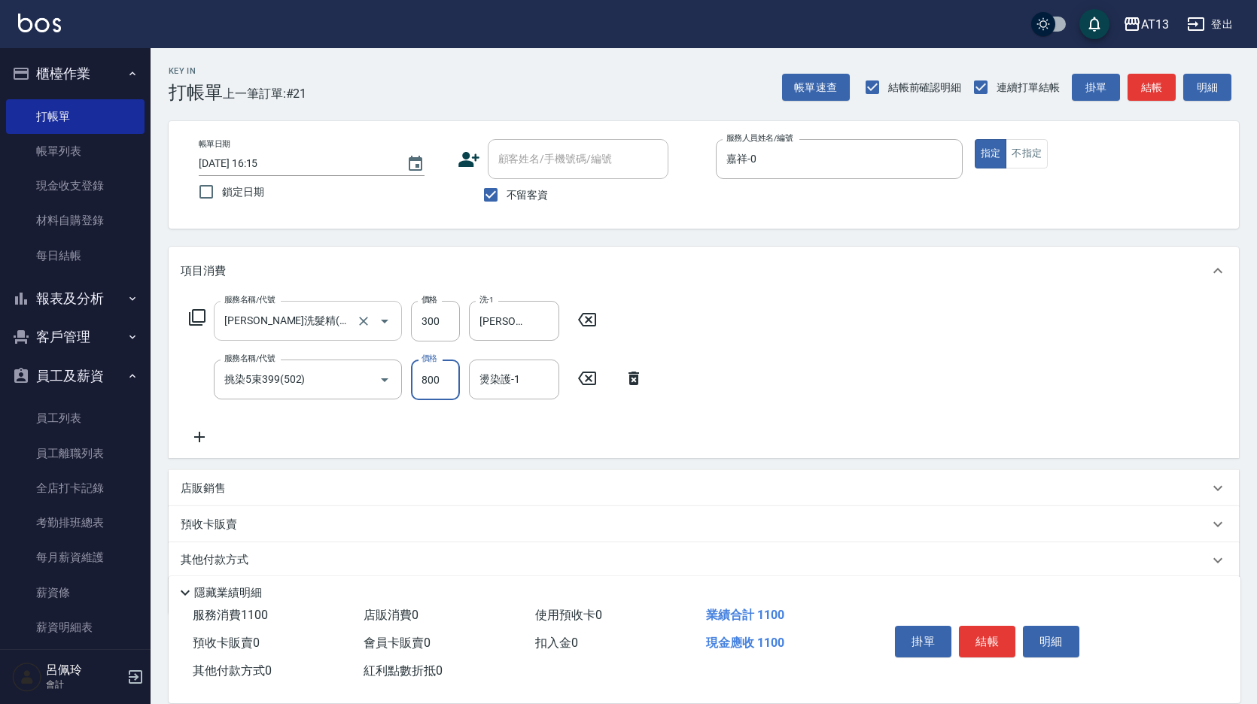
type input "800"
type input "雨威-2"
click at [1090, 454] on div "服務名稱/代號 [PERSON_NAME]洗髮精(210) 服務名稱/代號 價格 300 價格 洗-1 [PERSON_NAME]-26 洗-1 服務名稱/代…" at bounding box center [704, 376] width 1070 height 163
click at [970, 626] on button "結帳" at bounding box center [987, 642] width 56 height 32
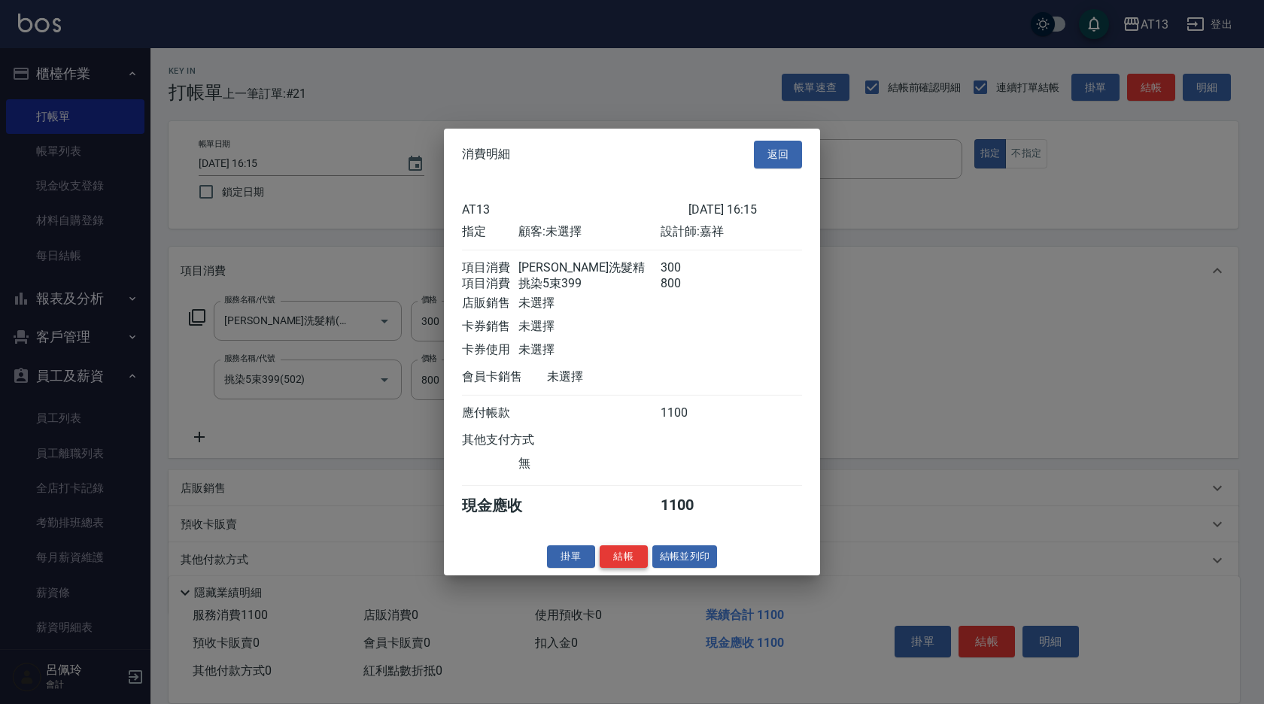
click at [617, 562] on button "結帳" at bounding box center [624, 556] width 48 height 23
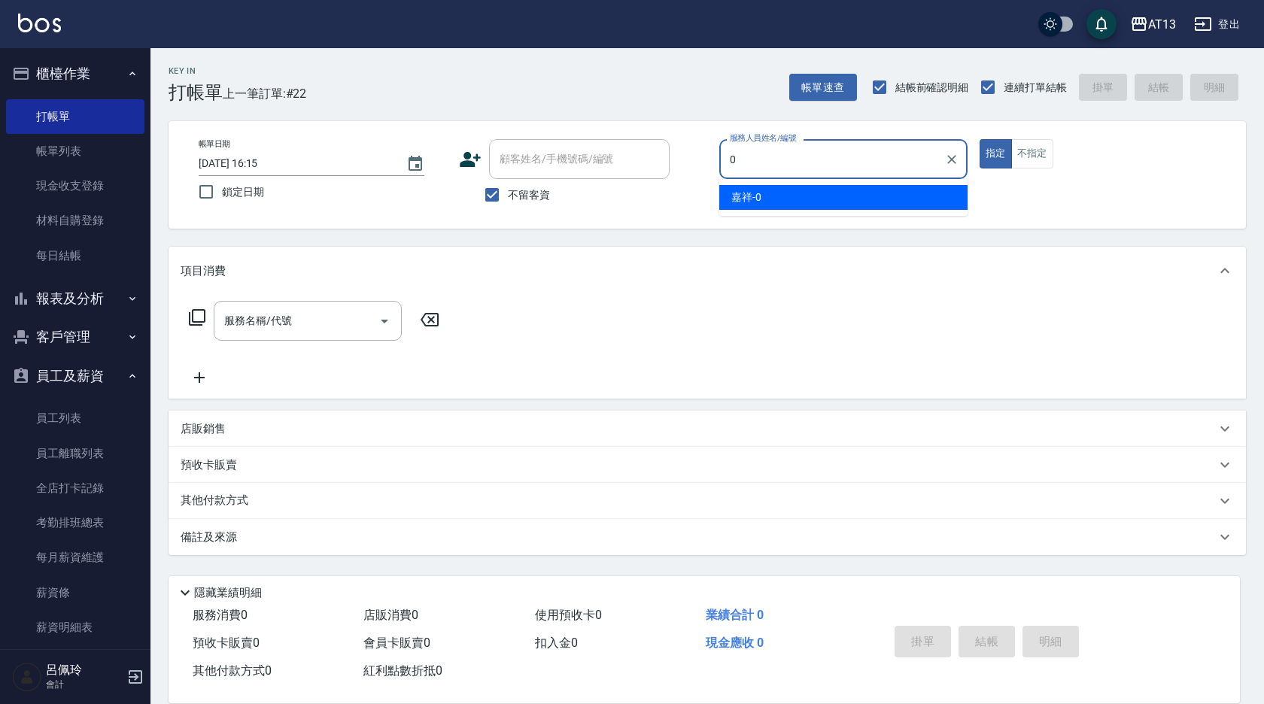
click at [902, 193] on div "嘉祥 -0" at bounding box center [843, 197] width 248 height 25
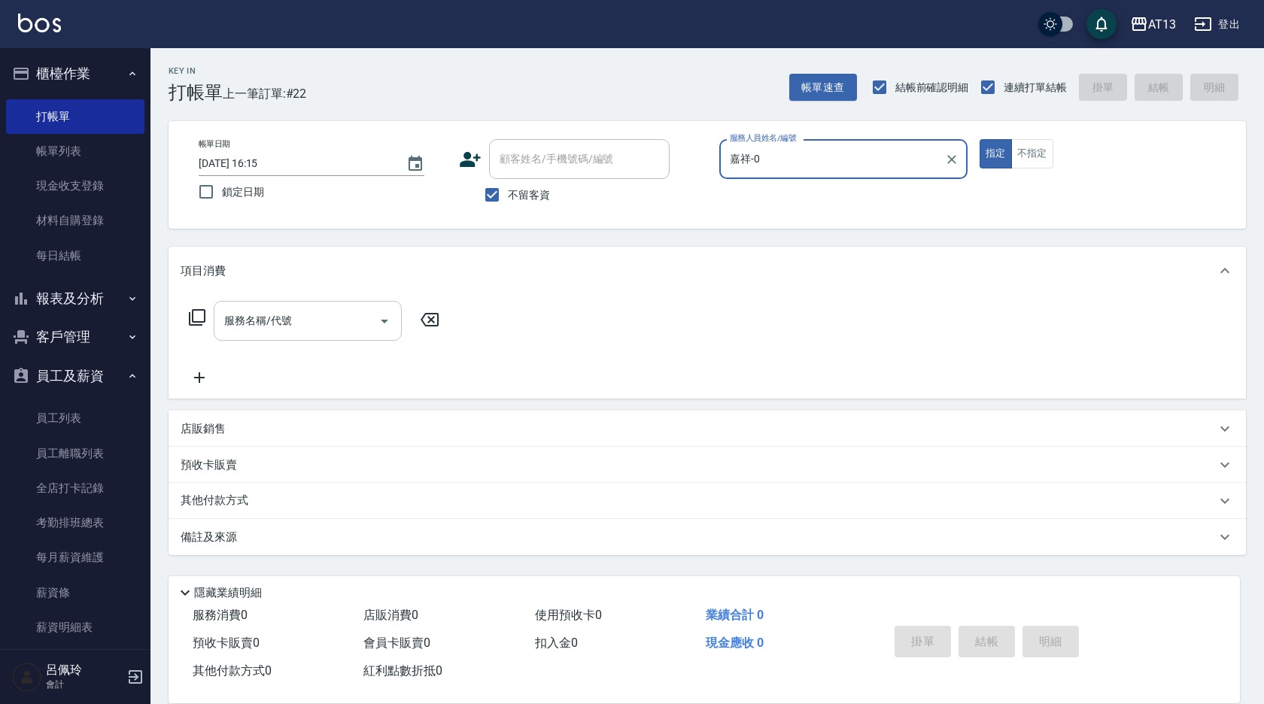
type input "嘉祥-0"
click at [266, 319] on input "服務名稱/代號" at bounding box center [296, 321] width 152 height 26
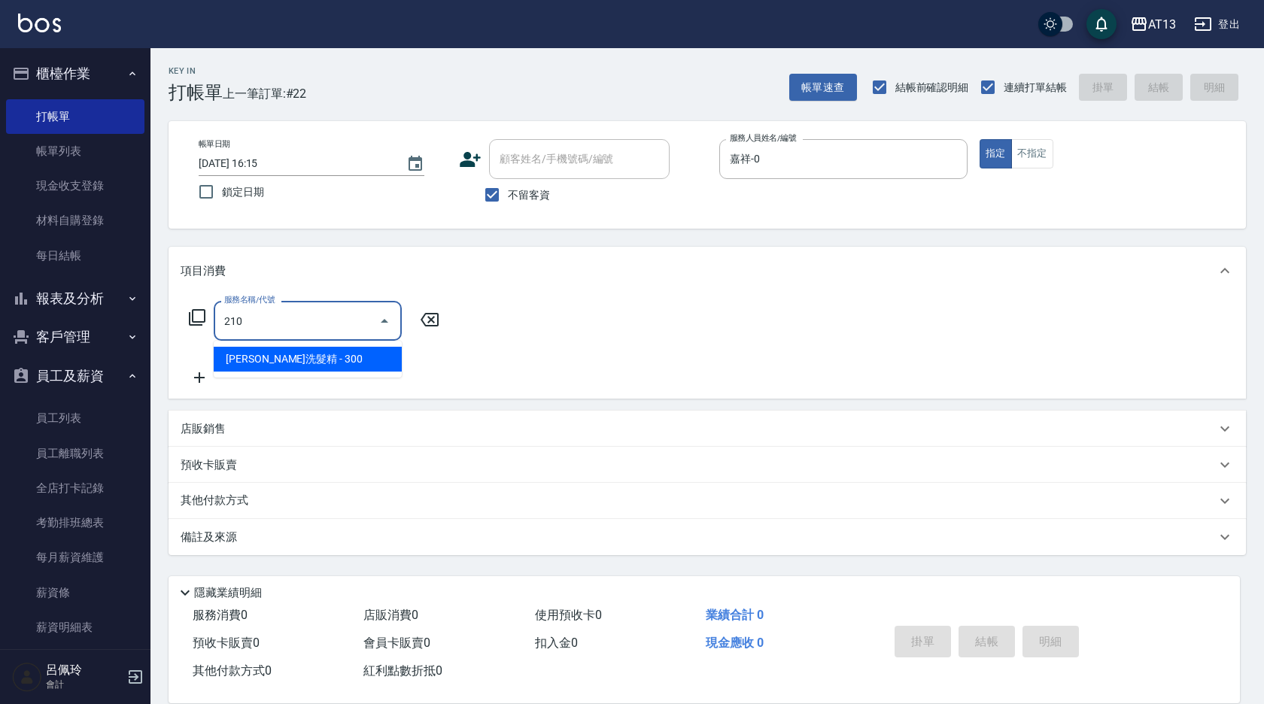
type input "[PERSON_NAME]洗髮精(210)"
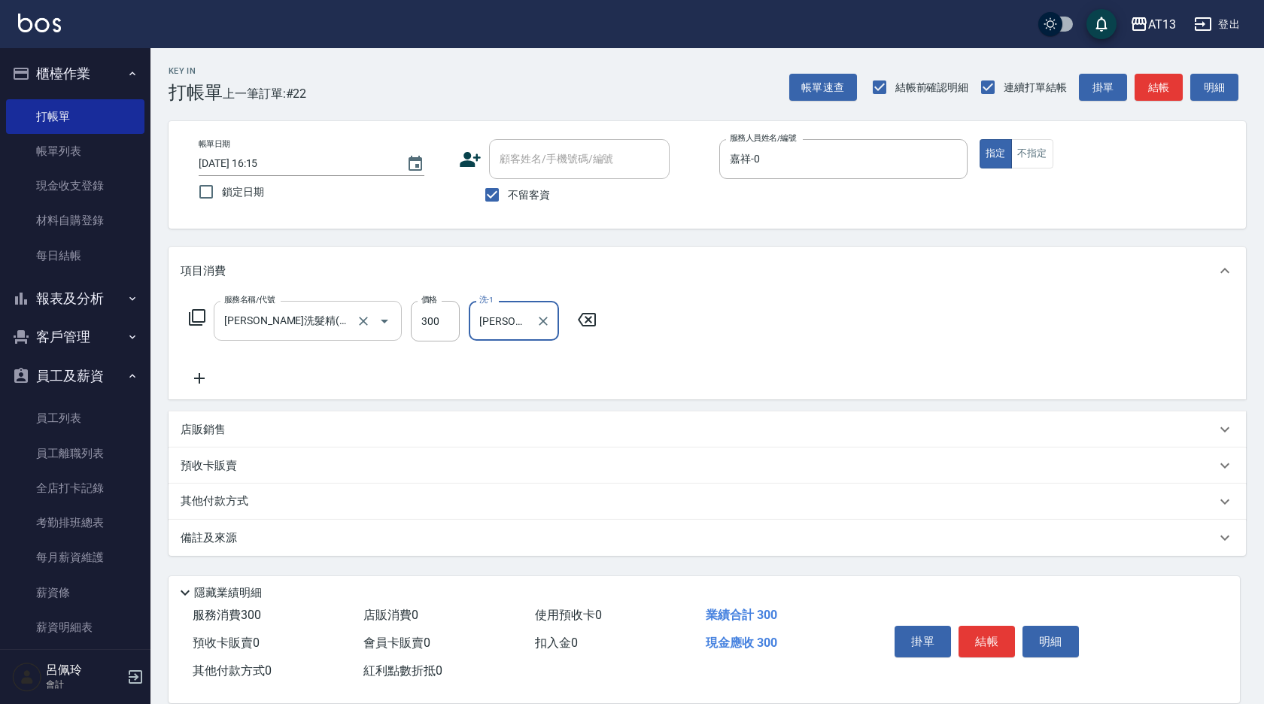
type input "[PERSON_NAME]-31"
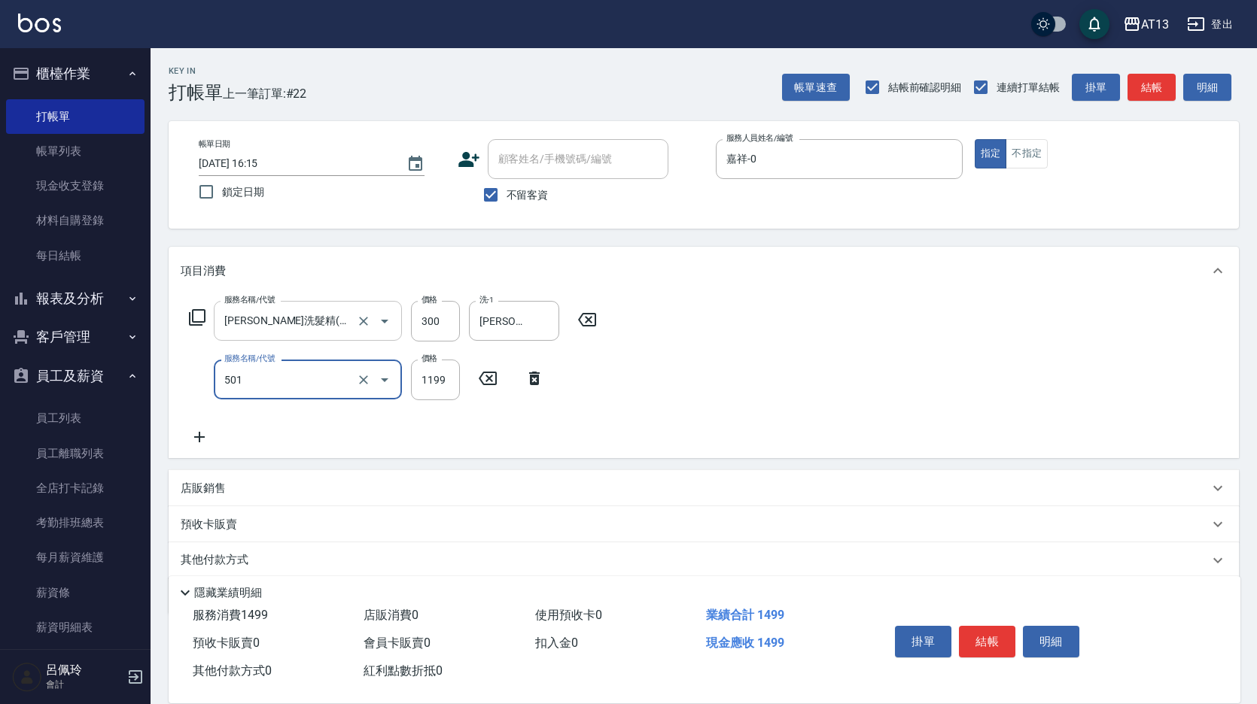
type input "染髮(501)"
type input "2500"
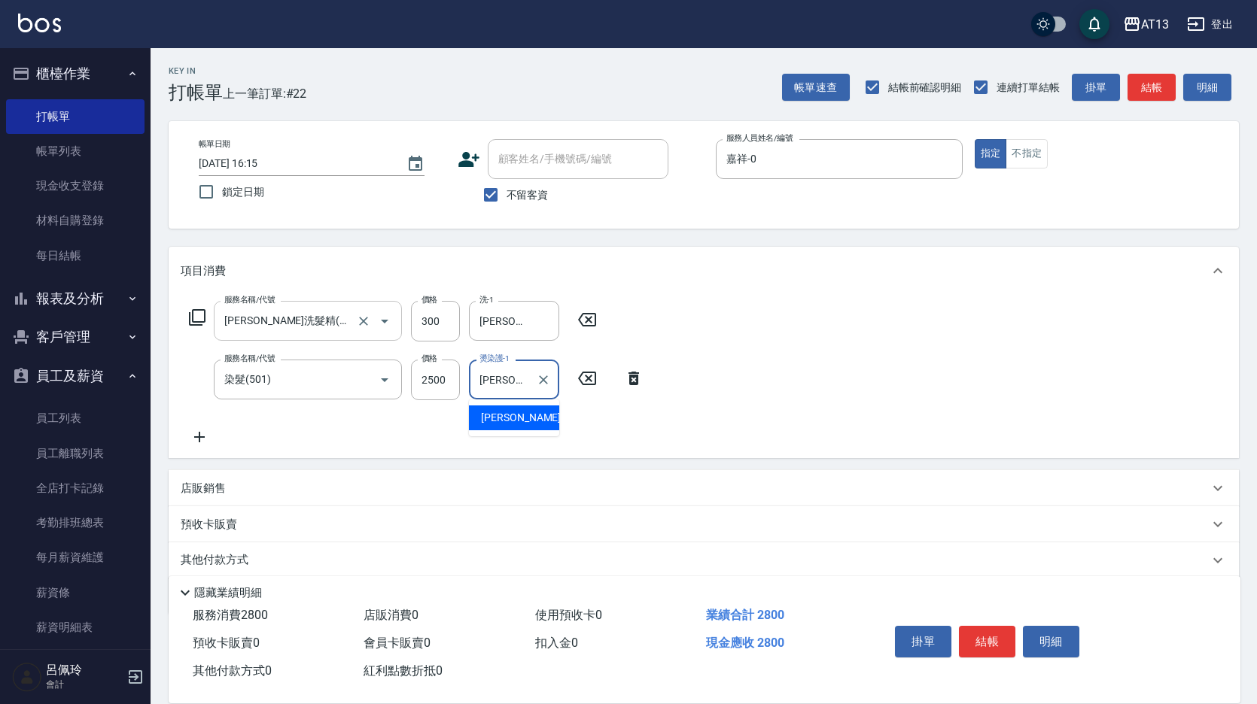
type input "[PERSON_NAME]-31"
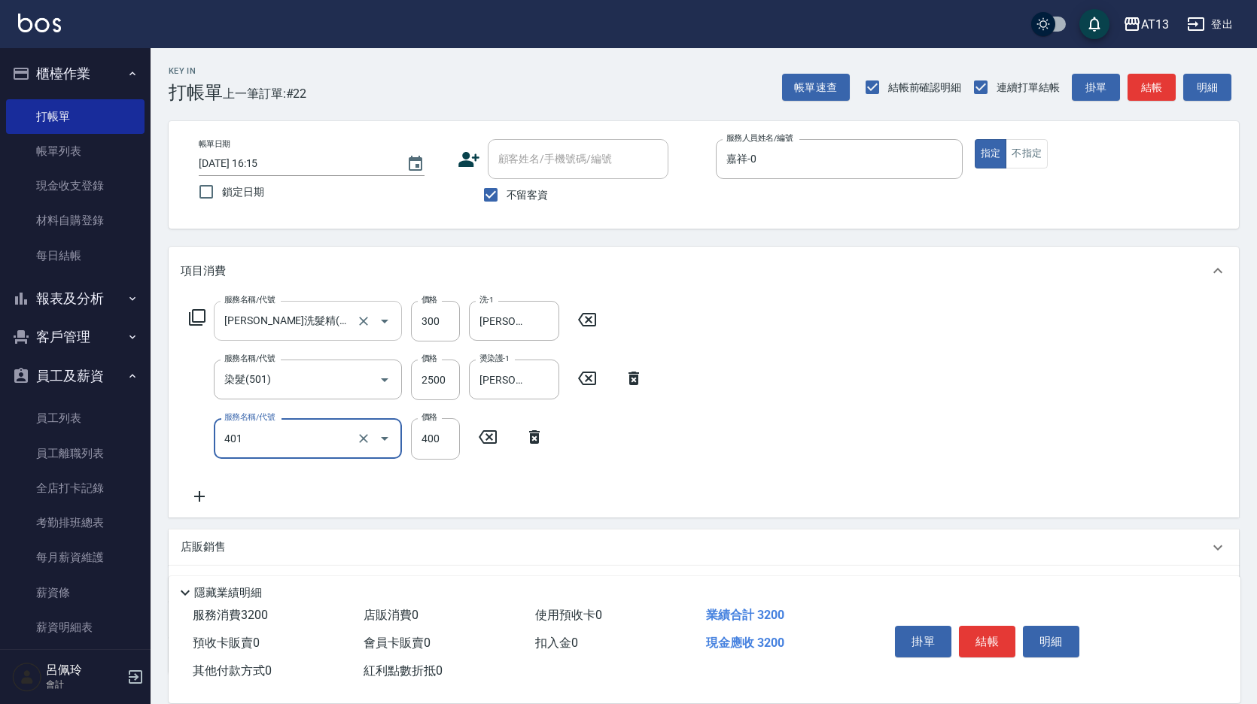
type input "剪髮(401)"
type input "450"
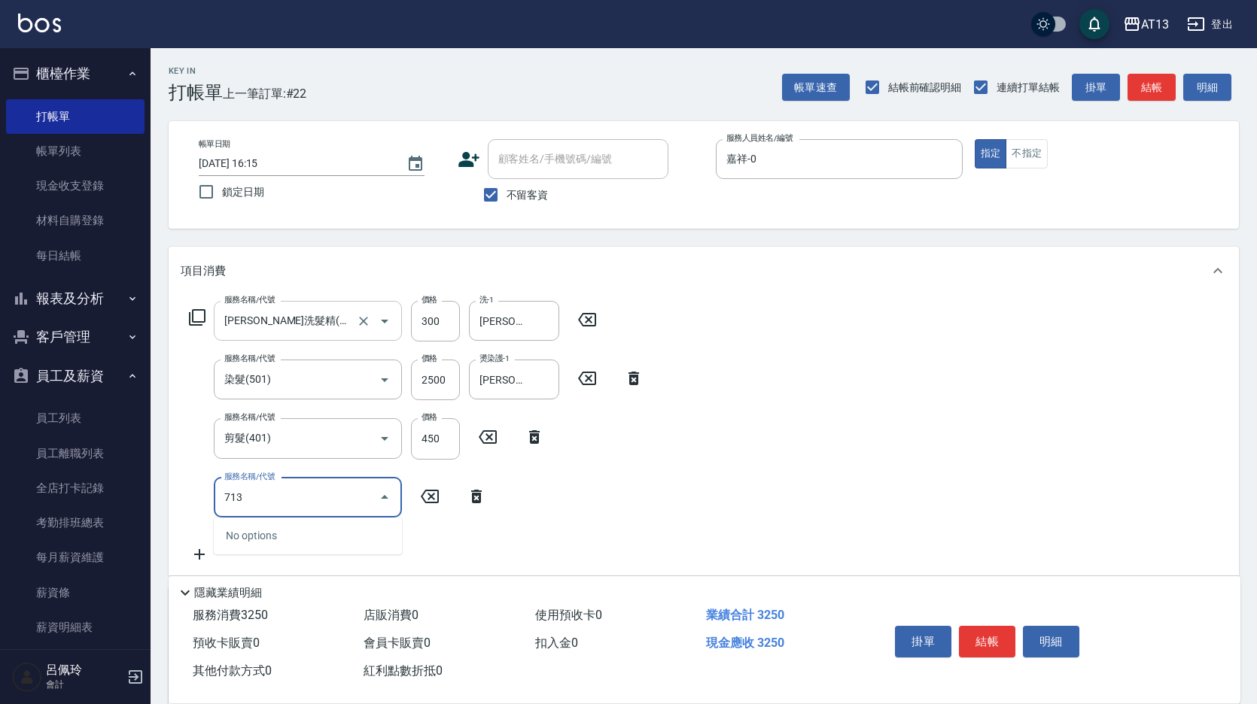
type input "水樣結構式1200(713)"
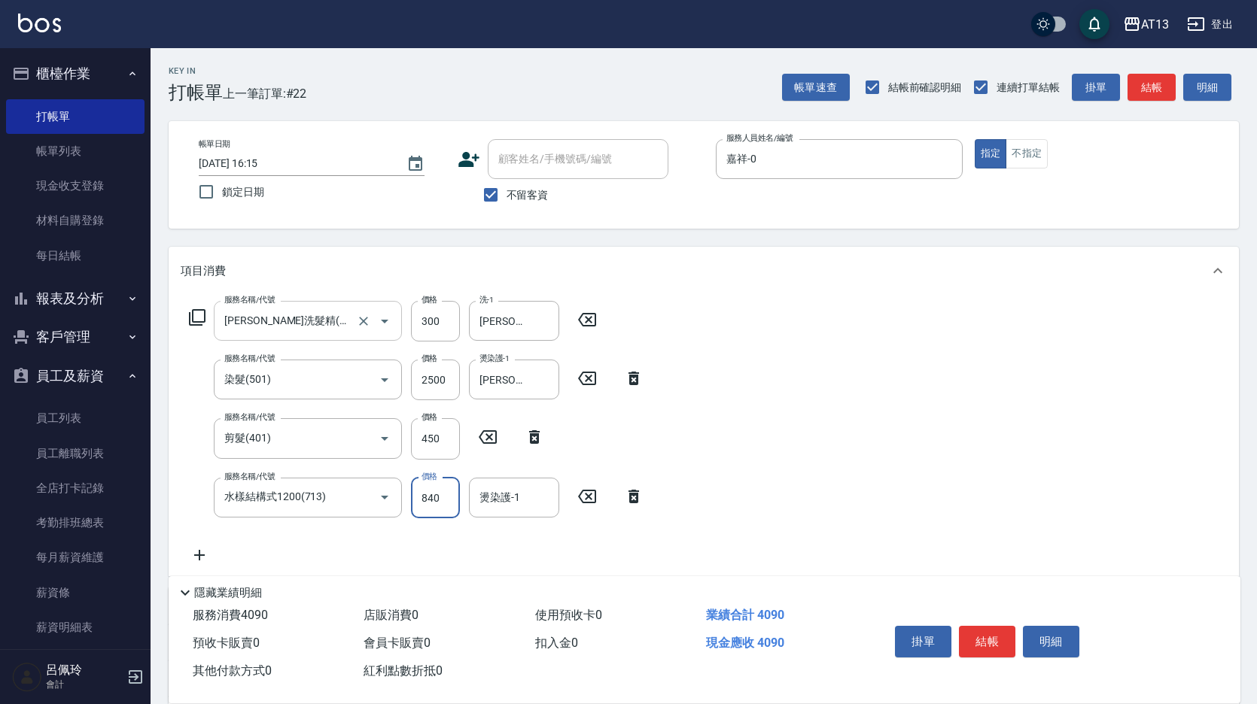
type input "840"
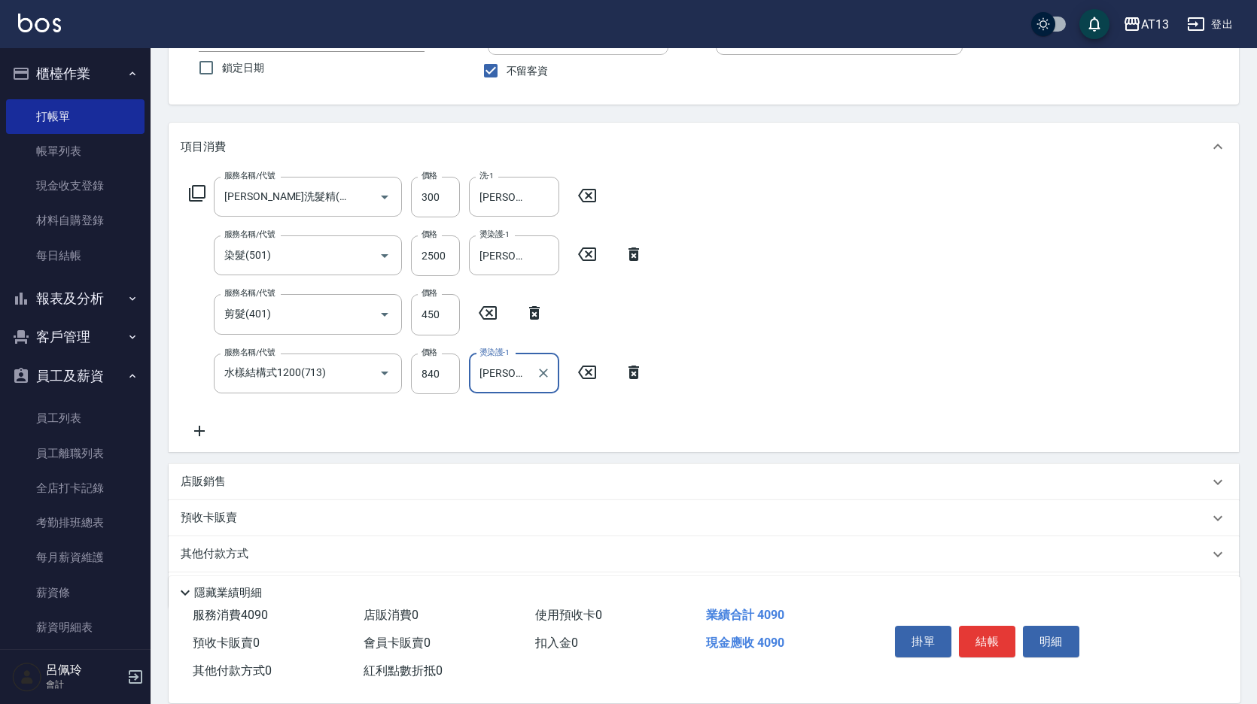
scroll to position [150, 0]
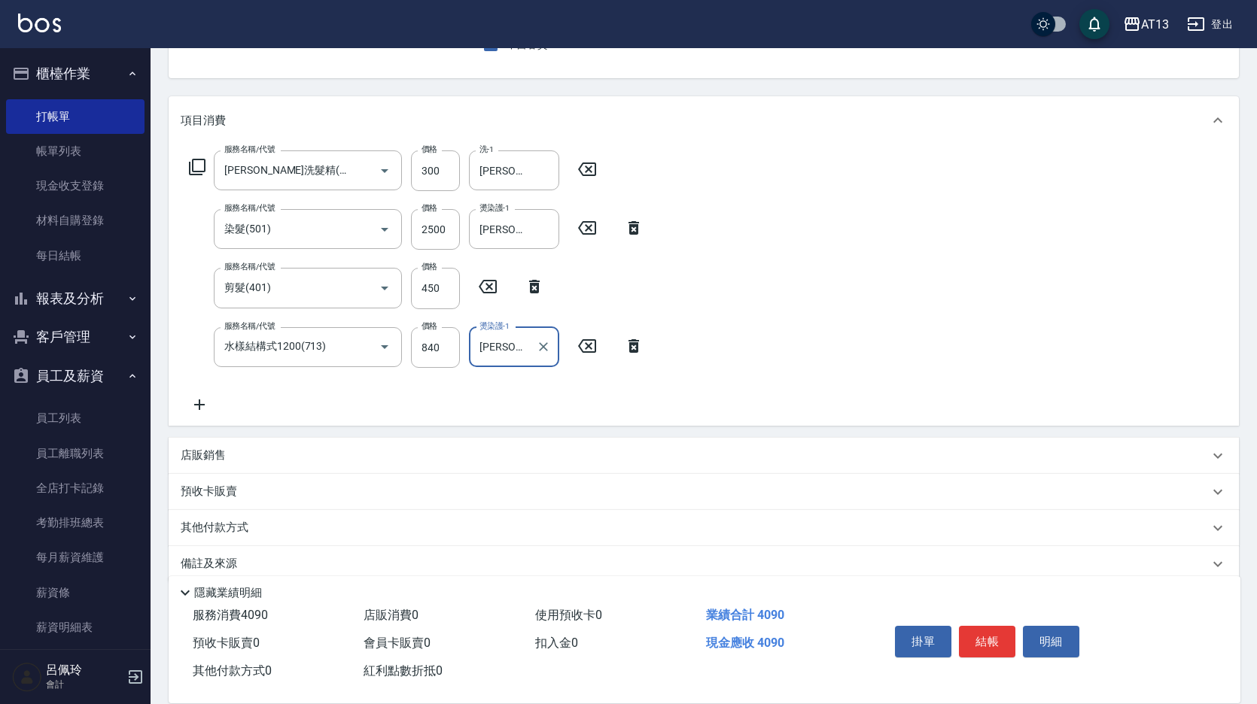
type input "[PERSON_NAME]-31"
drag, startPoint x: 185, startPoint y: 433, endPoint x: 194, endPoint y: 457, distance: 25.0
click at [185, 434] on div "項目消費 服務名稱/代號 [PERSON_NAME]洗髮精(210) 服務名稱/代號 價格 300 價格 洗-1 [PERSON_NAME]-31 洗-1 服…" at bounding box center [704, 339] width 1070 height 486
click at [194, 458] on p "店販銷售" at bounding box center [203, 456] width 45 height 16
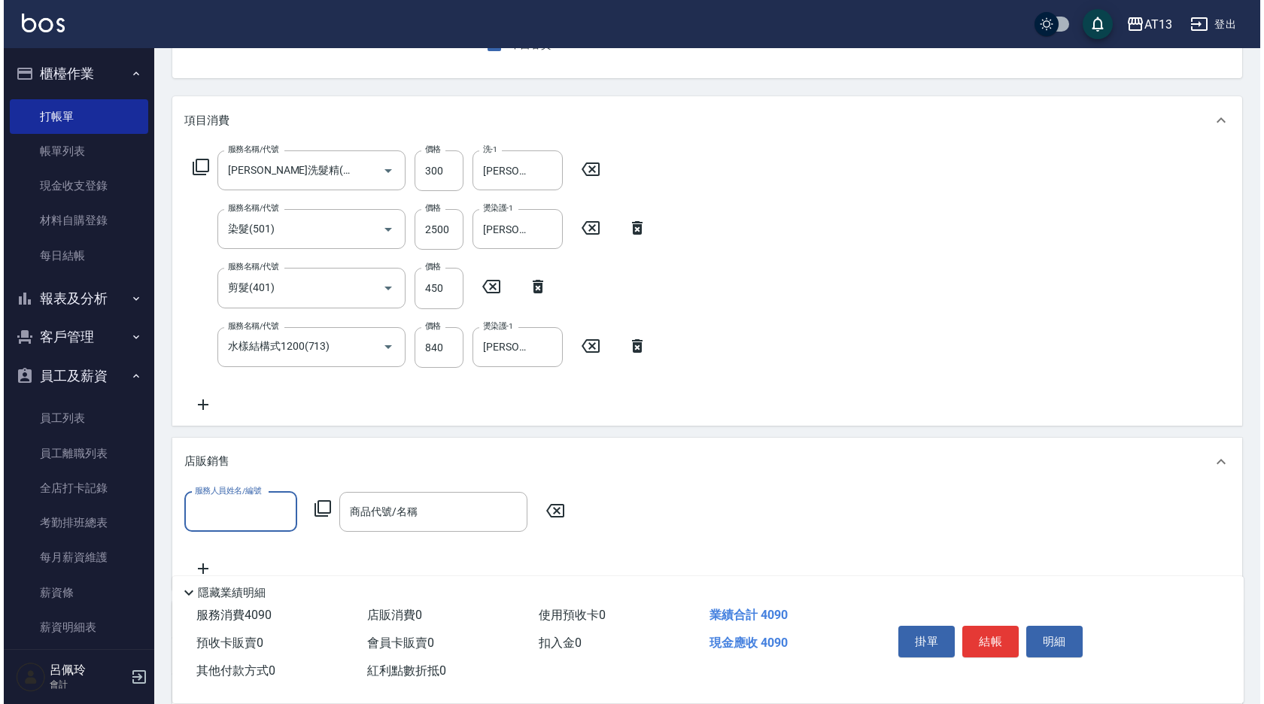
scroll to position [0, 0]
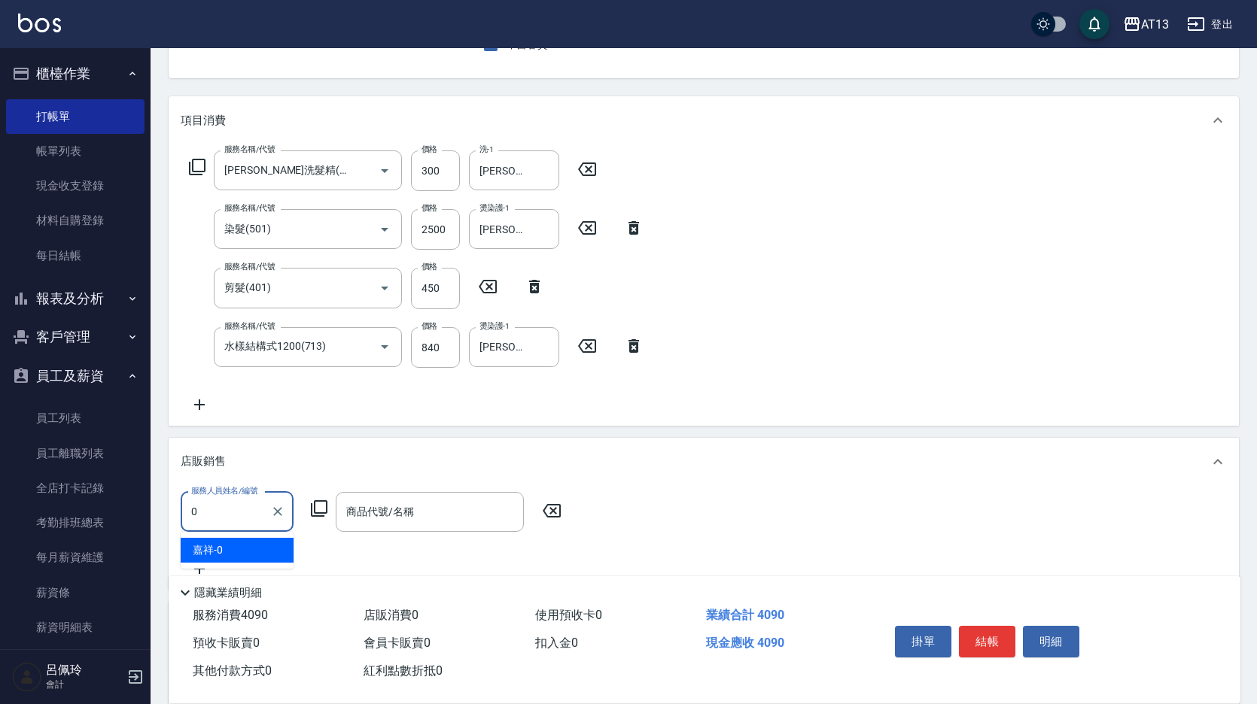
click at [254, 557] on div "嘉祥 -0" at bounding box center [237, 550] width 113 height 25
type input "嘉祥-0"
click at [384, 520] on input "商品代號/名稱" at bounding box center [429, 512] width 175 height 26
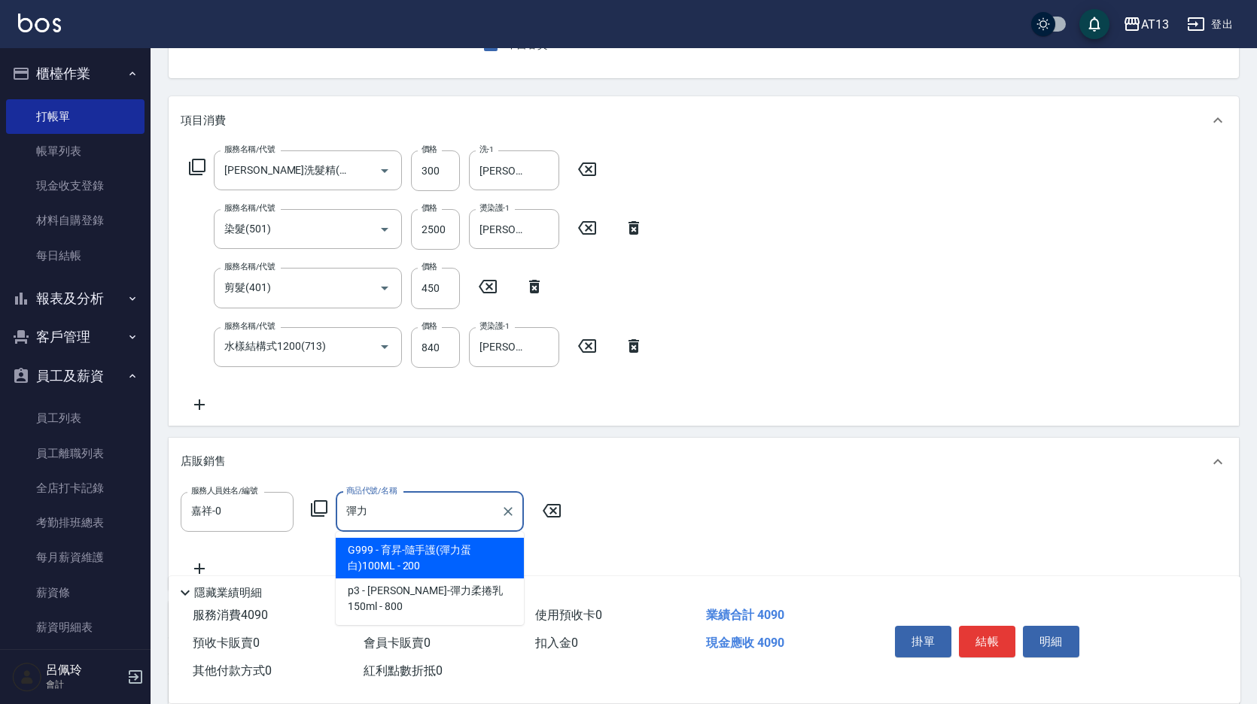
click at [384, 520] on input "彈力" at bounding box center [418, 512] width 152 height 26
click at [442, 562] on span "G999 - 育昇-隨手護(彈力蛋白)100ML - 200" at bounding box center [430, 558] width 188 height 41
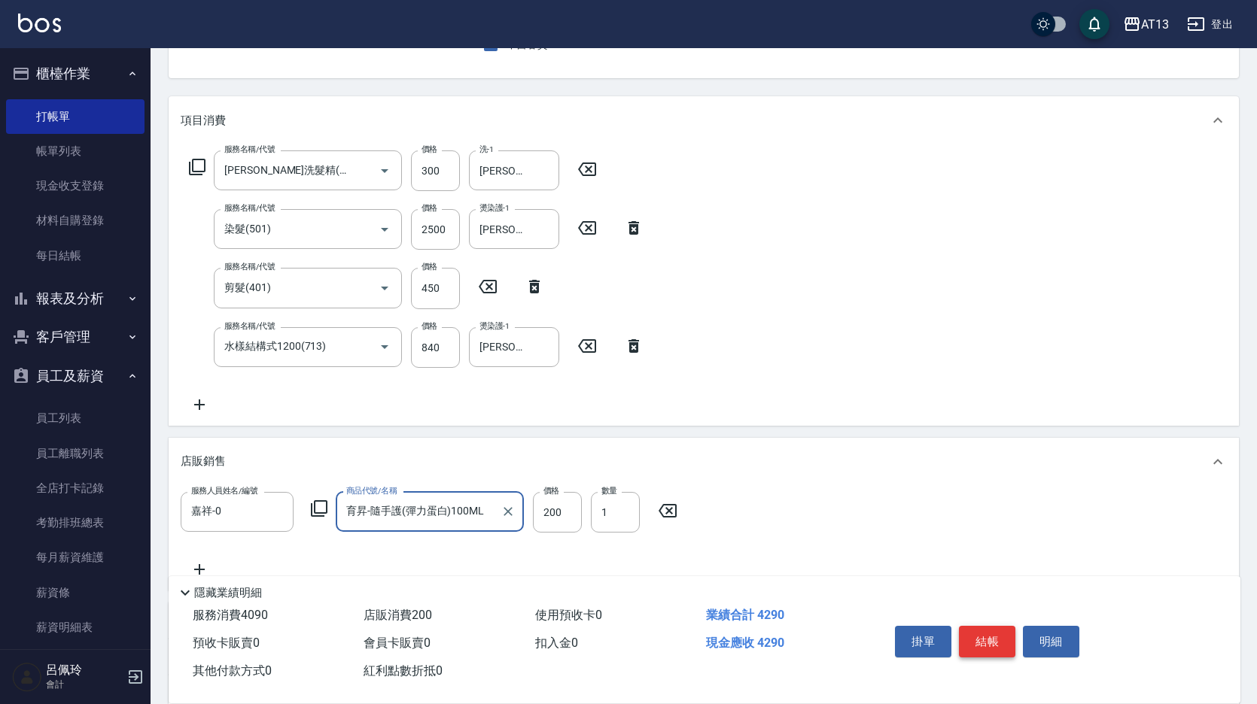
type input "育昇-隨手護(彈力蛋白)100ML"
click at [982, 640] on button "結帳" at bounding box center [987, 642] width 56 height 32
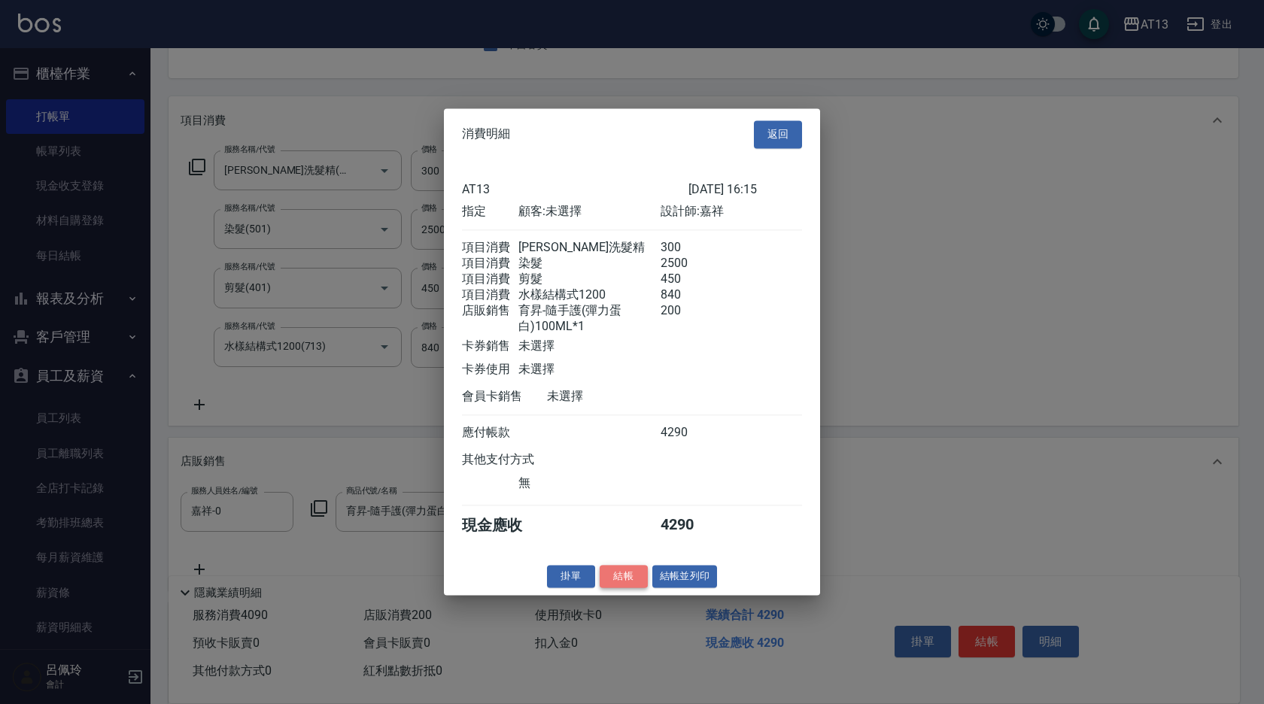
click at [630, 588] on button "結帳" at bounding box center [624, 576] width 48 height 23
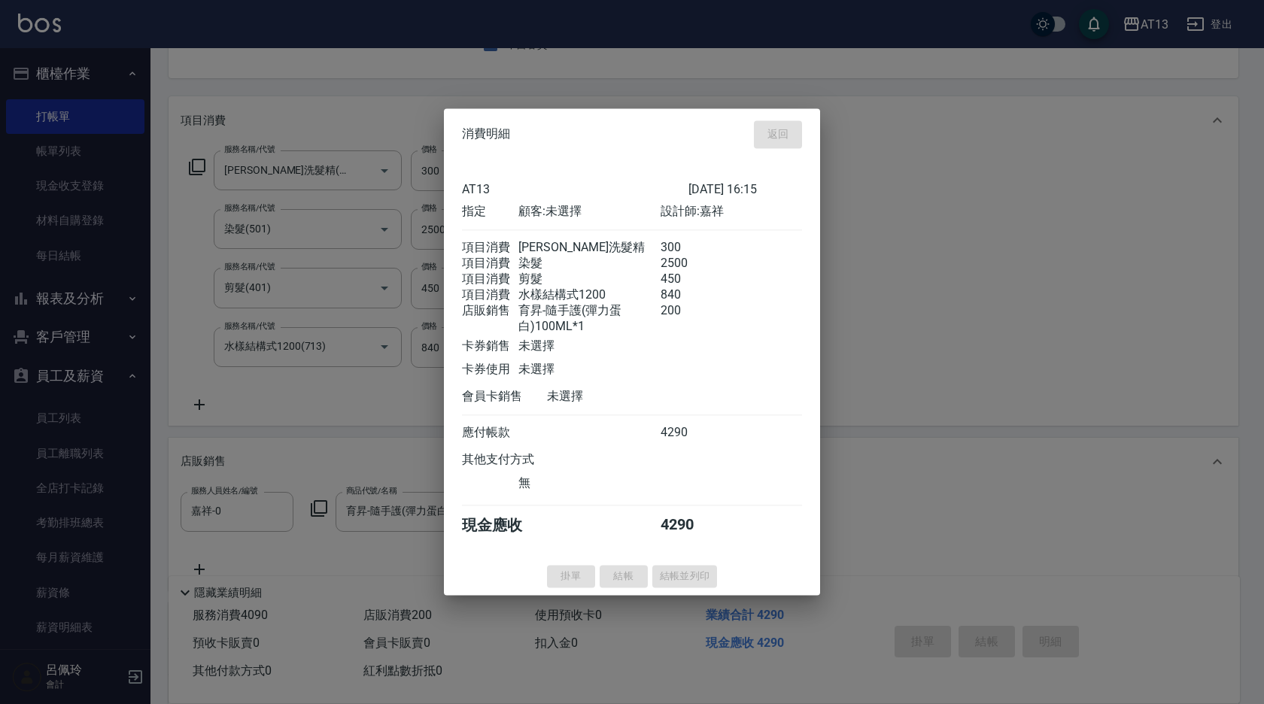
type input "[DATE] 16:16"
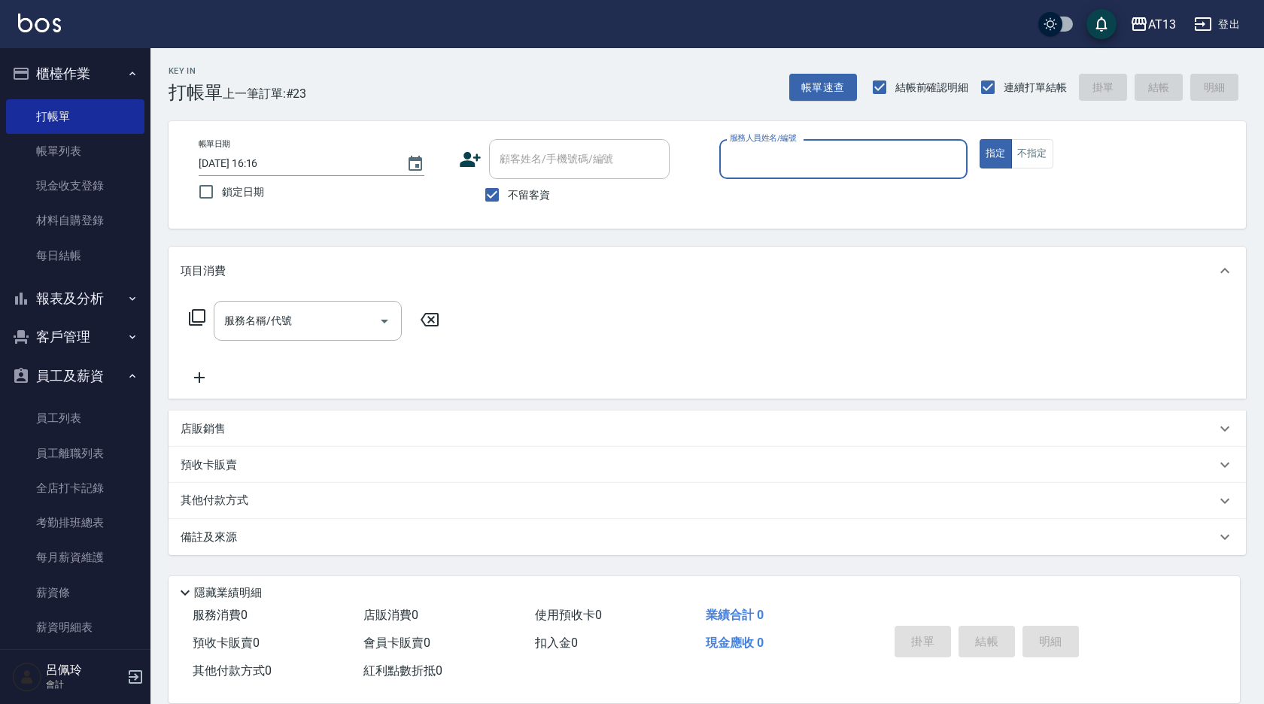
click at [795, 154] on input "服務人員姓名/編號" at bounding box center [843, 159] width 235 height 26
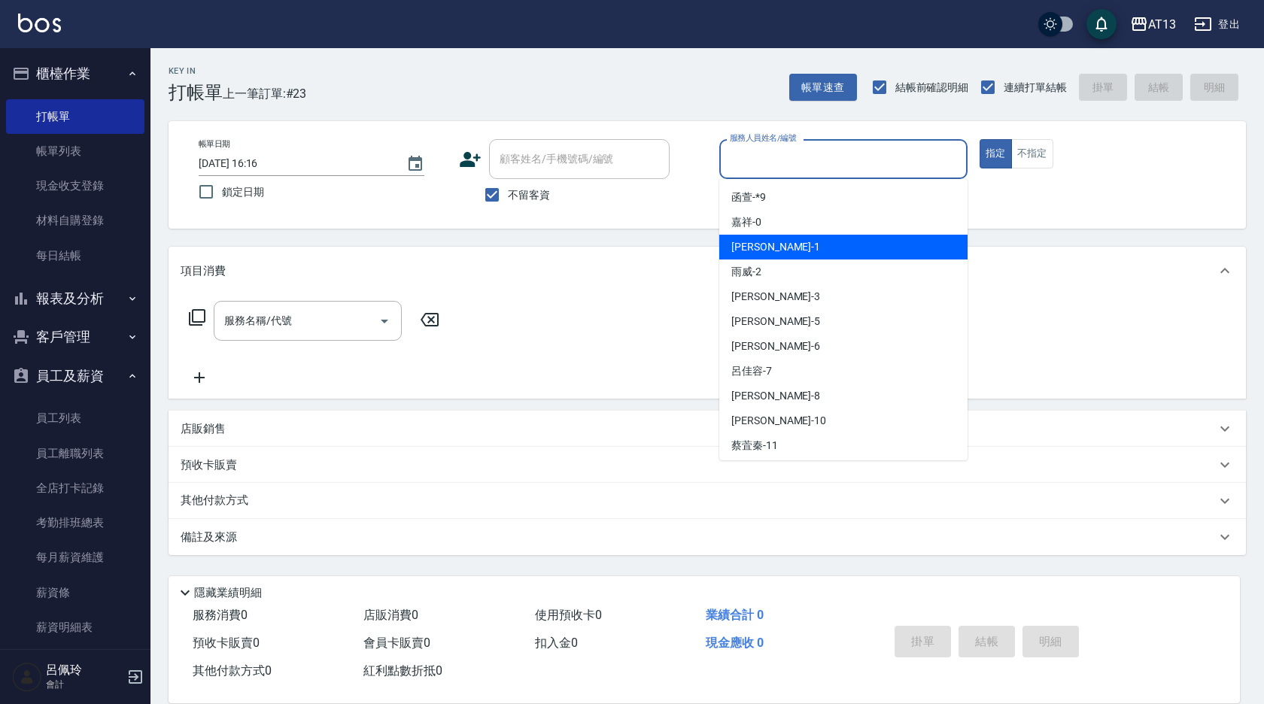
click at [766, 251] on div "[PERSON_NAME] -1" at bounding box center [843, 247] width 248 height 25
type input "[PERSON_NAME]-1"
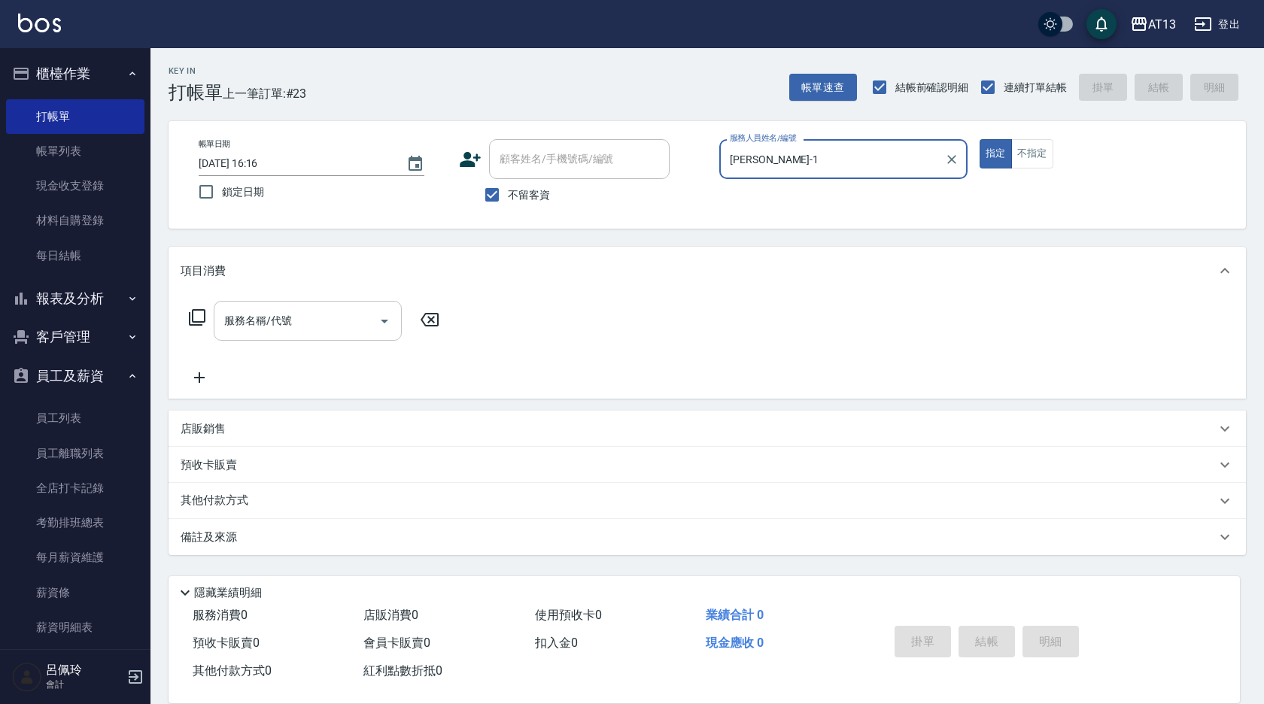
drag, startPoint x: 325, startPoint y: 335, endPoint x: 318, endPoint y: 337, distance: 7.9
click at [322, 335] on div "服務名稱/代號" at bounding box center [308, 321] width 188 height 40
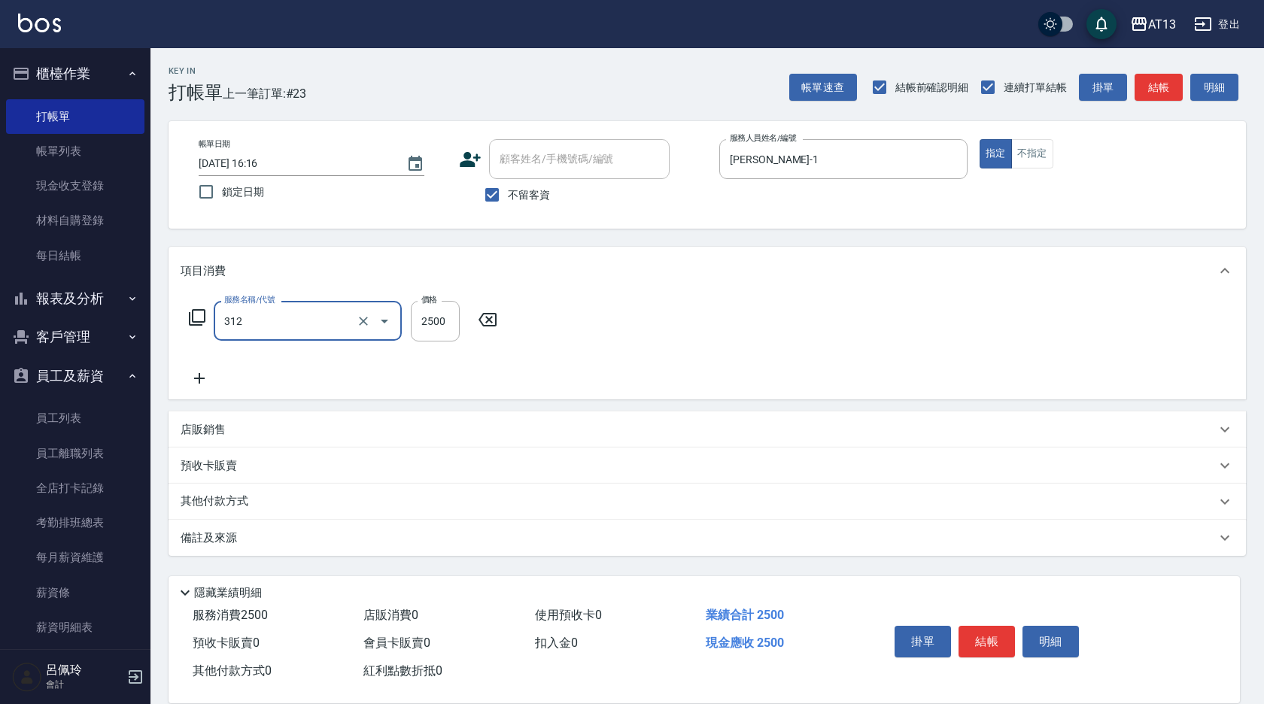
type input "有氧水離子燙2500(312)"
type input "2300"
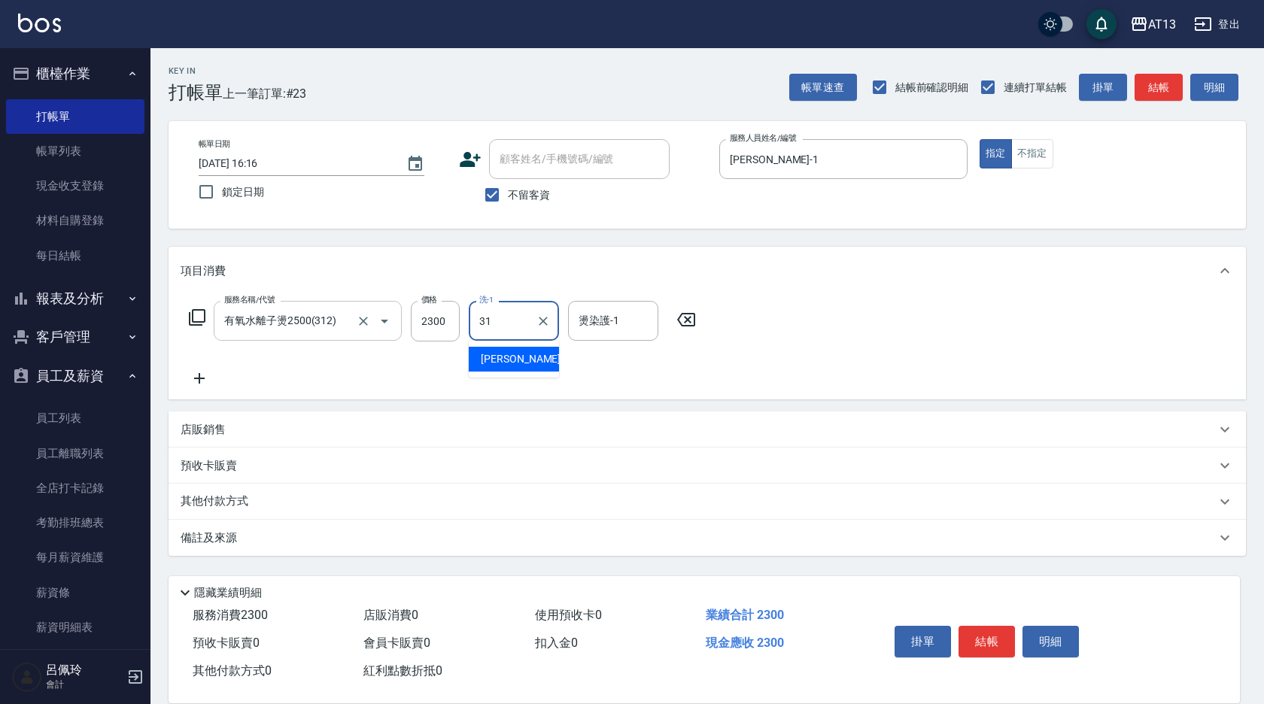
type input "[PERSON_NAME]-31"
click at [972, 626] on button "結帳" at bounding box center [987, 642] width 56 height 32
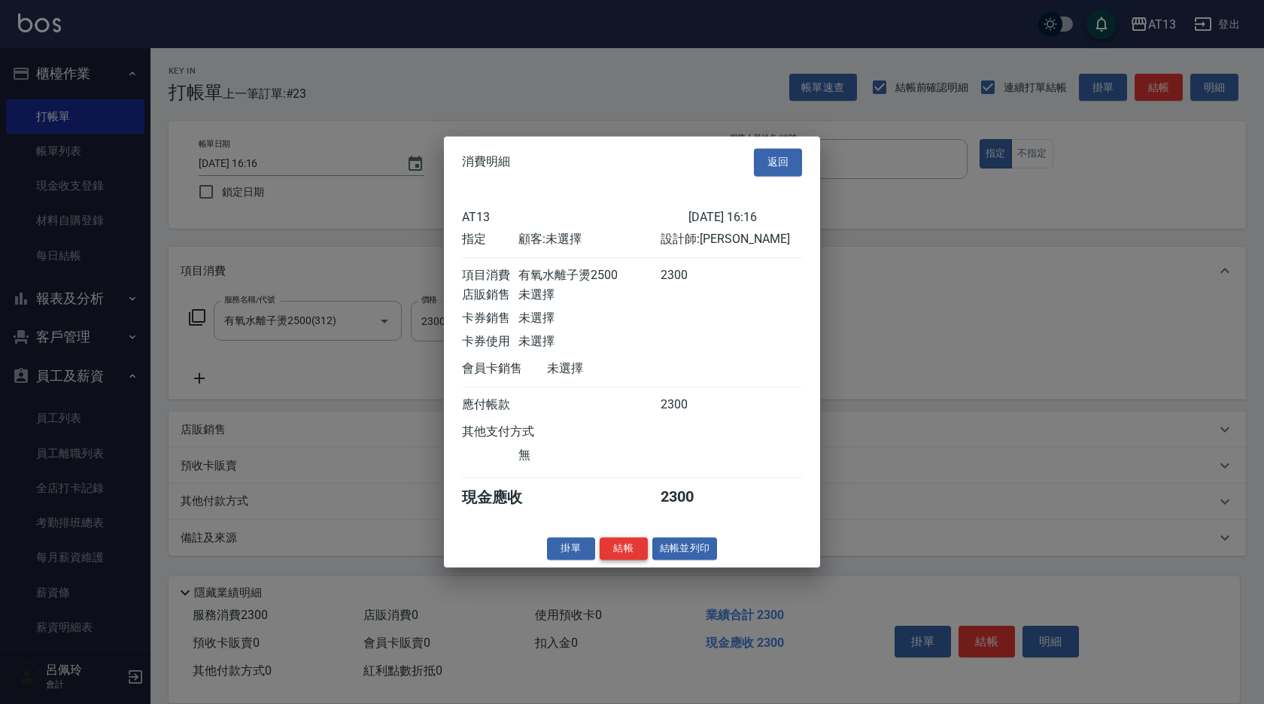
click at [623, 550] on button "結帳" at bounding box center [624, 548] width 48 height 23
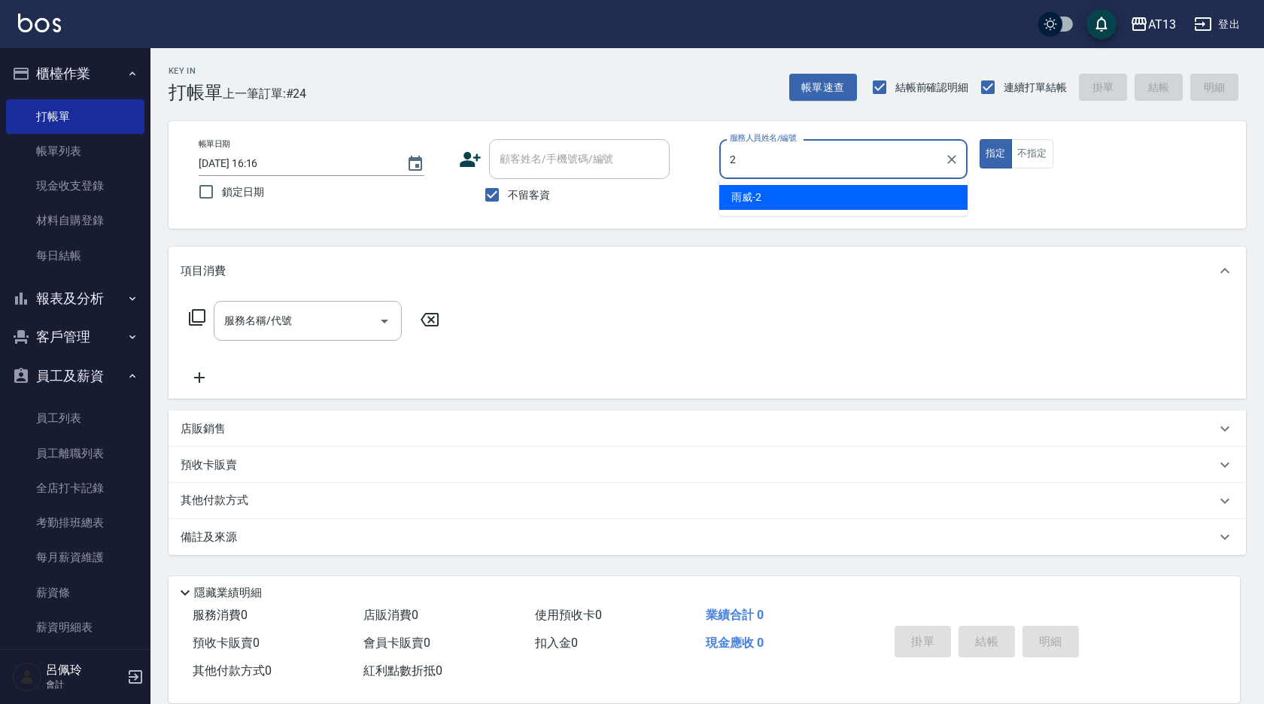
click at [931, 199] on div "雨威 -2" at bounding box center [843, 197] width 248 height 25
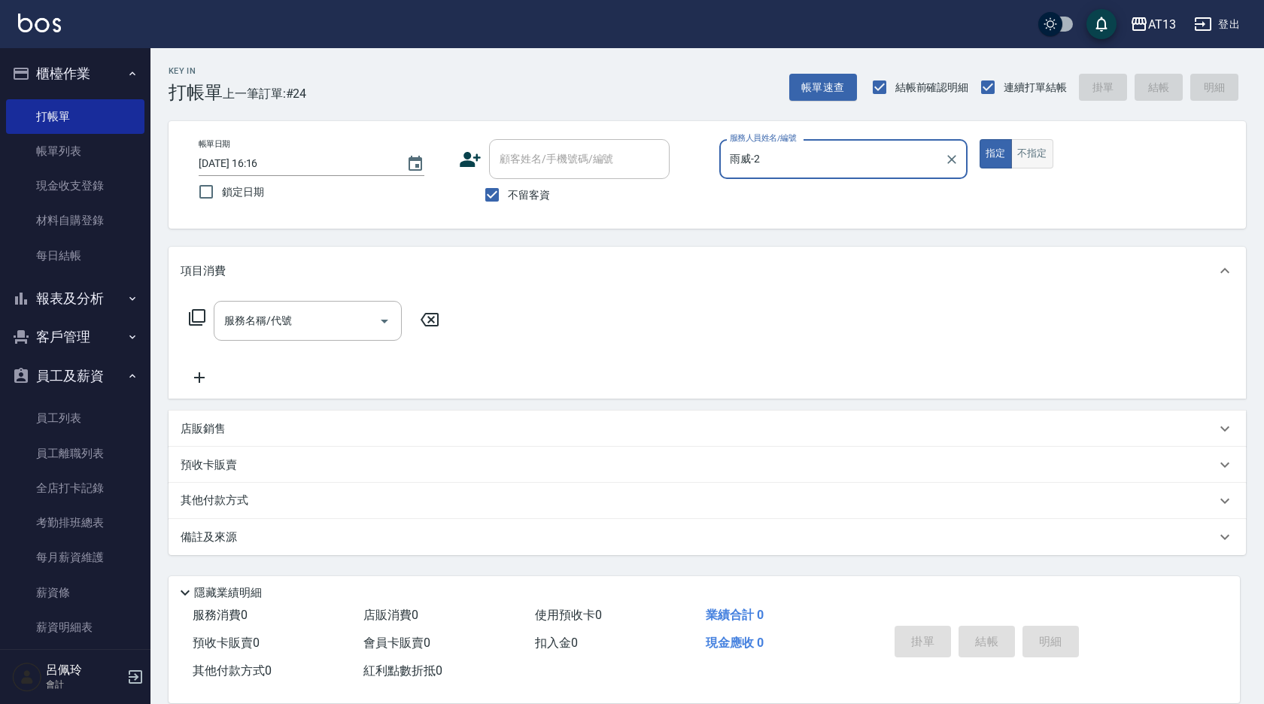
type input "雨威-2"
click at [1050, 154] on button "不指定" at bounding box center [1032, 153] width 42 height 29
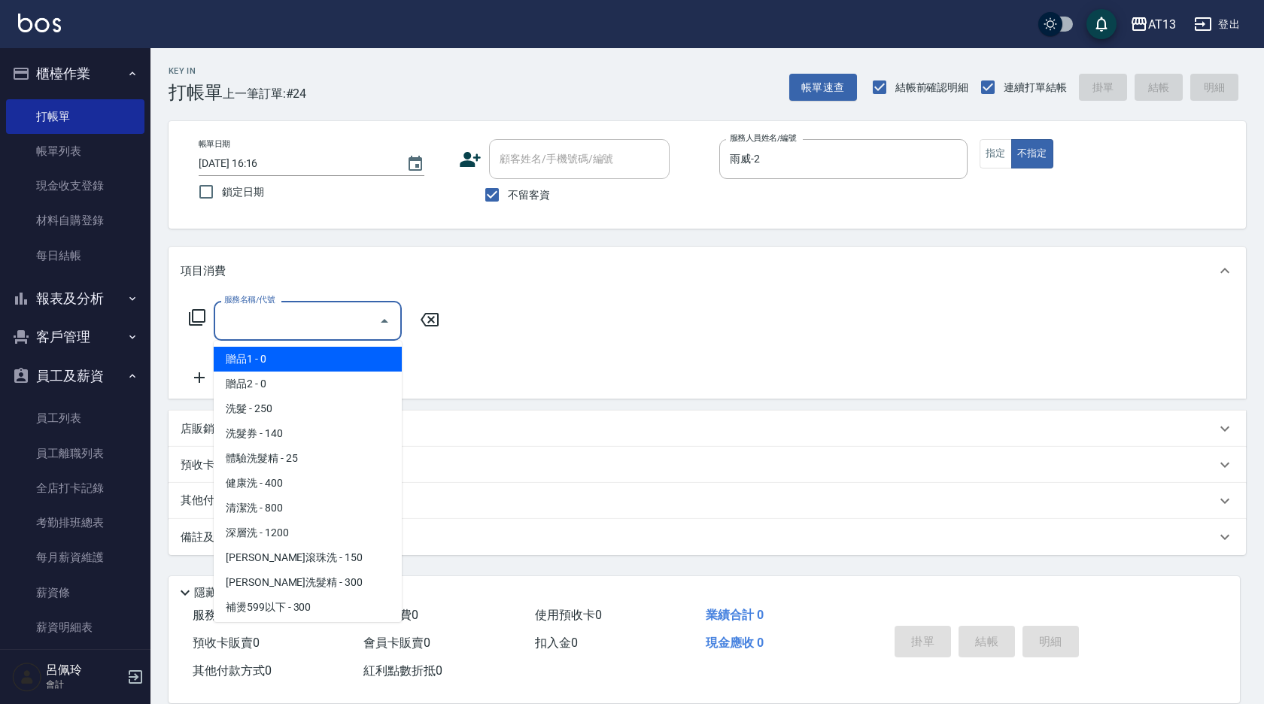
click at [263, 323] on input "服務名稱/代號" at bounding box center [296, 321] width 152 height 26
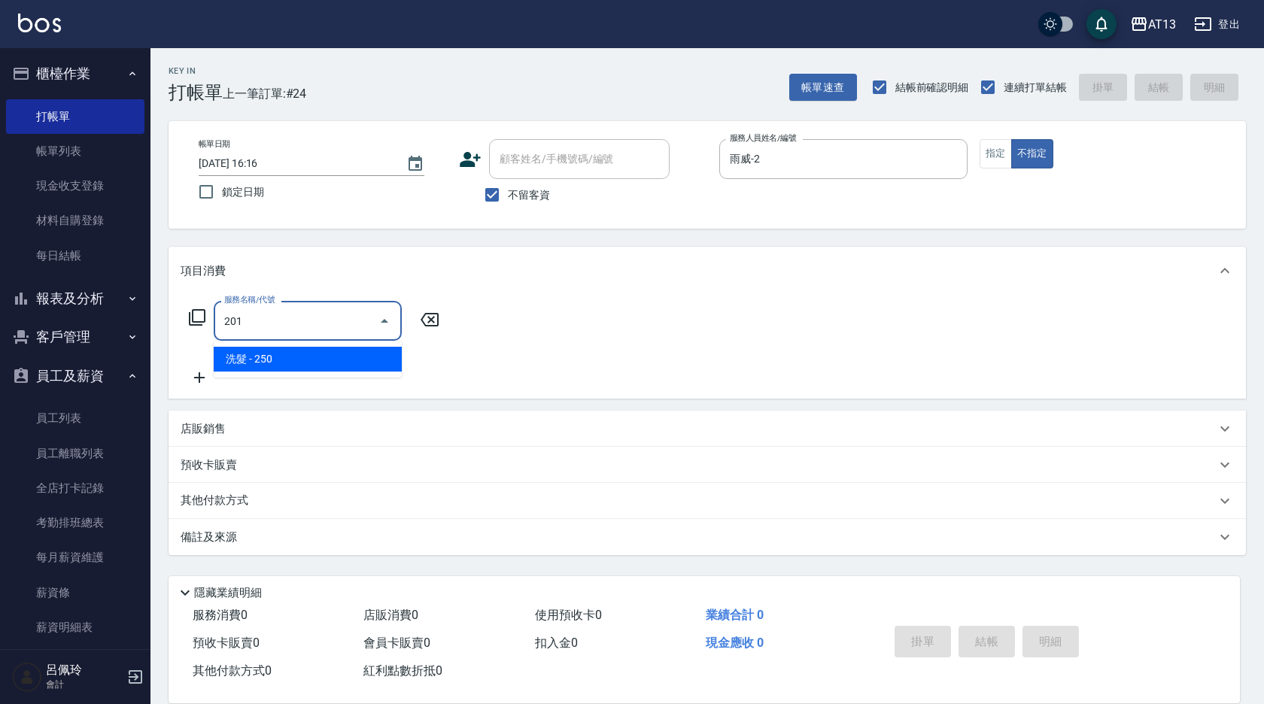
type input "洗髮(201)"
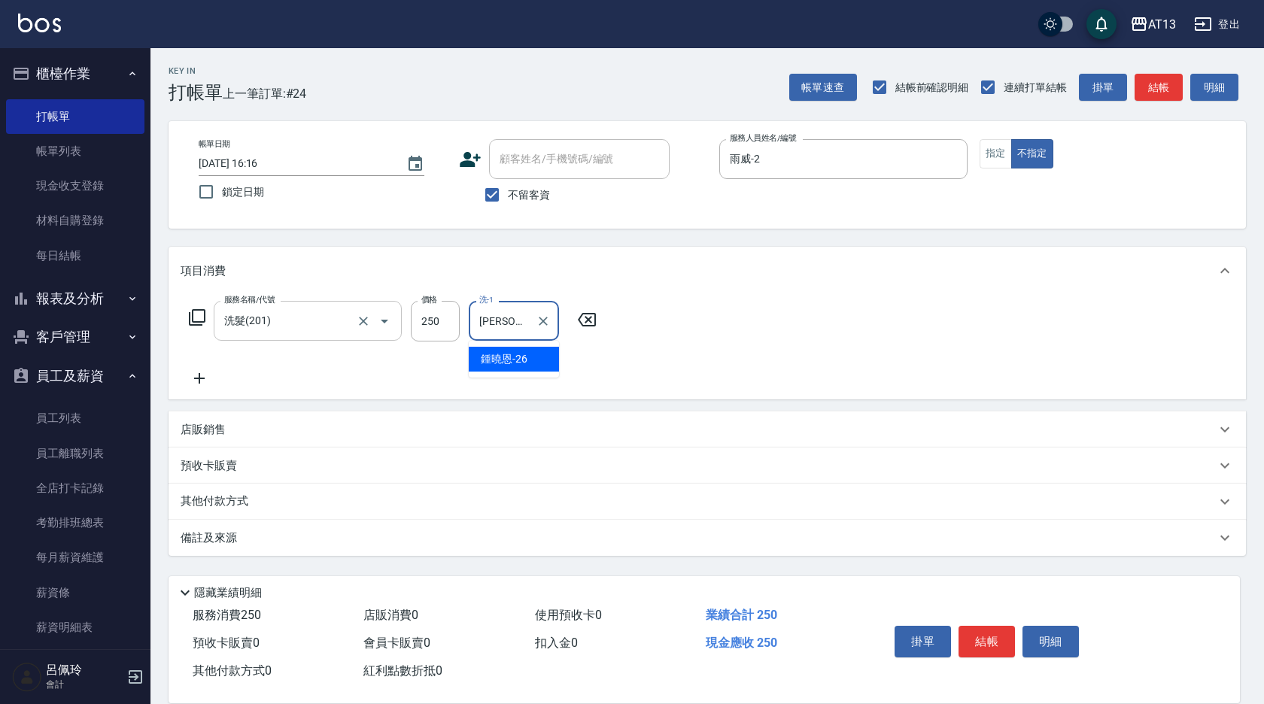
type input "[PERSON_NAME]-26"
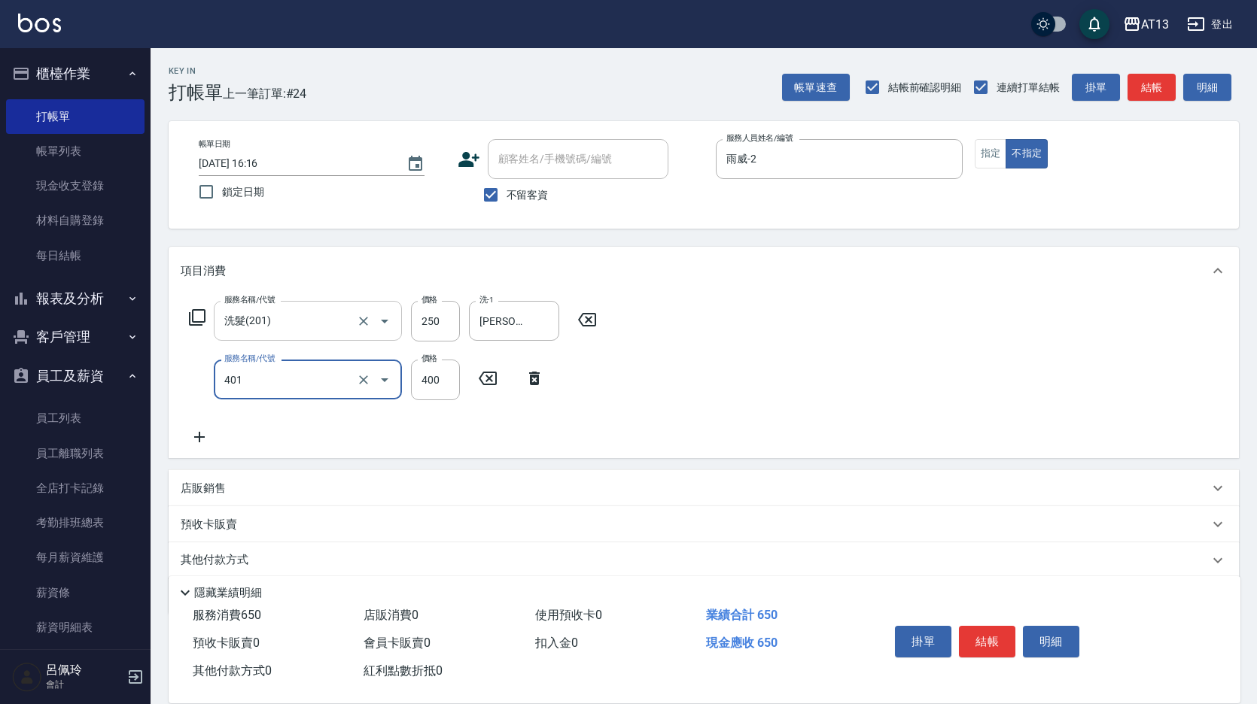
type input "剪髮(401)"
type input "150"
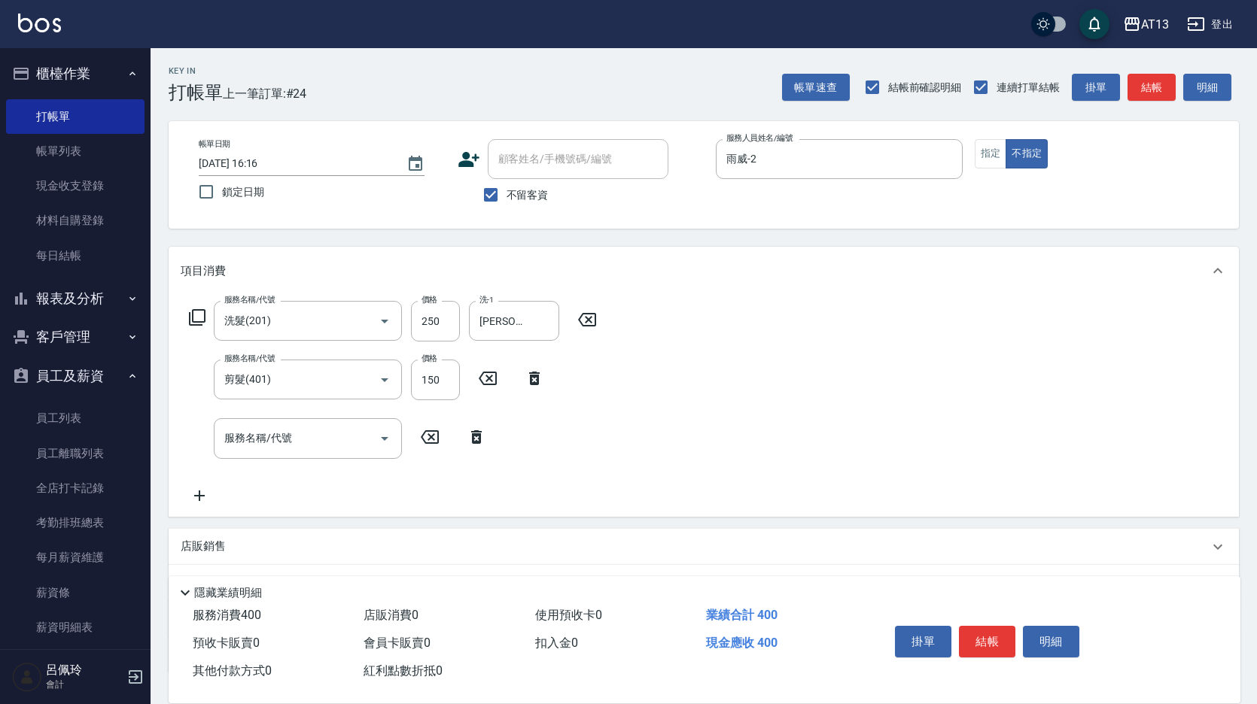
click at [859, 372] on div "服務名稱/代號 洗髮(201) 服務名稱/代號 價格 250 價格 洗-1 [PERSON_NAME]-26 洗-1 服務名稱/代號 剪髮(401) 服務名稱…" at bounding box center [704, 405] width 1070 height 221
click at [993, 637] on button "結帳" at bounding box center [987, 642] width 56 height 32
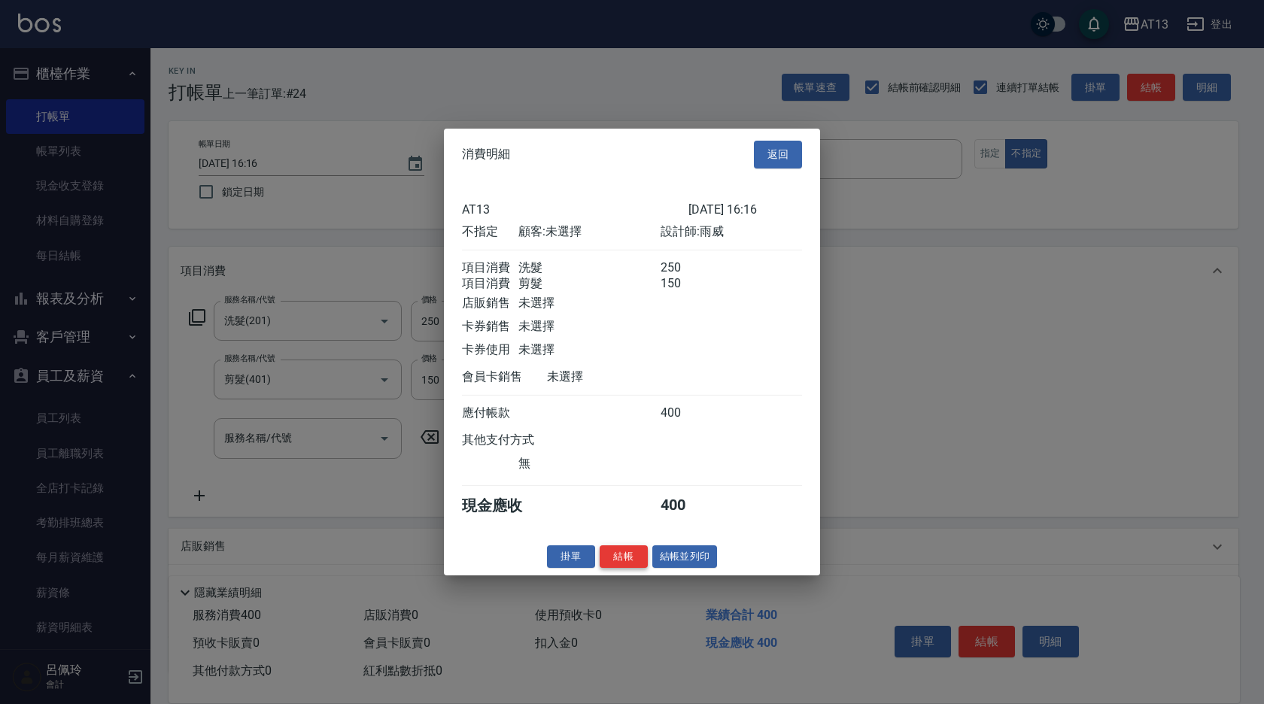
click at [634, 564] on button "結帳" at bounding box center [624, 556] width 48 height 23
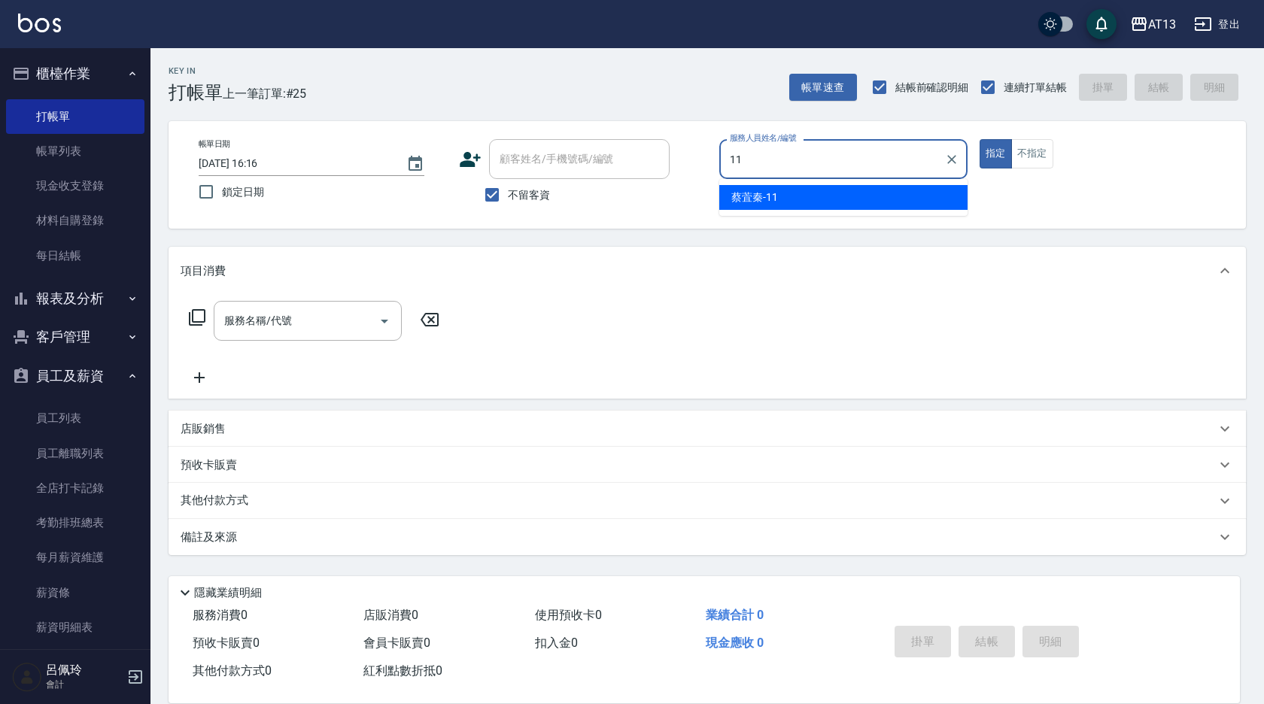
click at [886, 208] on div "[PERSON_NAME]-11" at bounding box center [843, 197] width 248 height 25
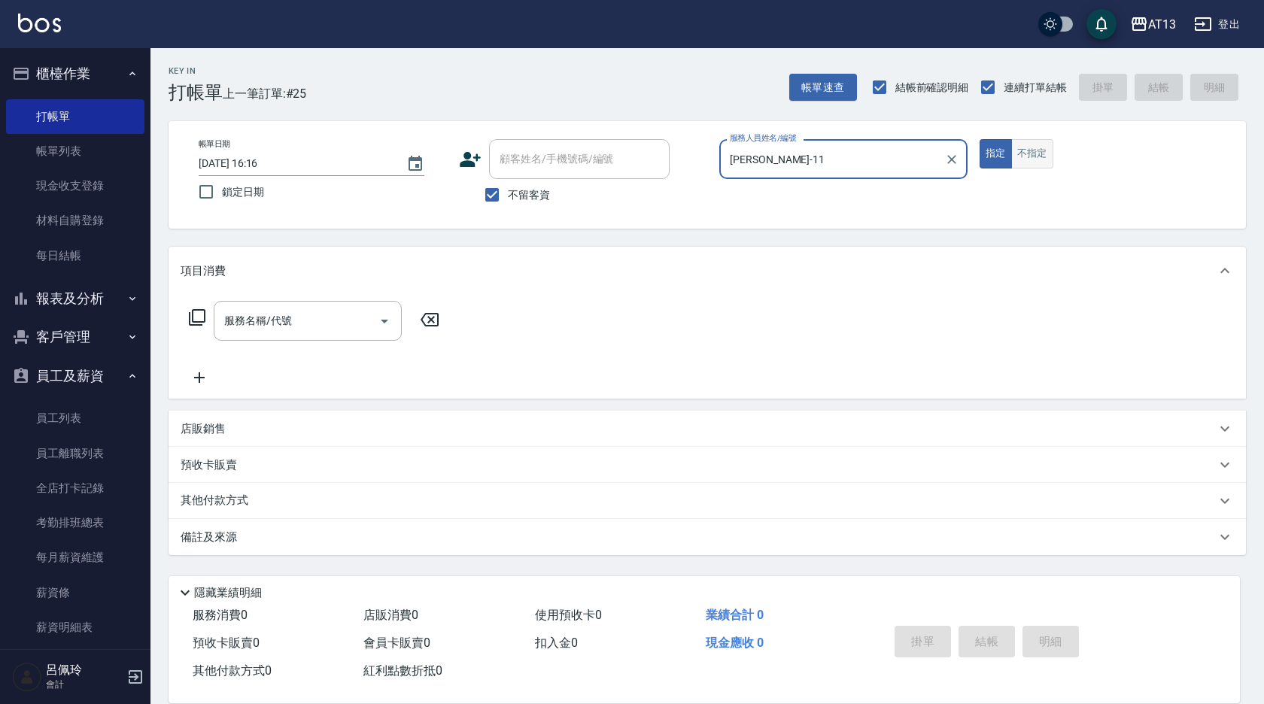
type input "[PERSON_NAME]-11"
click at [1023, 159] on button "不指定" at bounding box center [1032, 153] width 42 height 29
click at [299, 305] on div "服務名稱/代號" at bounding box center [308, 321] width 188 height 40
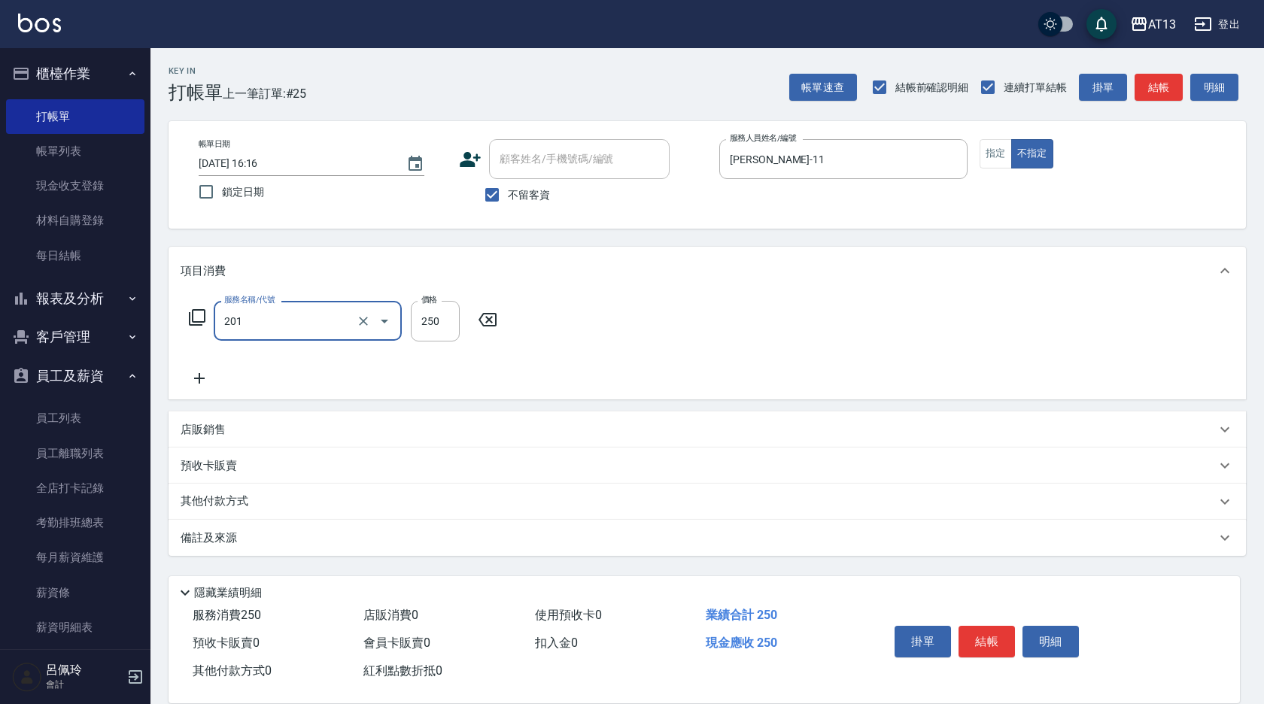
type input "洗髮(201)"
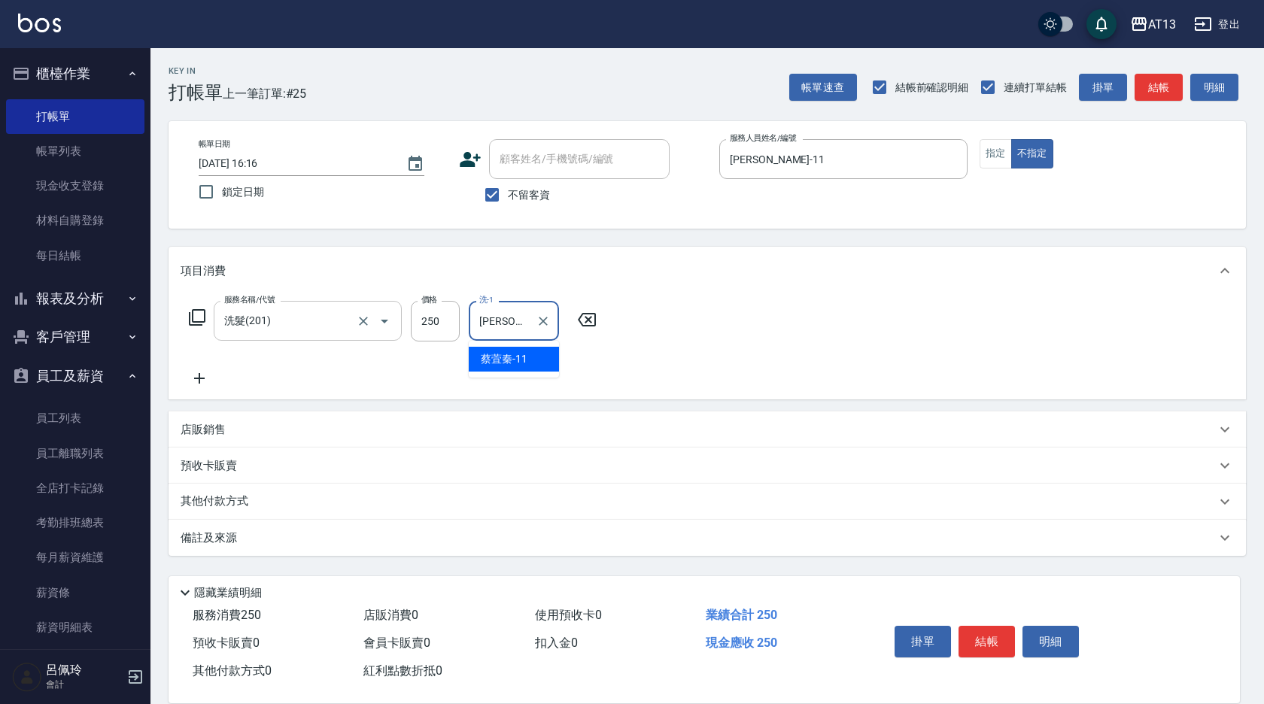
type input "[PERSON_NAME]-11"
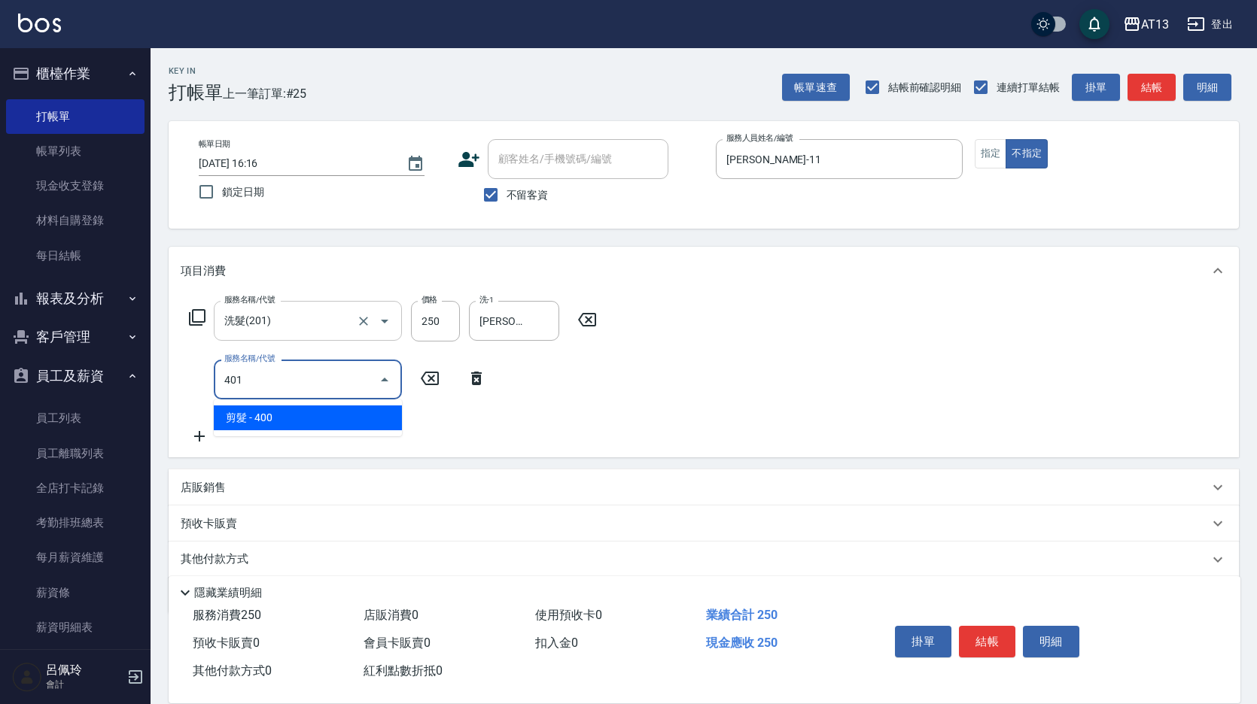
type input "剪髮(401)"
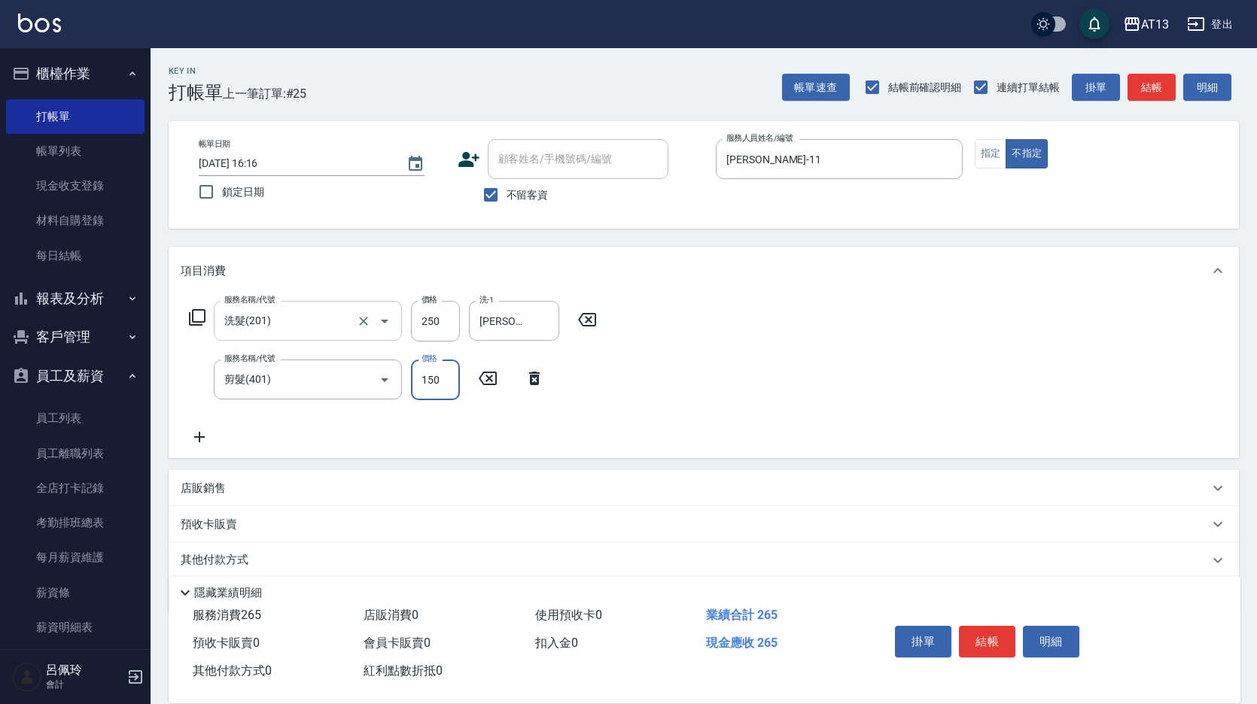
type input "150"
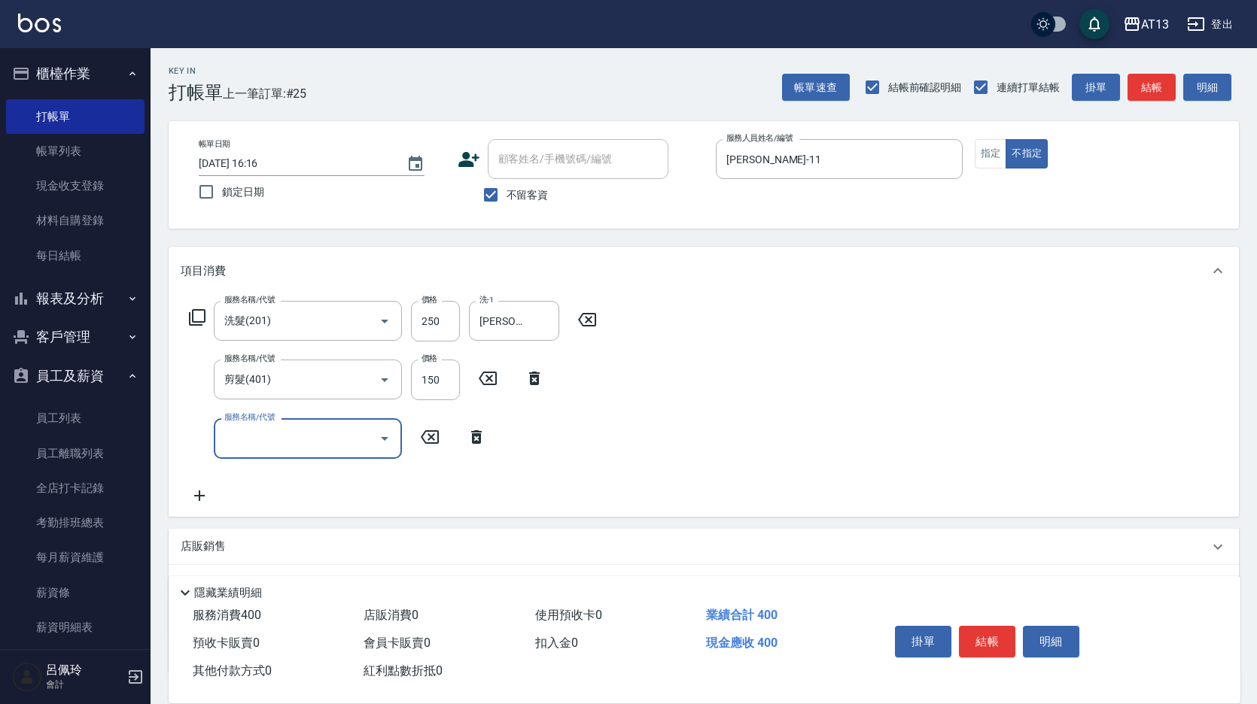
click at [996, 632] on button "結帳" at bounding box center [987, 642] width 56 height 32
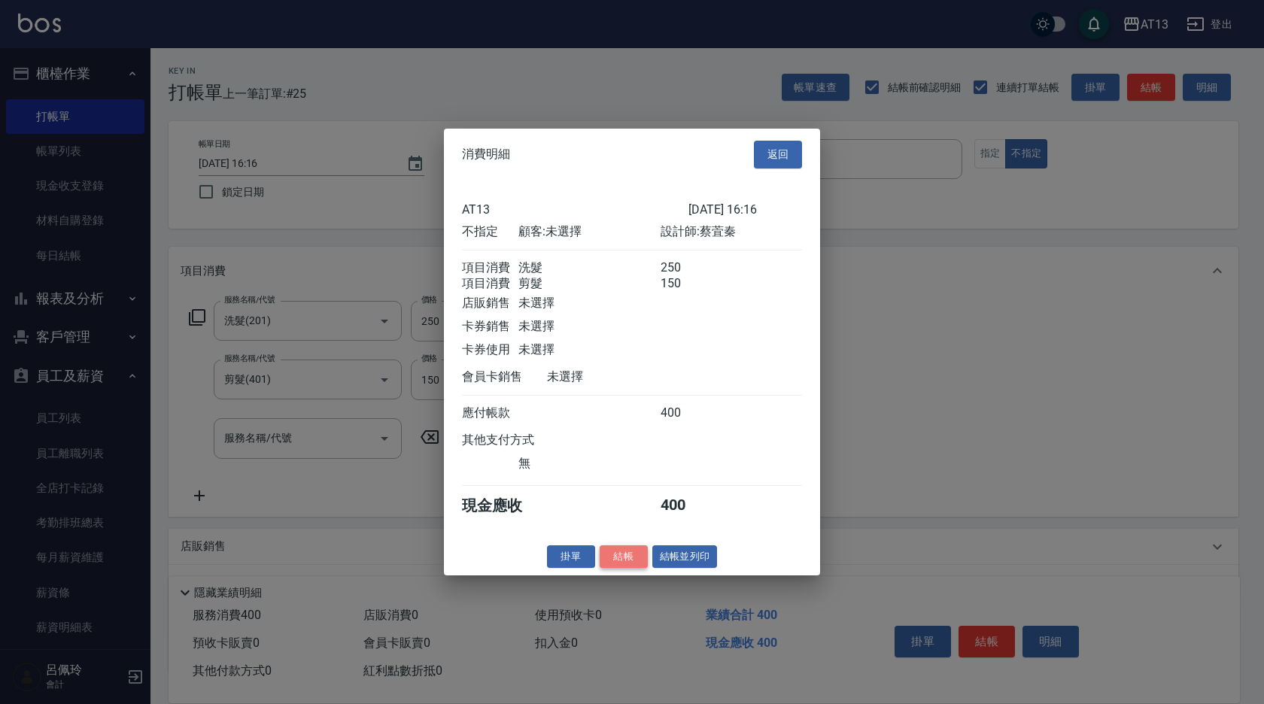
click at [631, 568] on button "結帳" at bounding box center [624, 556] width 48 height 23
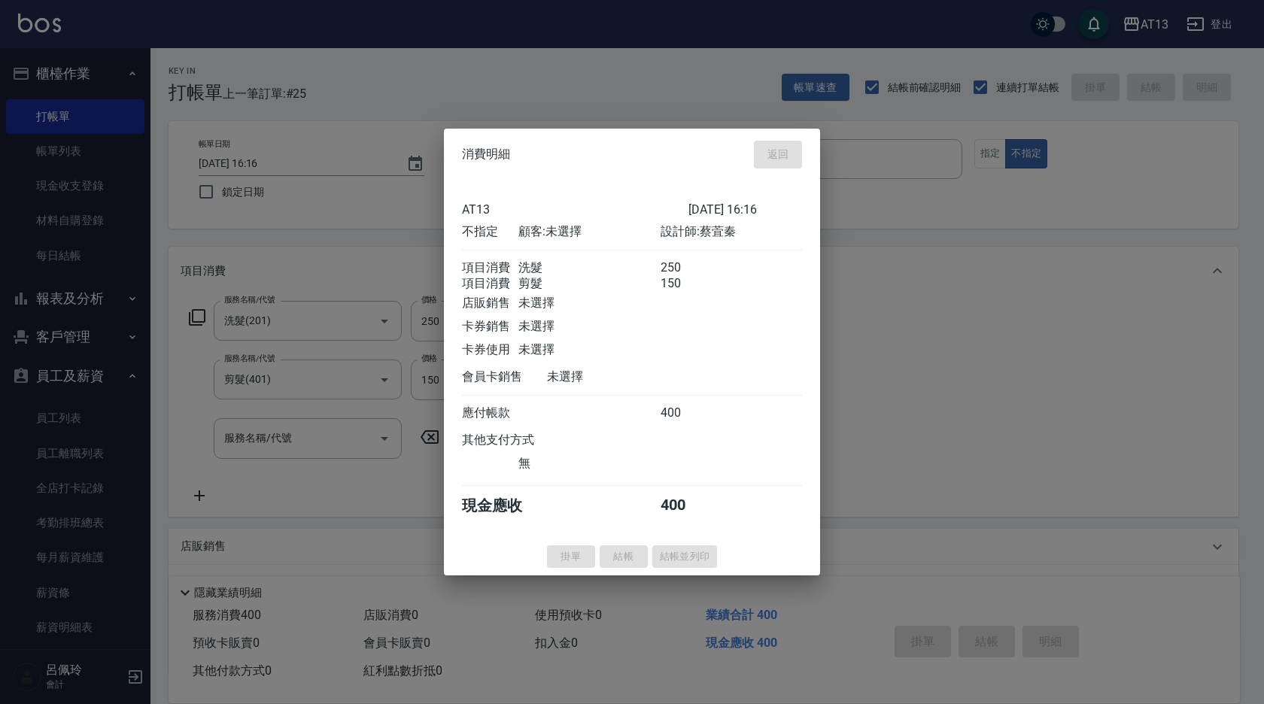
type input "[DATE] 16:17"
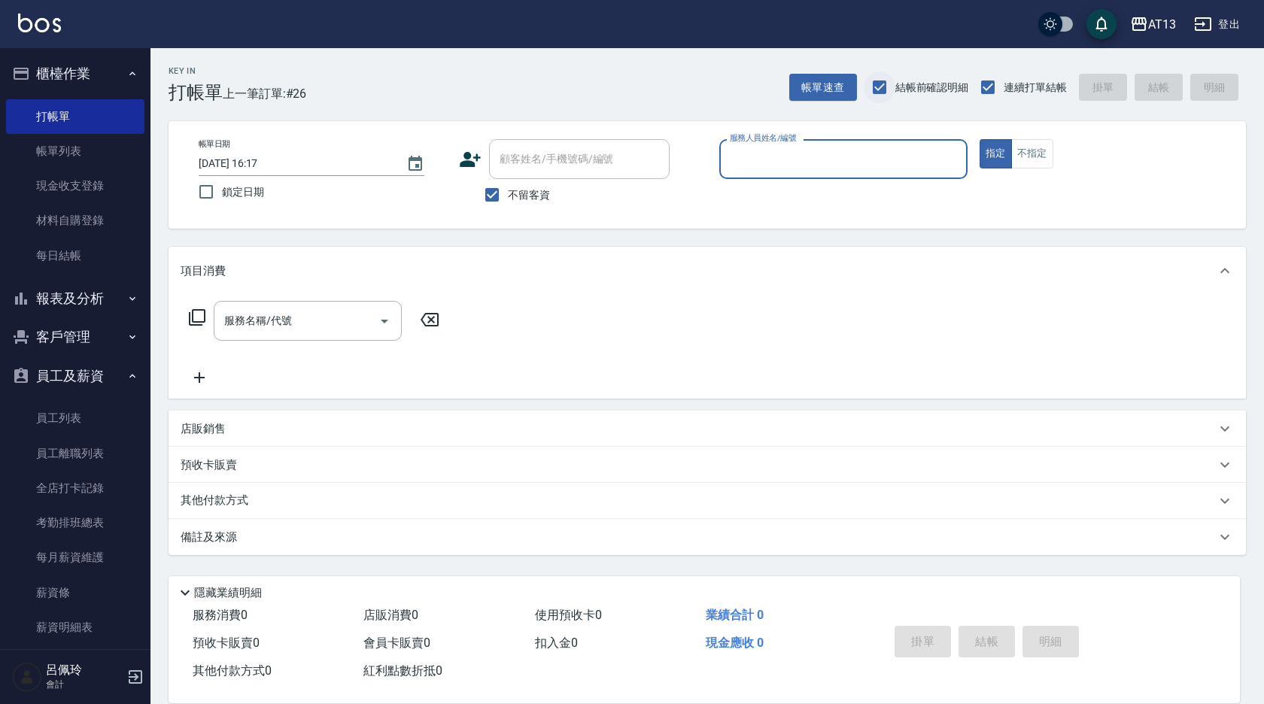
drag, startPoint x: 865, startPoint y: 93, endPoint x: 895, endPoint y: 35, distance: 64.9
click at [867, 93] on input "結帳前確認明細" at bounding box center [880, 87] width 32 height 32
checkbox input "false"
